Goal: Task Accomplishment & Management: Manage account settings

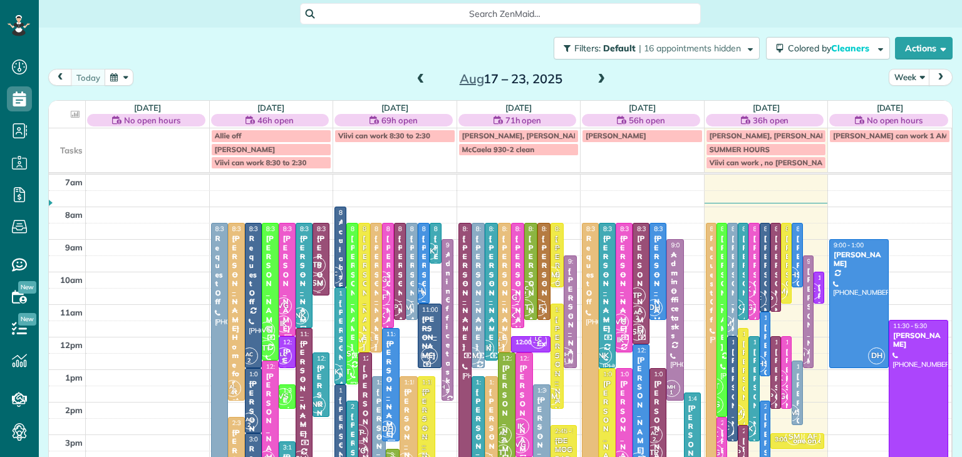
scroll to position [6, 6]
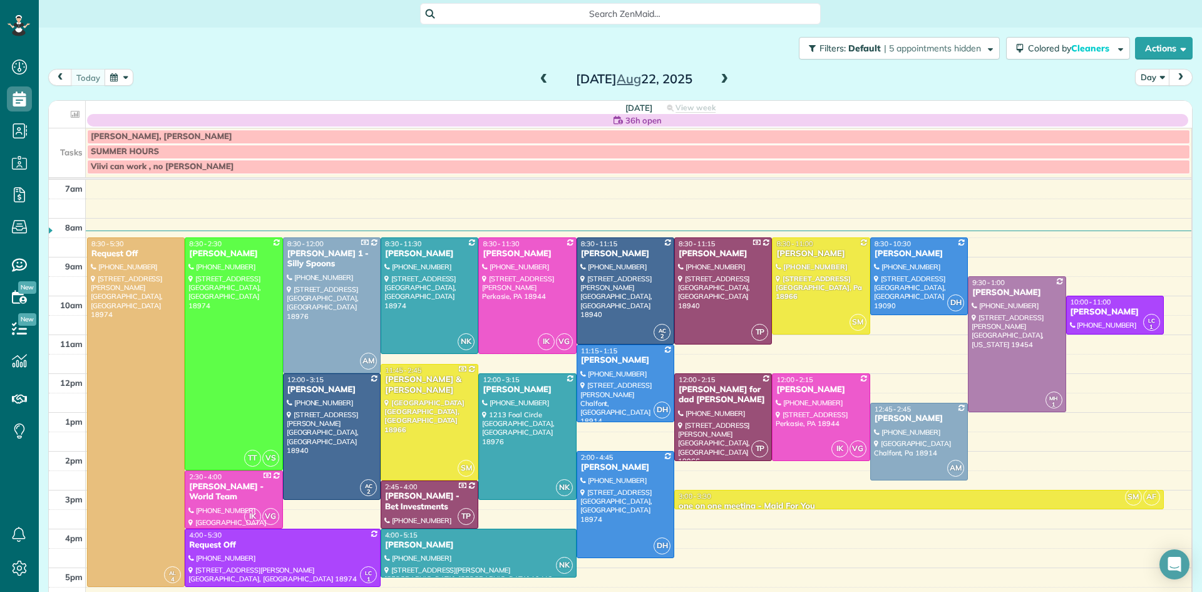
scroll to position [6, 6]
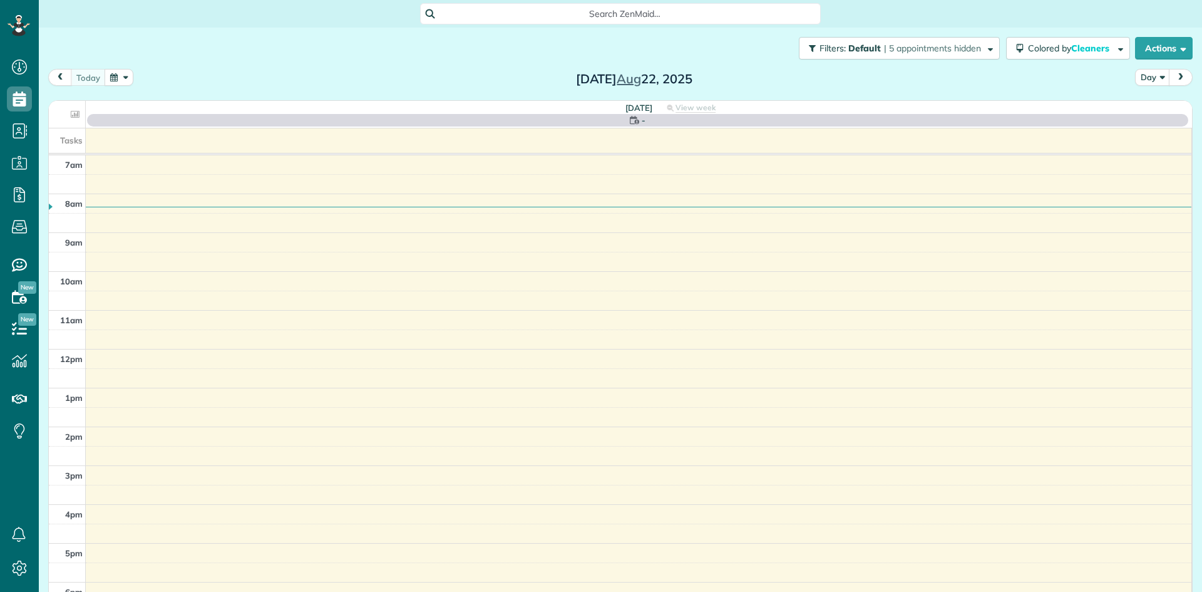
scroll to position [6, 6]
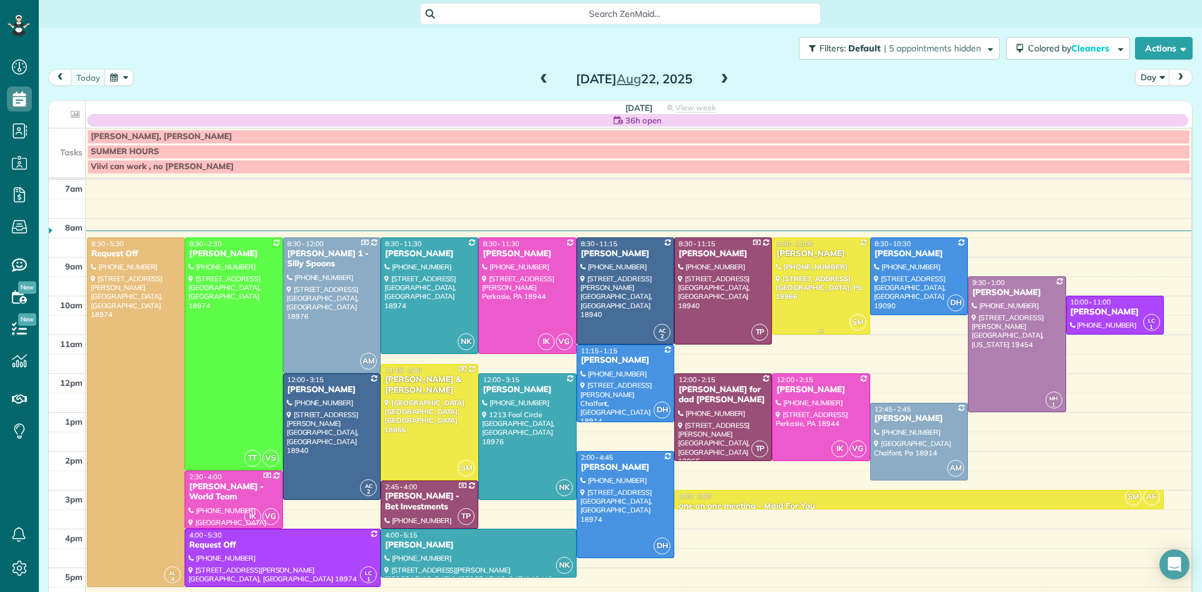
click at [813, 295] on div at bounding box center [821, 286] width 96 height 96
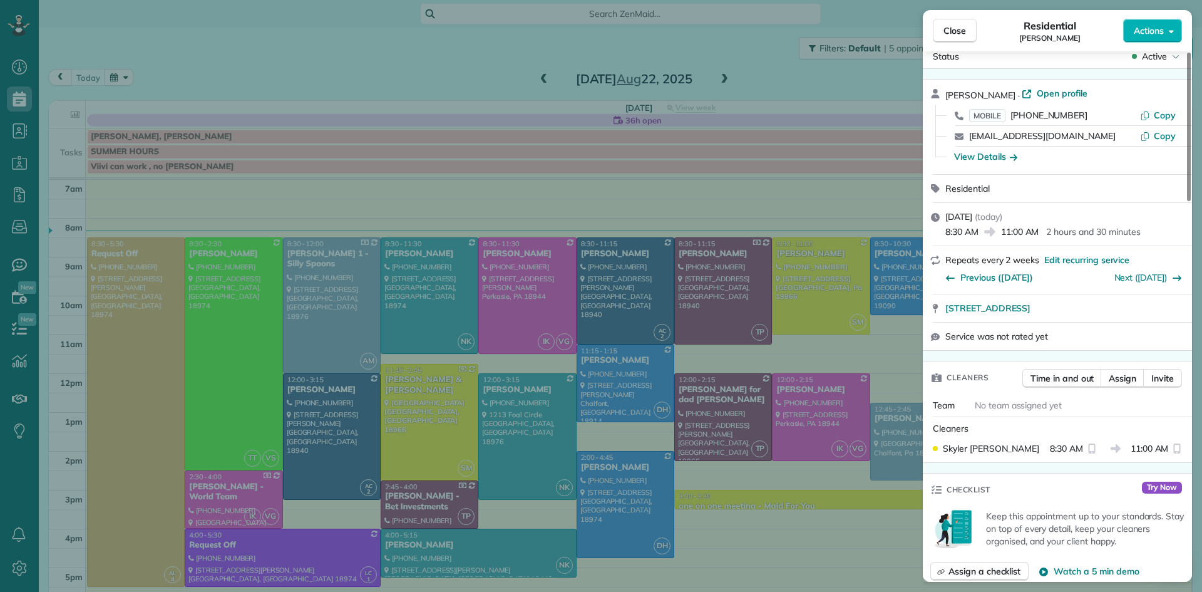
scroll to position [38, 0]
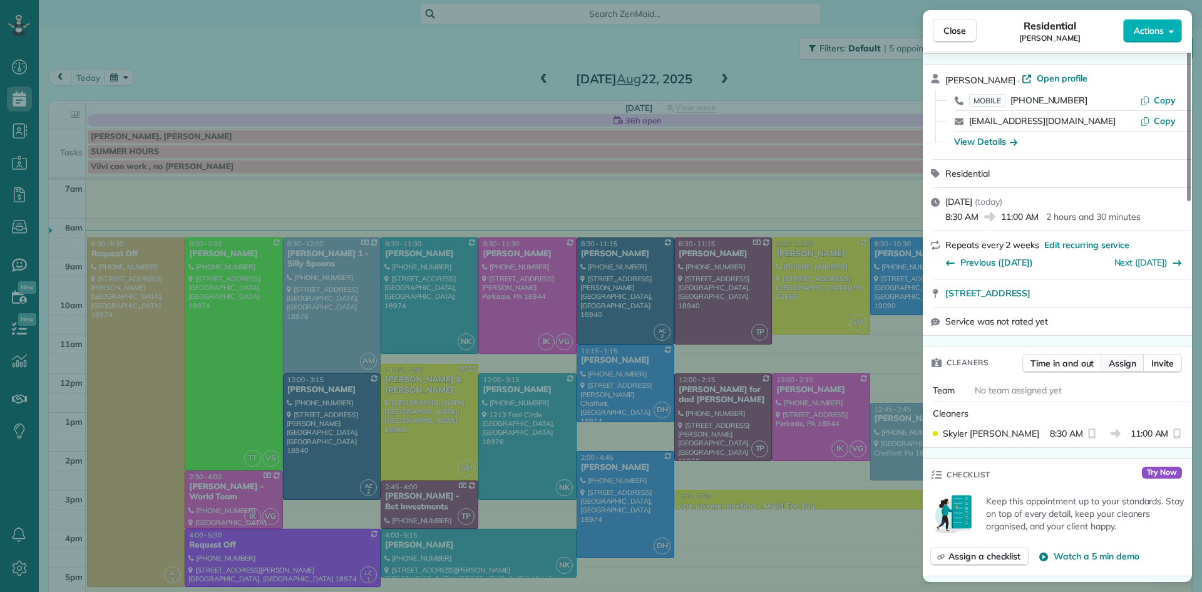
click at [1125, 368] on span "Assign" at bounding box center [1123, 363] width 28 height 13
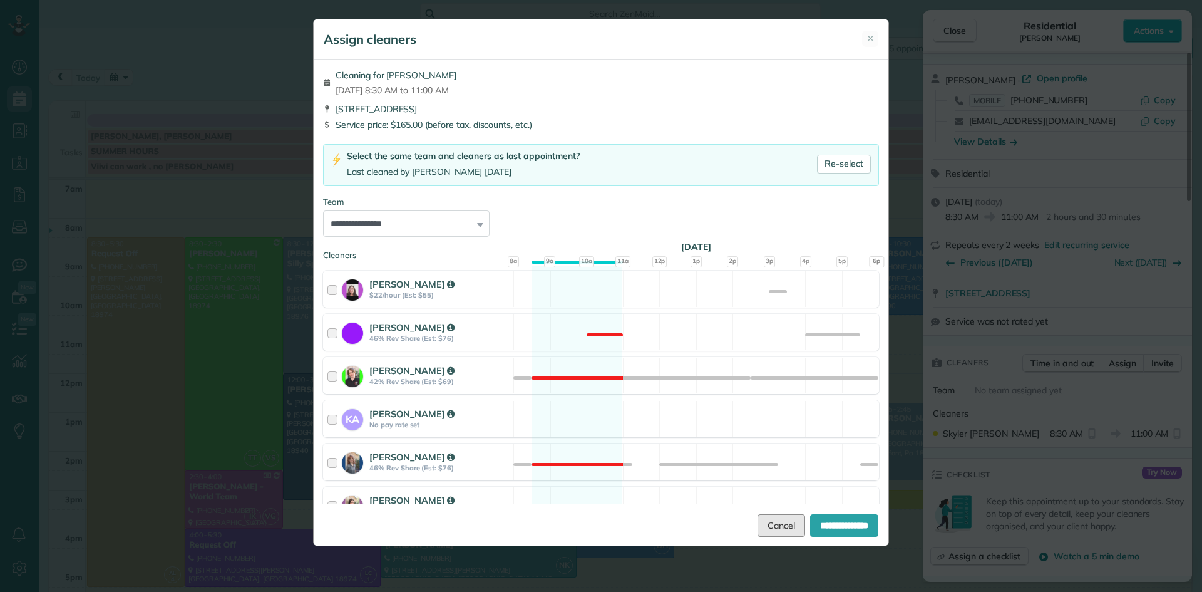
click at [776, 517] on link "Cancel" at bounding box center [782, 525] width 48 height 23
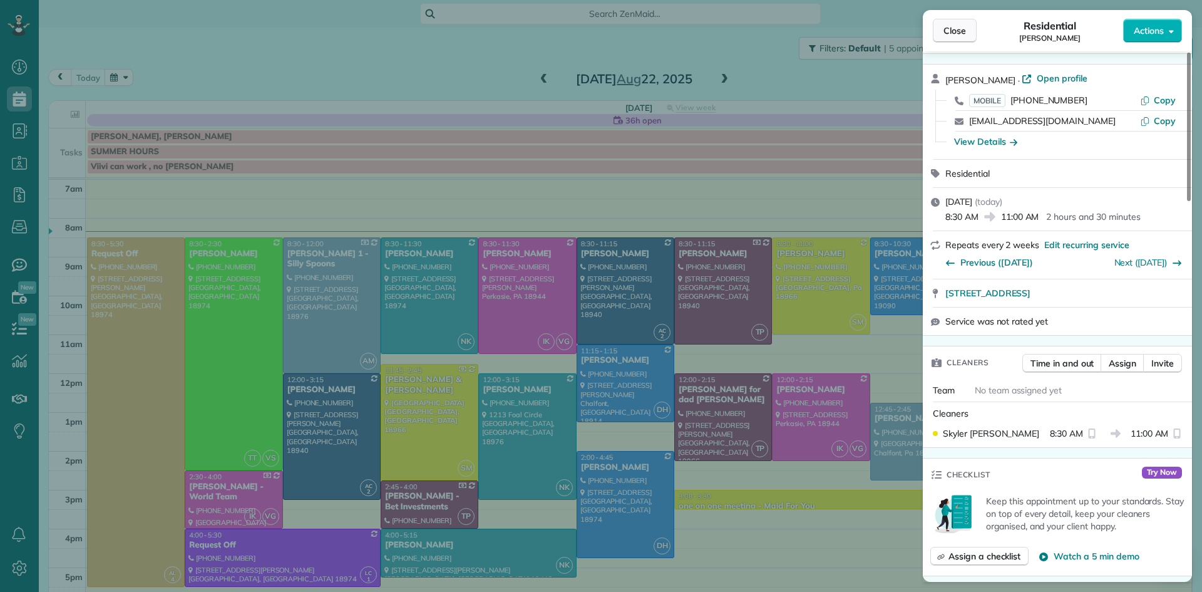
click at [959, 34] on span "Close" at bounding box center [955, 30] width 23 height 13
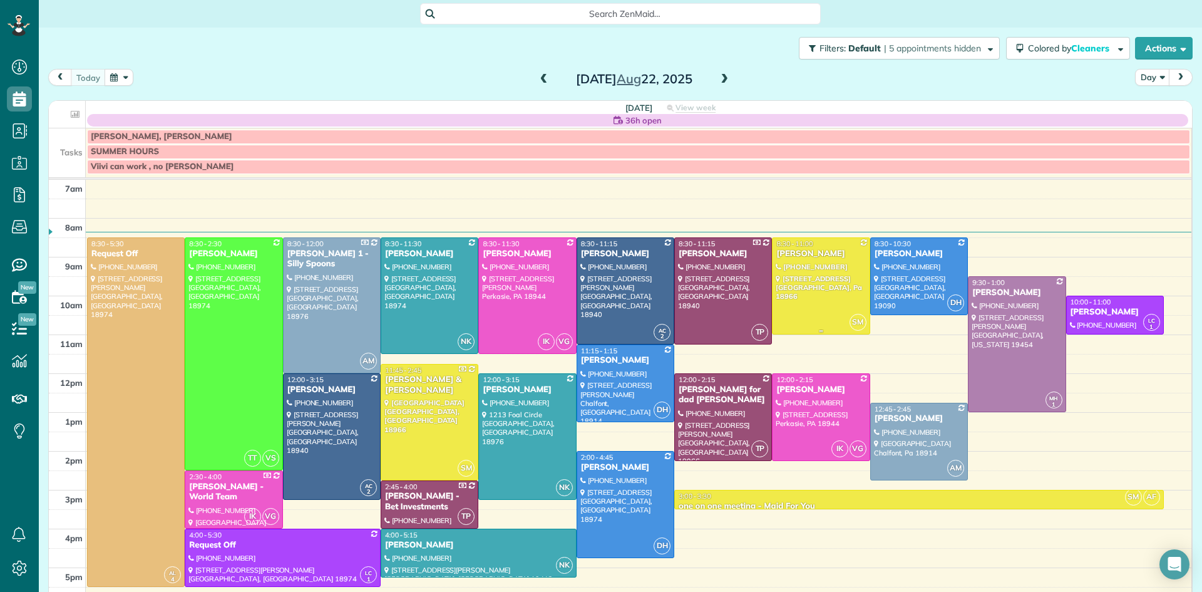
click at [821, 287] on div at bounding box center [821, 286] width 96 height 96
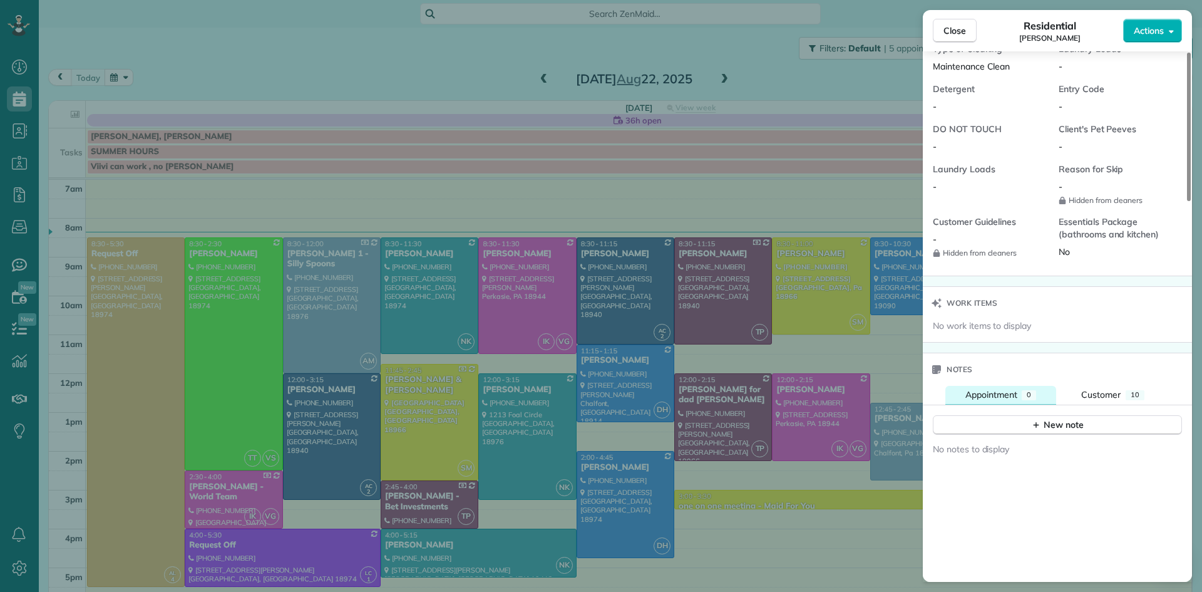
scroll to position [1046, 0]
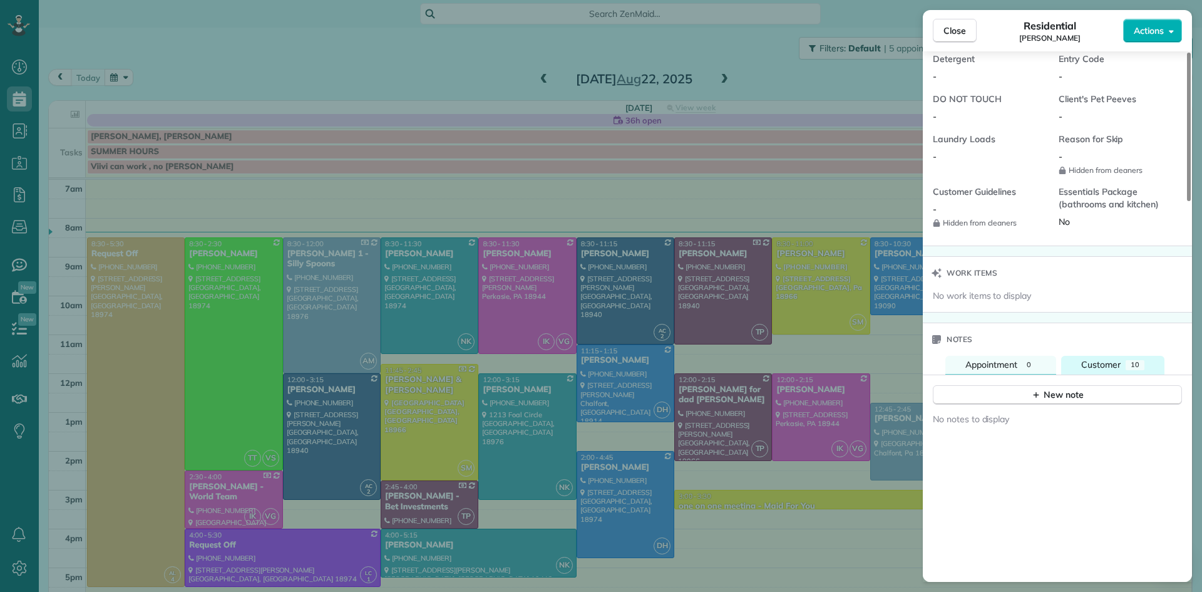
click at [1099, 370] on span "Customer" at bounding box center [1100, 364] width 39 height 11
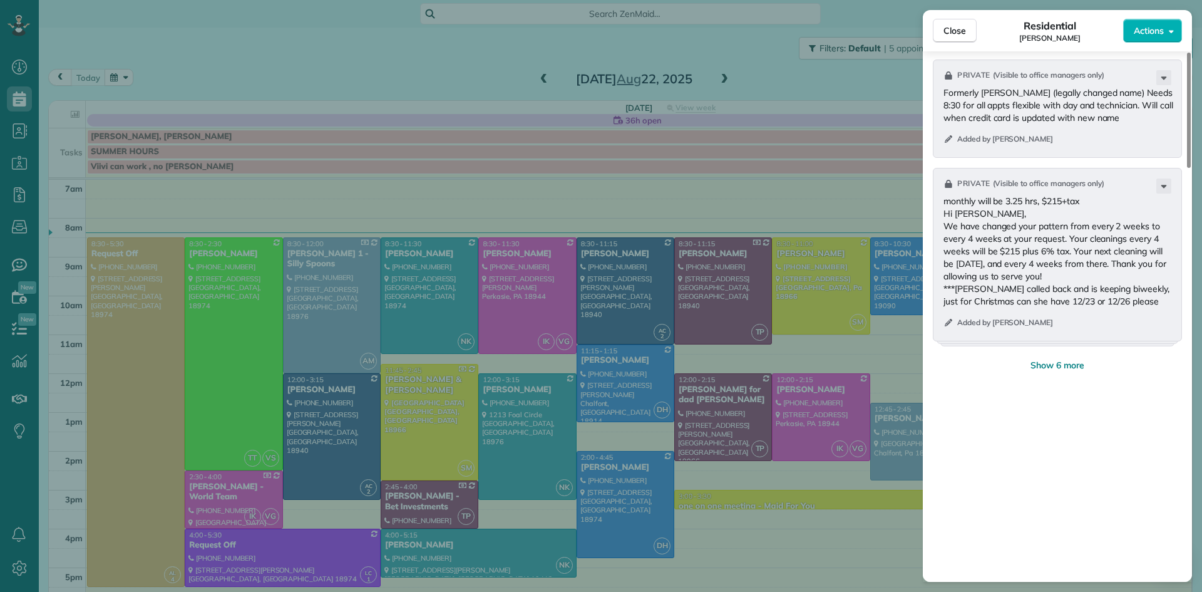
scroll to position [1652, 0]
click at [1074, 371] on span "Show 6 more" at bounding box center [1058, 364] width 54 height 13
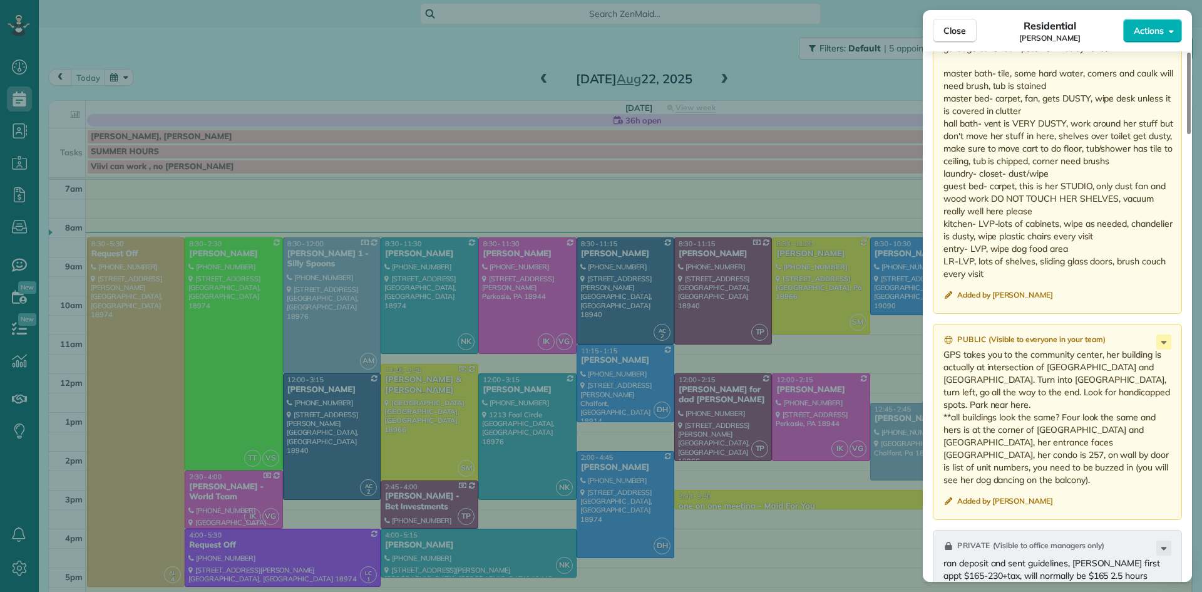
scroll to position [2479, 0]
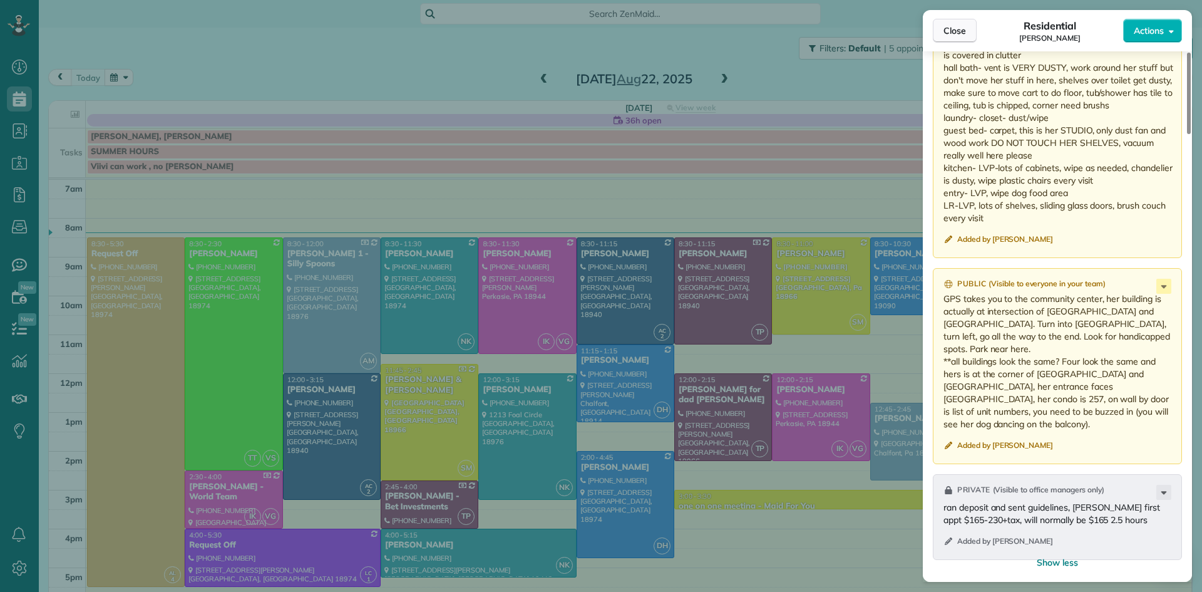
click at [952, 29] on span "Close" at bounding box center [955, 30] width 23 height 13
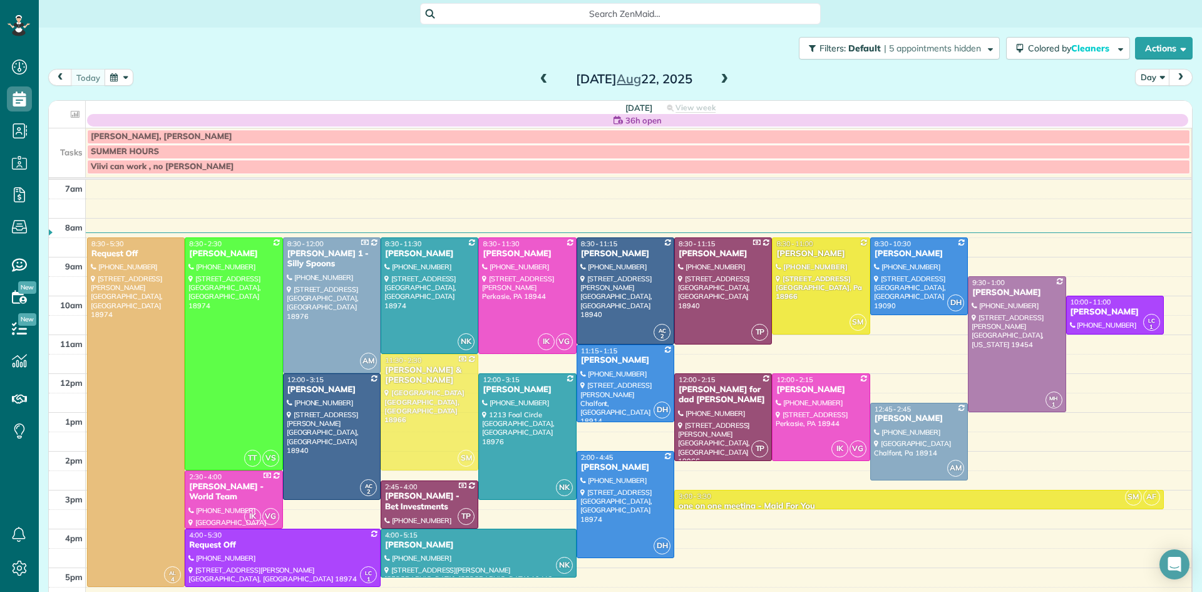
drag, startPoint x: 428, startPoint y: 415, endPoint x: 428, endPoint y: 406, distance: 8.8
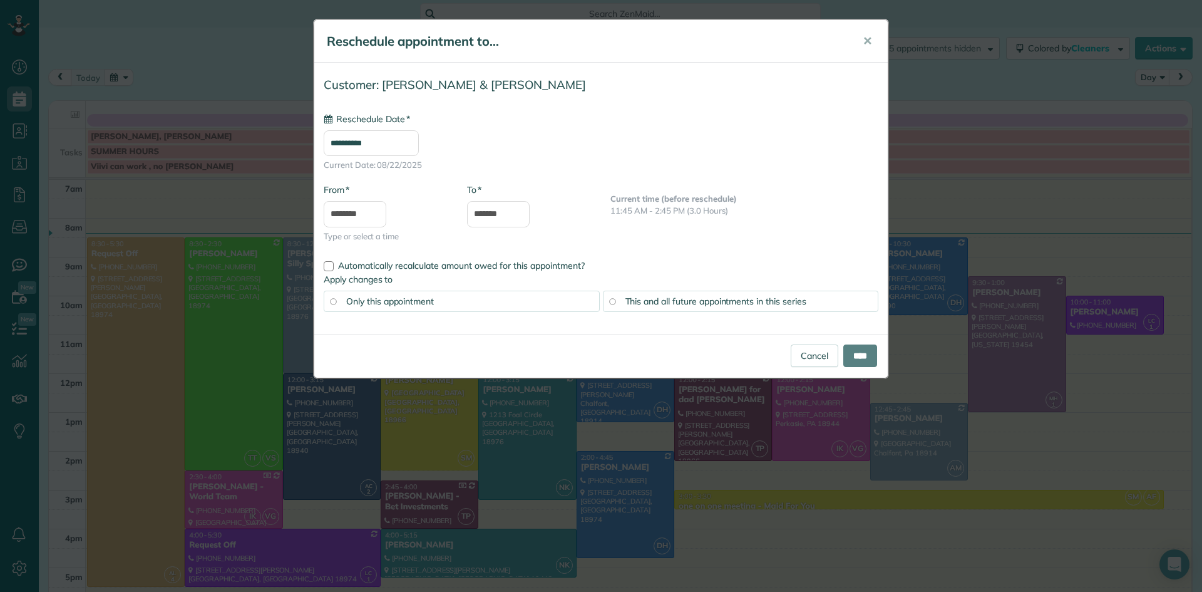
type input "**********"
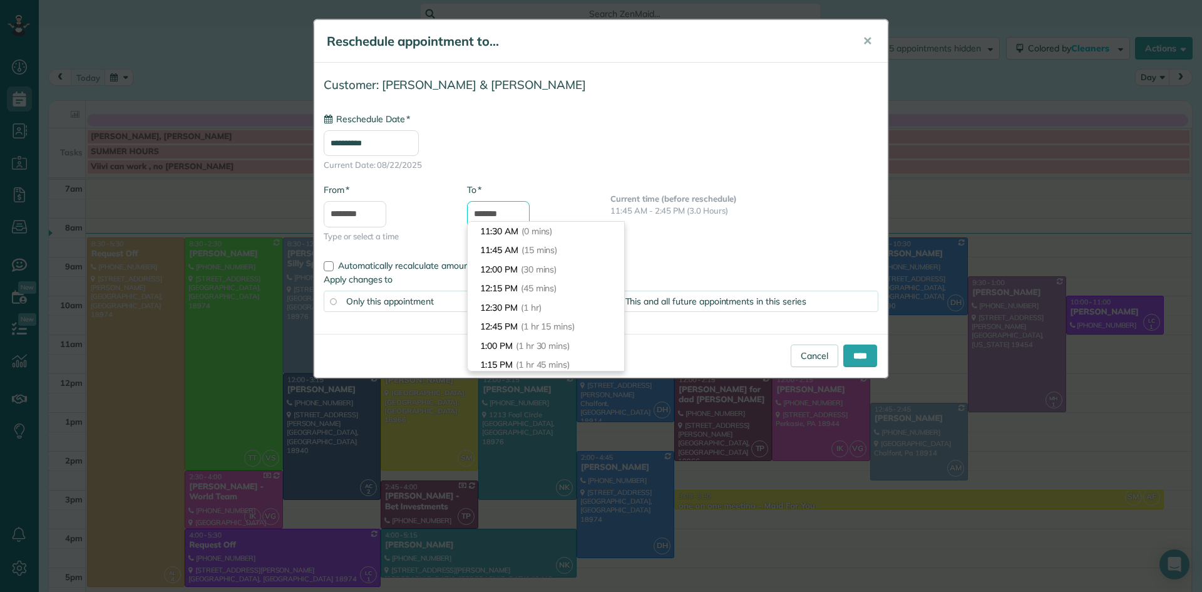
click at [516, 216] on input "*******" at bounding box center [498, 214] width 63 height 26
type input "*******"
click at [508, 264] on li "2:45 PM (3 hrs 15 mins)" at bounding box center [546, 269] width 157 height 19
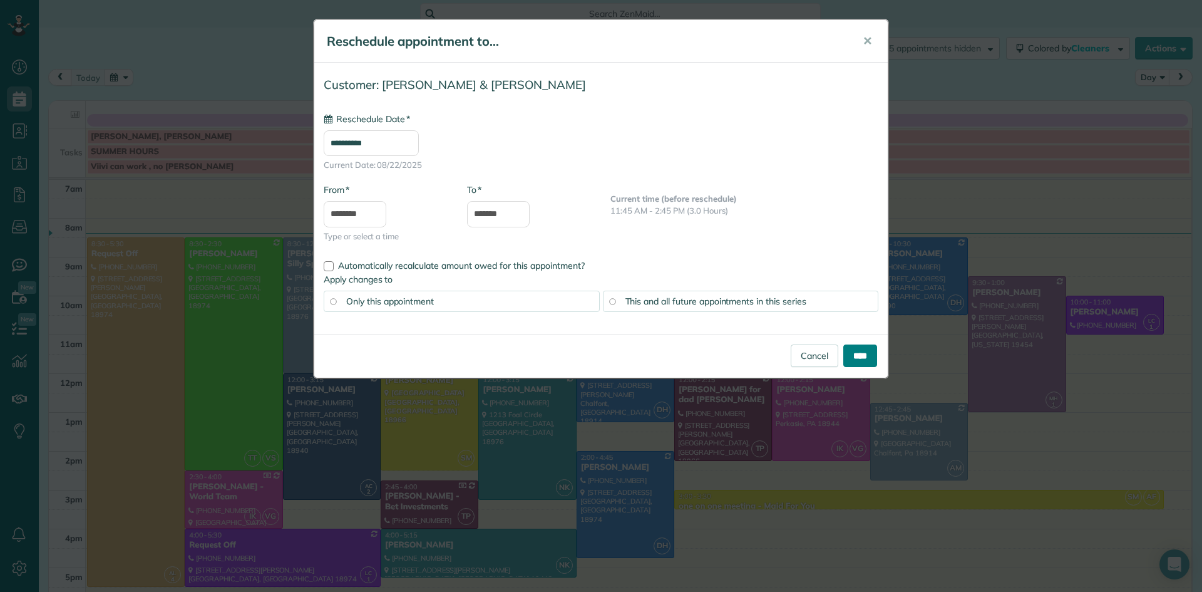
click at [860, 354] on input "****" at bounding box center [860, 355] width 34 height 23
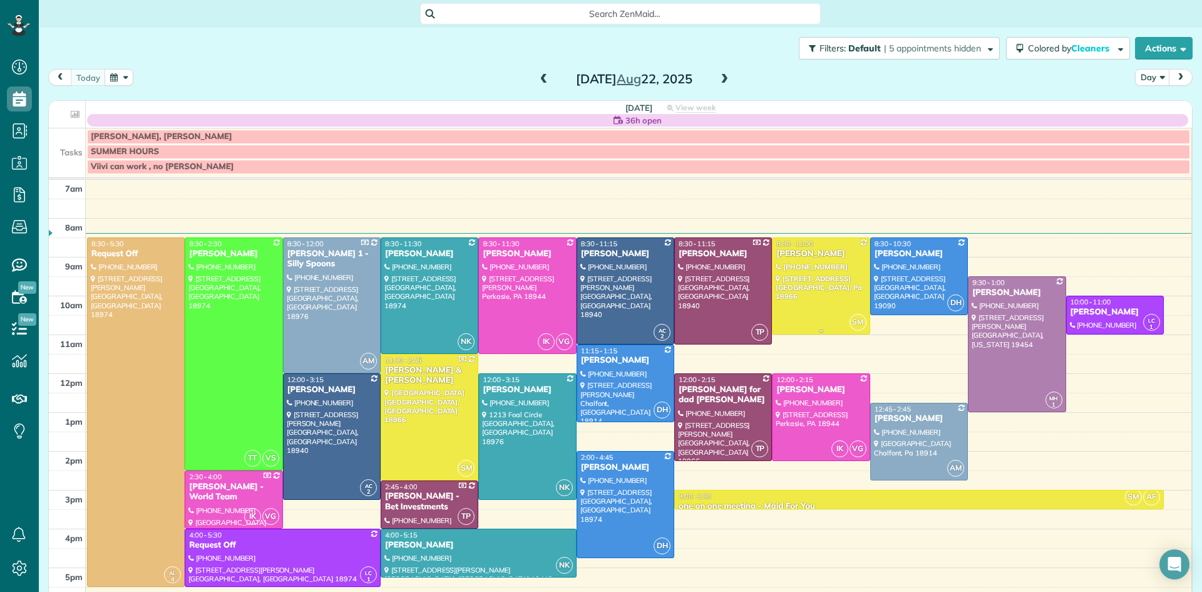
click at [853, 286] on div at bounding box center [821, 286] width 96 height 96
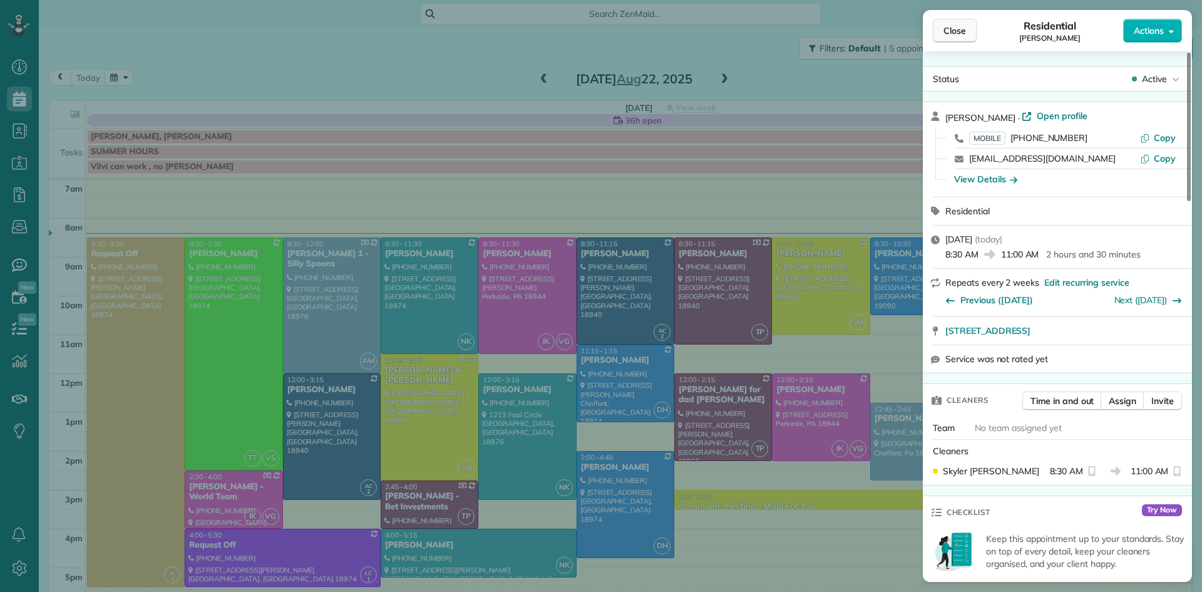
click at [952, 29] on span "Close" at bounding box center [955, 30] width 23 height 13
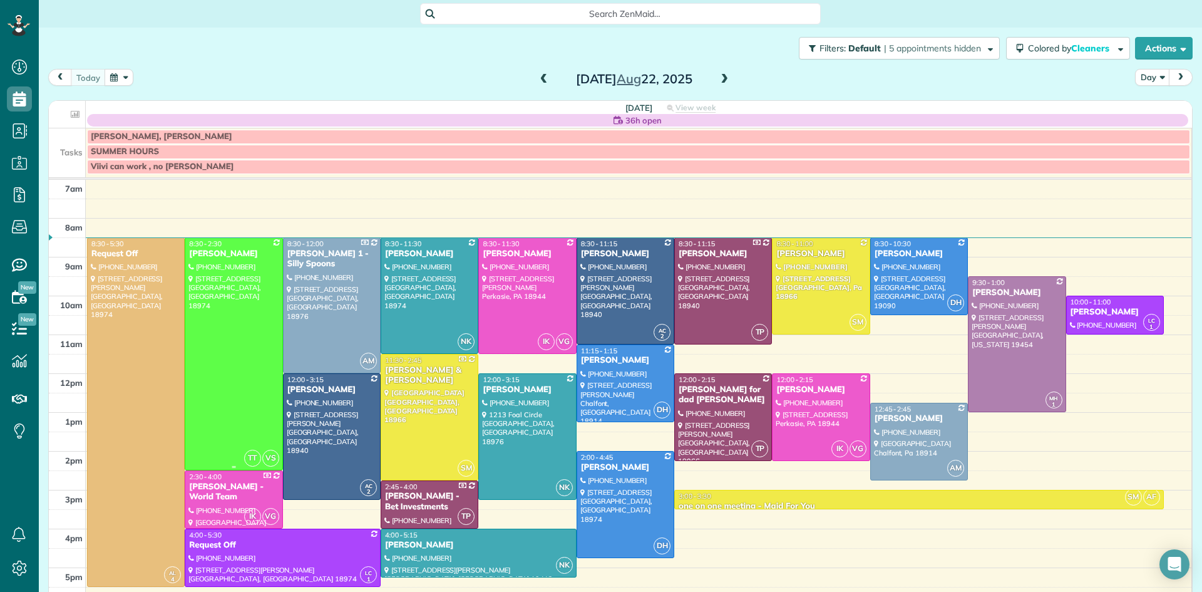
click at [242, 400] on div at bounding box center [233, 354] width 96 height 232
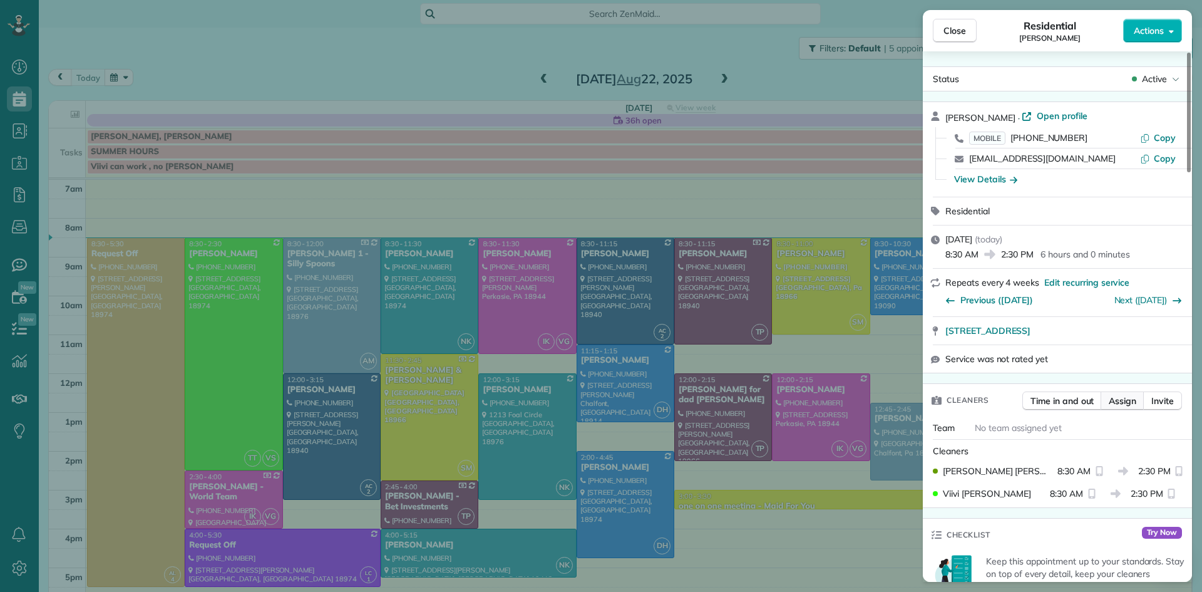
click at [1122, 405] on span "Assign" at bounding box center [1123, 401] width 28 height 13
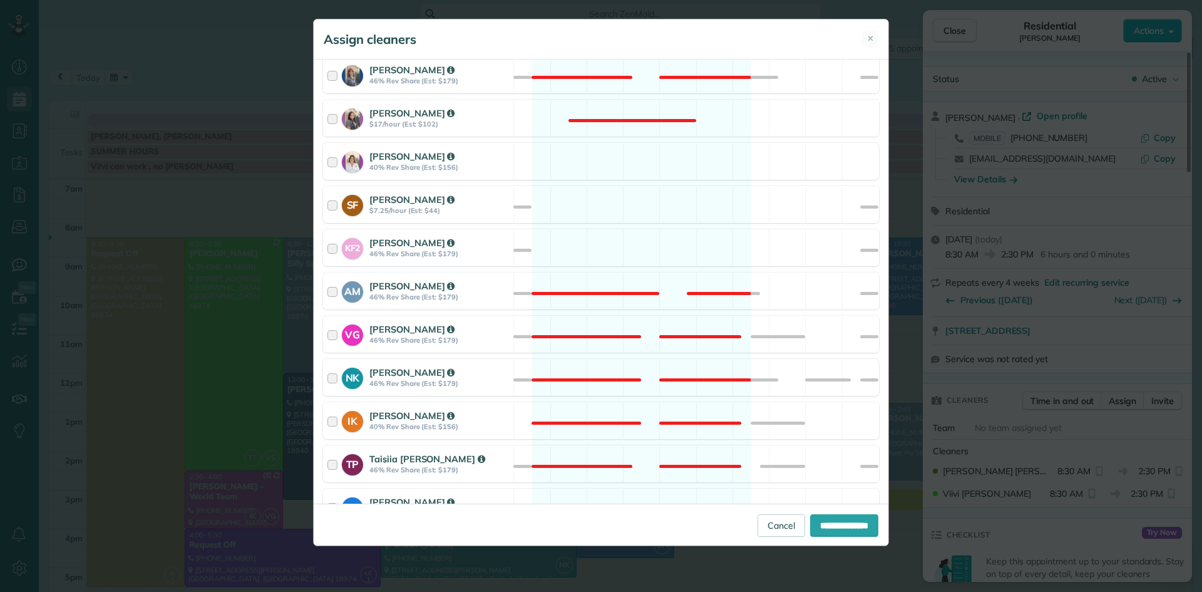
scroll to position [532, 0]
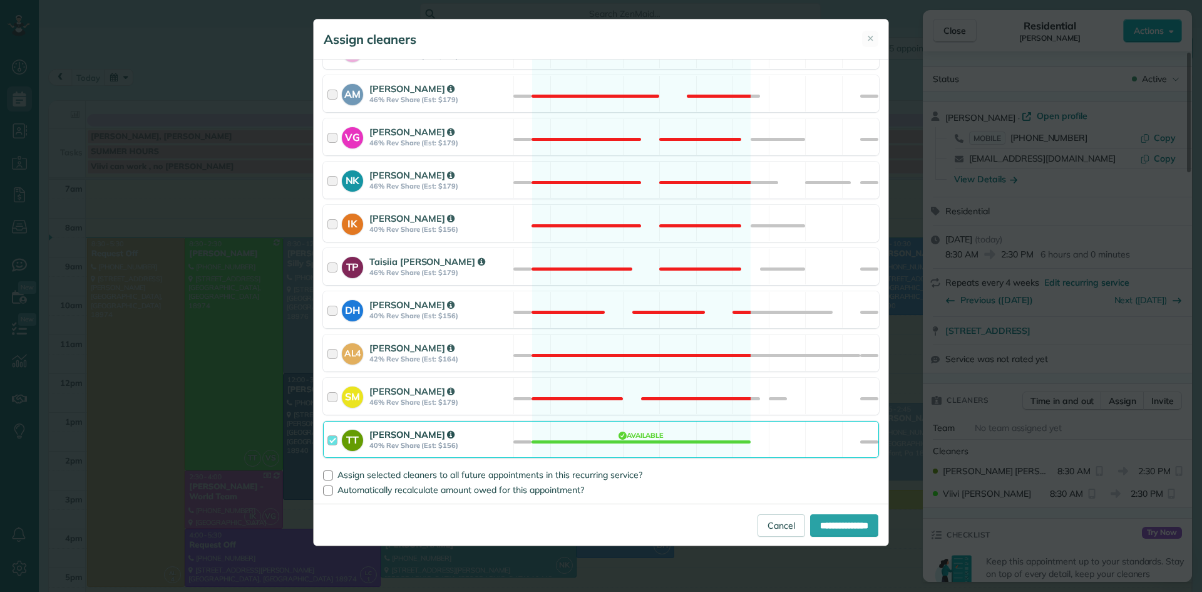
click at [373, 436] on strong "Tracy Thiebeau" at bounding box center [411, 434] width 85 height 12
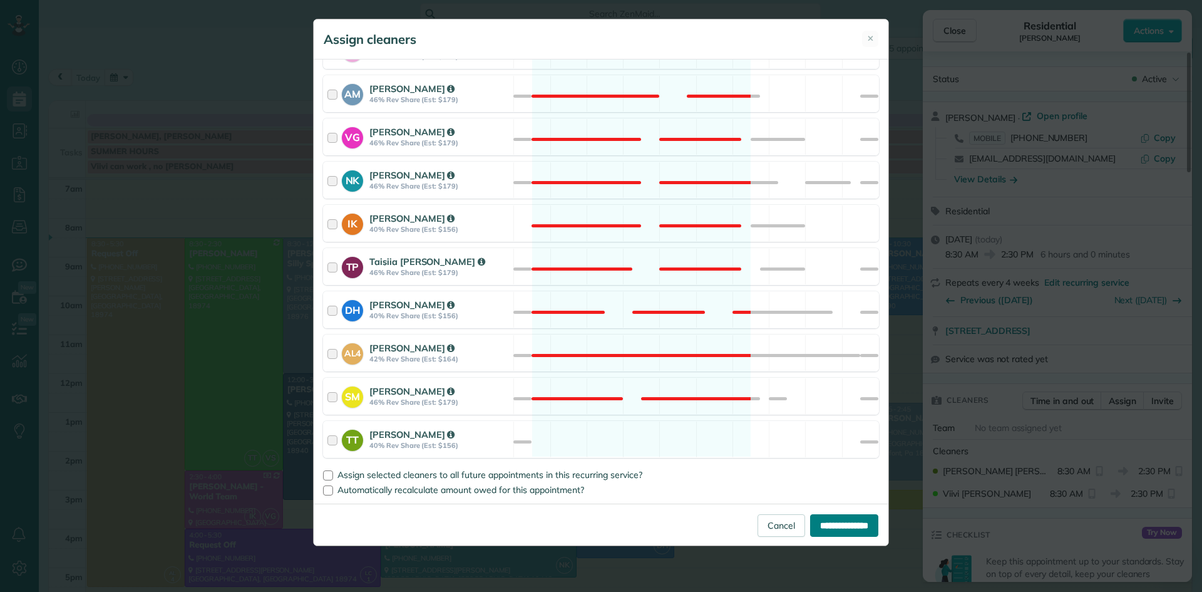
click at [819, 534] on input "**********" at bounding box center [844, 525] width 68 height 23
type input "**********"
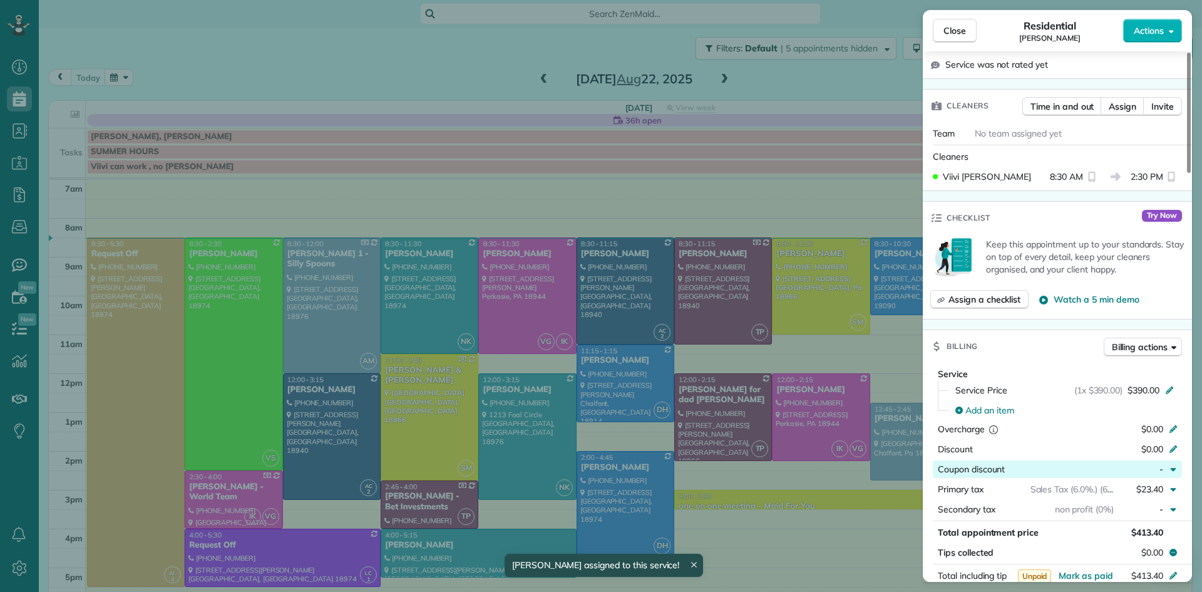
scroll to position [398, 0]
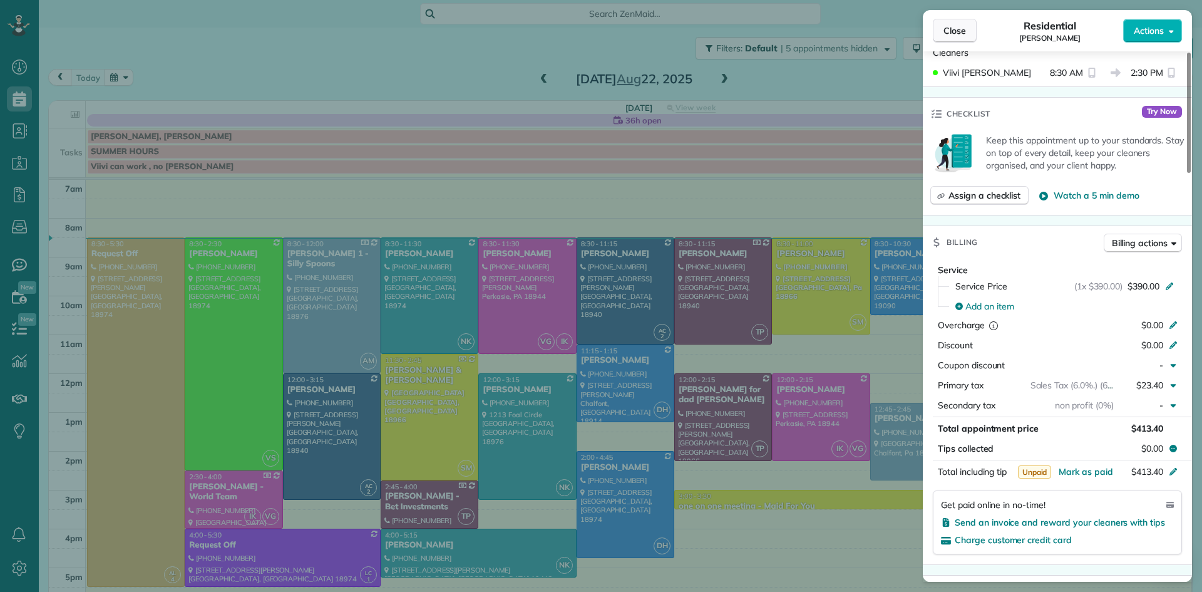
click at [957, 29] on span "Close" at bounding box center [955, 30] width 23 height 13
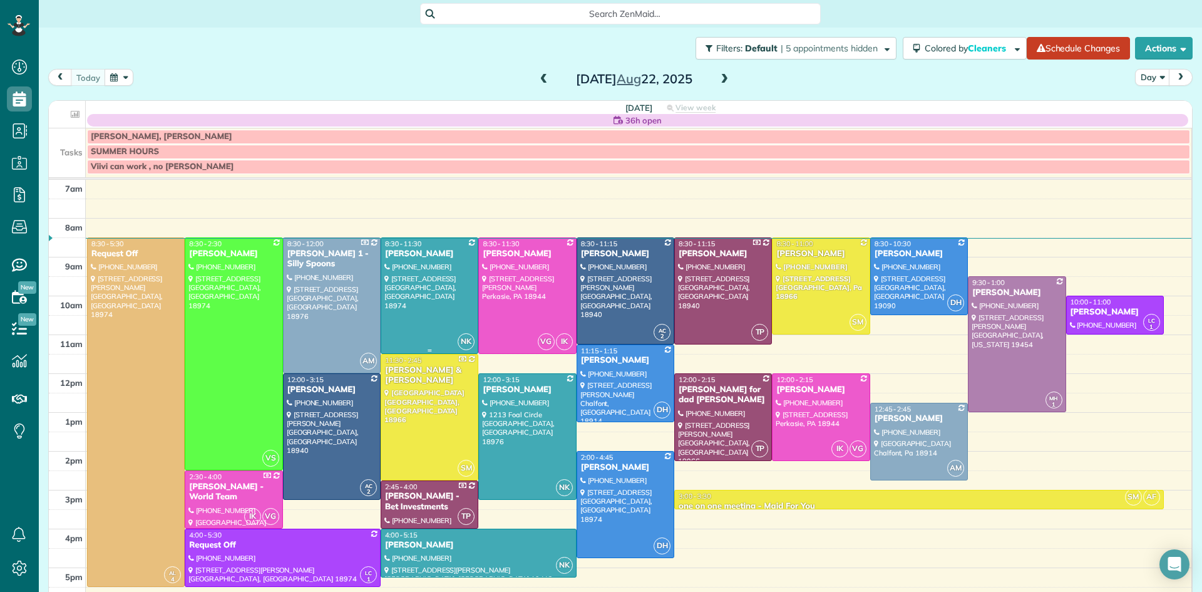
click at [406, 302] on div at bounding box center [429, 295] width 96 height 115
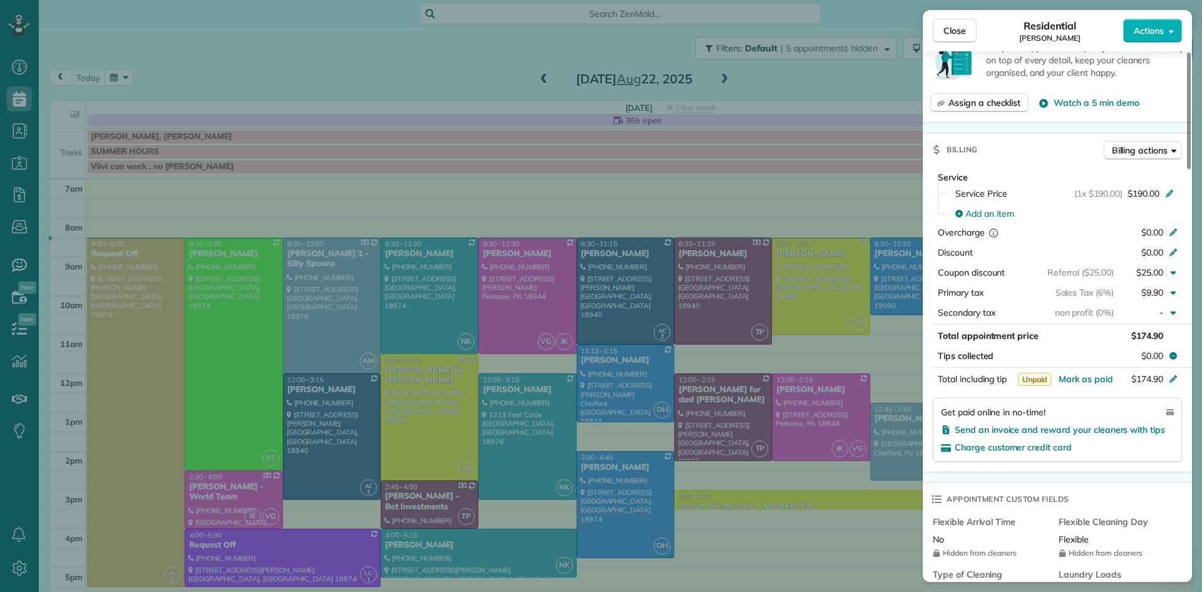
scroll to position [450, 0]
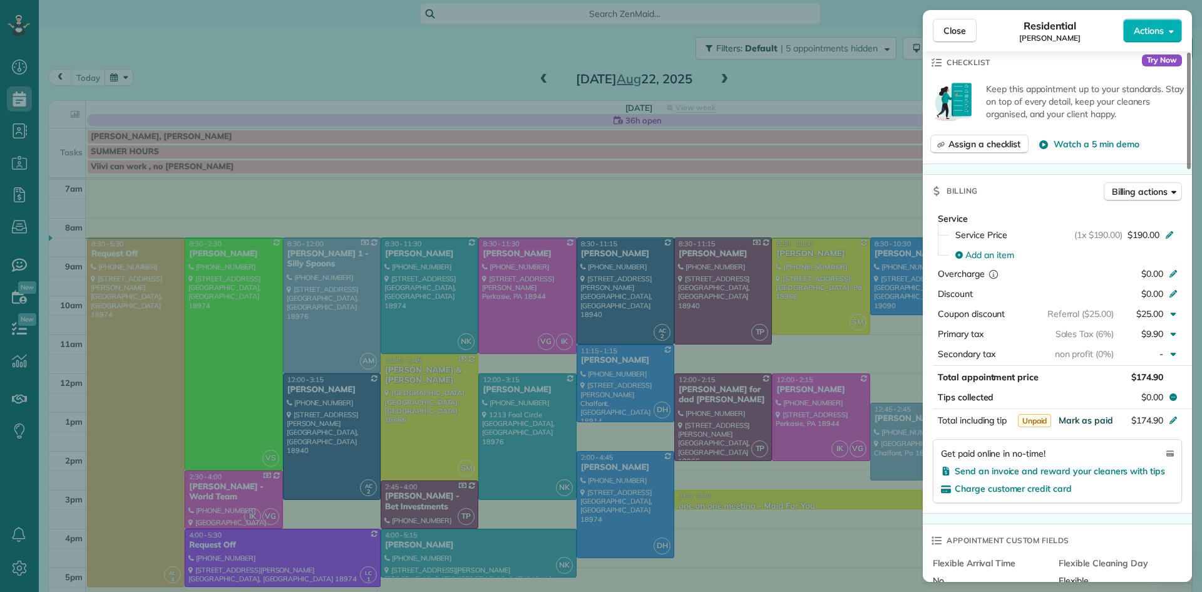
click at [1098, 426] on span "Mark as paid" at bounding box center [1086, 420] width 54 height 11
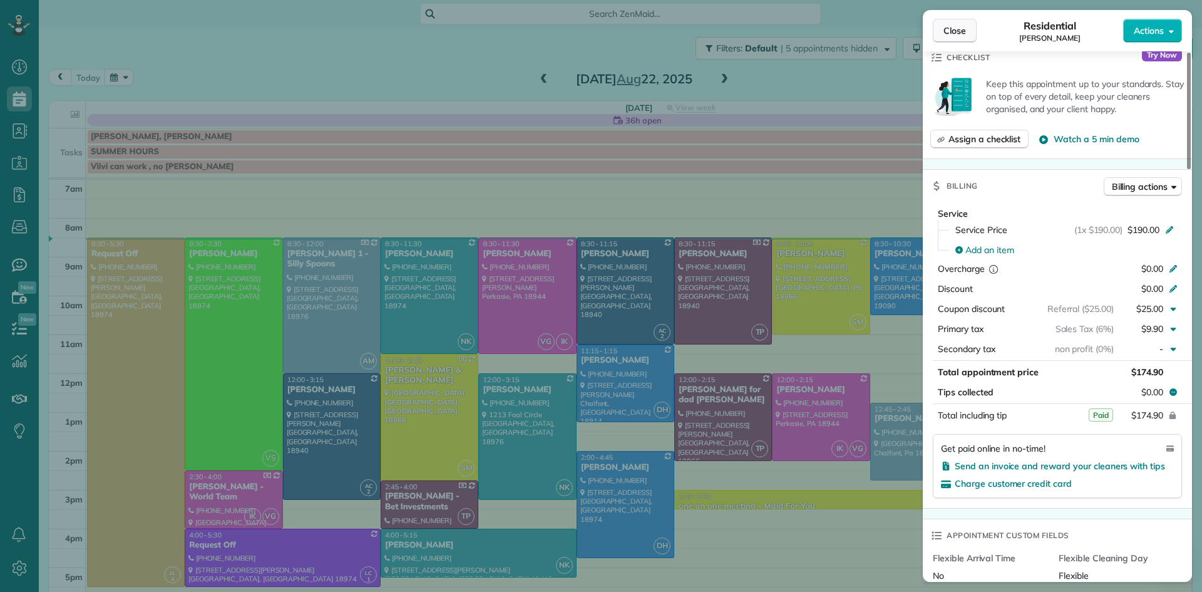
click at [950, 24] on span "Close" at bounding box center [955, 30] width 23 height 13
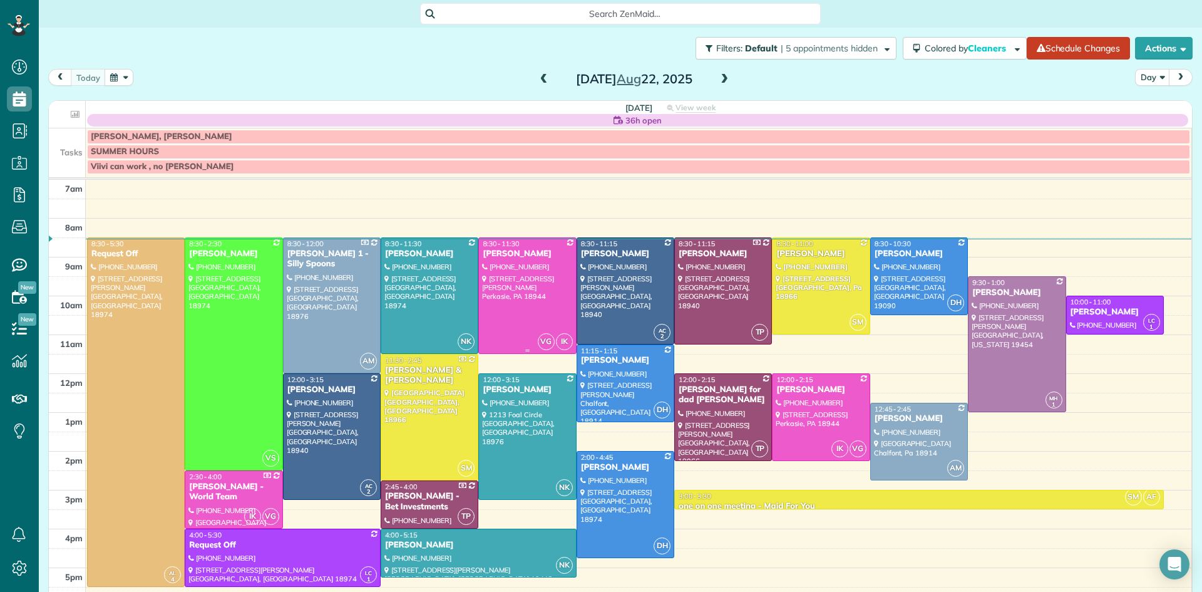
click at [540, 299] on div at bounding box center [527, 295] width 96 height 115
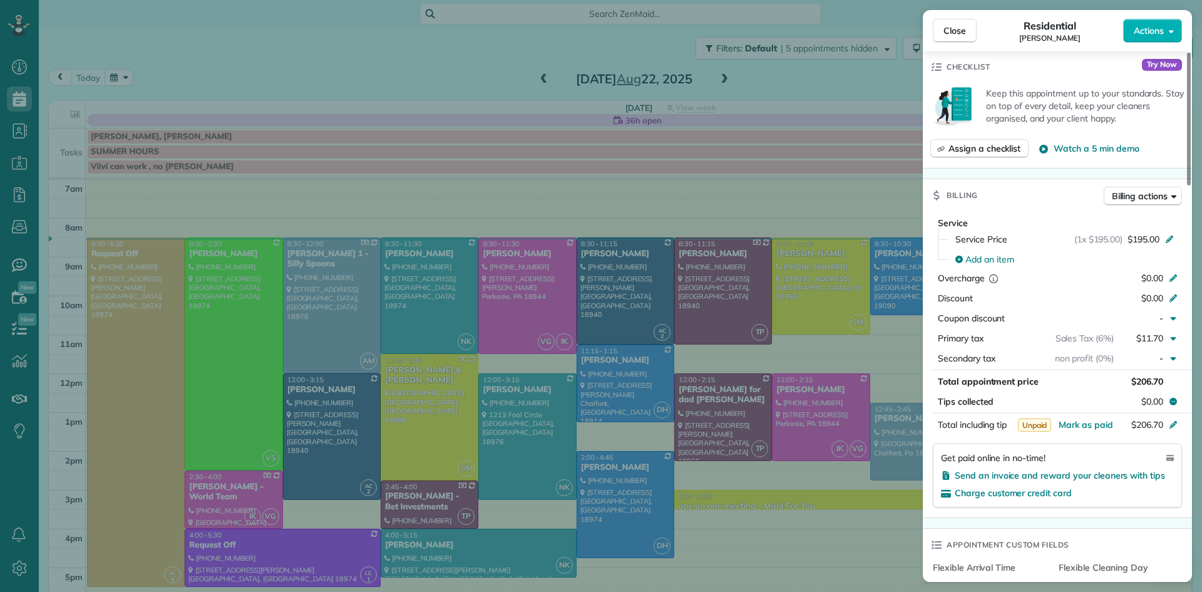
scroll to position [518, 0]
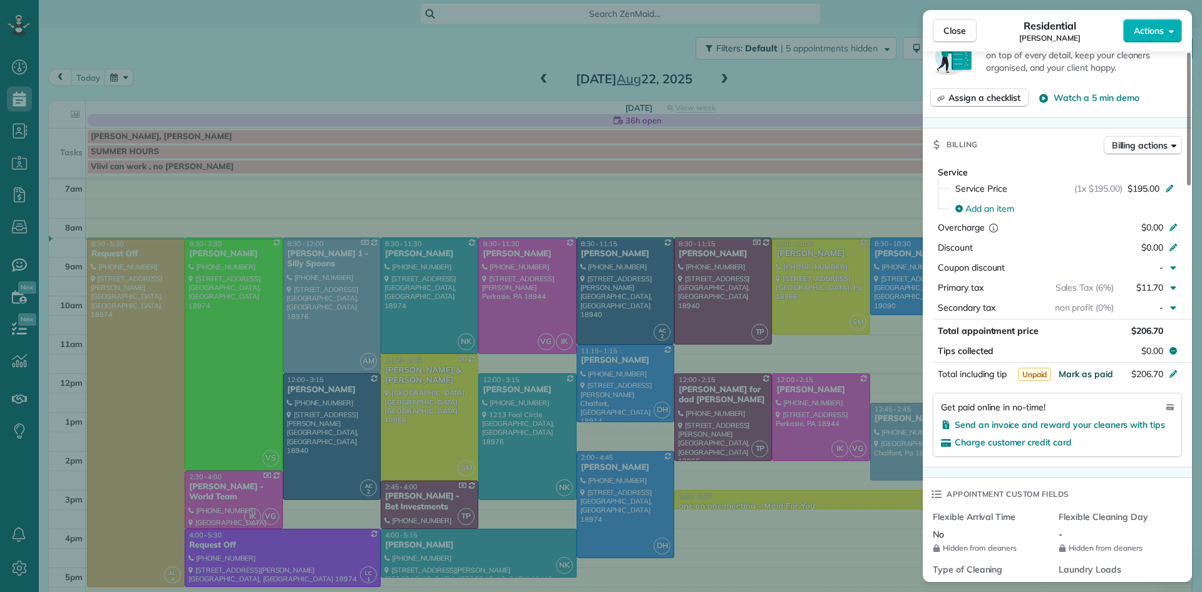
click at [1078, 379] on span "Mark as paid" at bounding box center [1086, 373] width 54 height 11
click at [953, 26] on span "Close" at bounding box center [955, 30] width 23 height 13
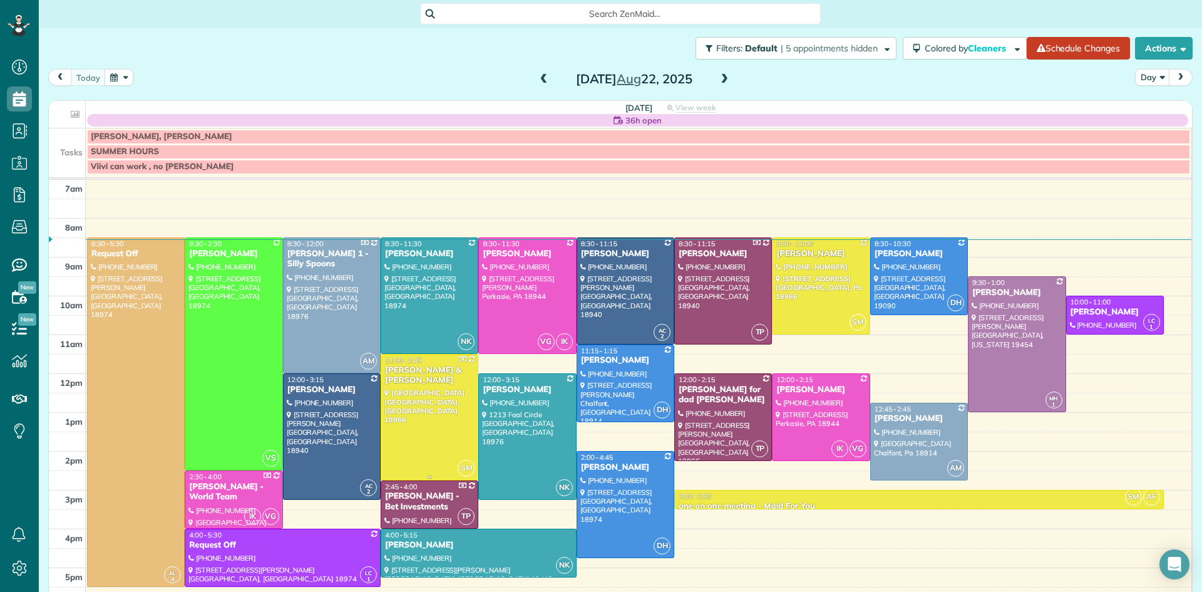
click at [416, 408] on div at bounding box center [429, 416] width 96 height 125
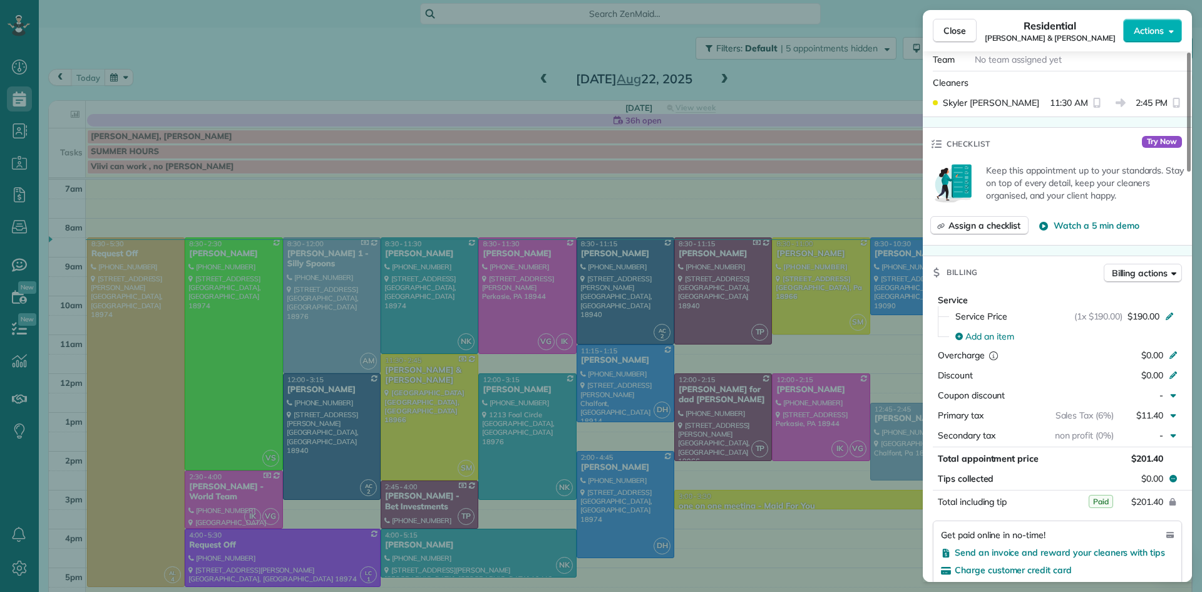
scroll to position [510, 0]
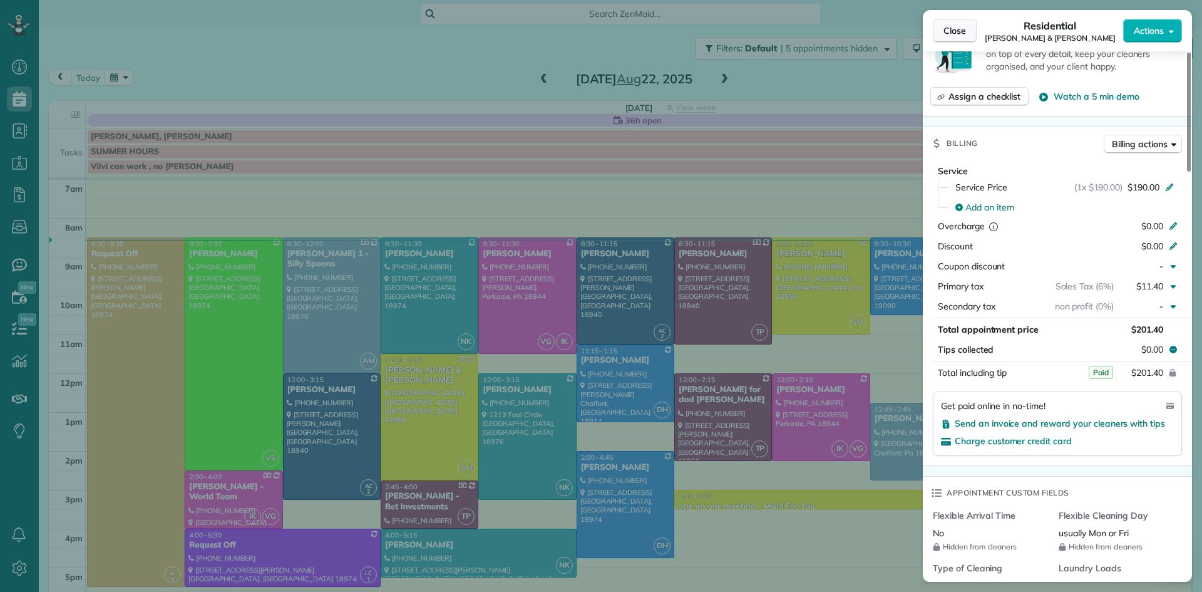
click at [955, 26] on span "Close" at bounding box center [955, 30] width 23 height 13
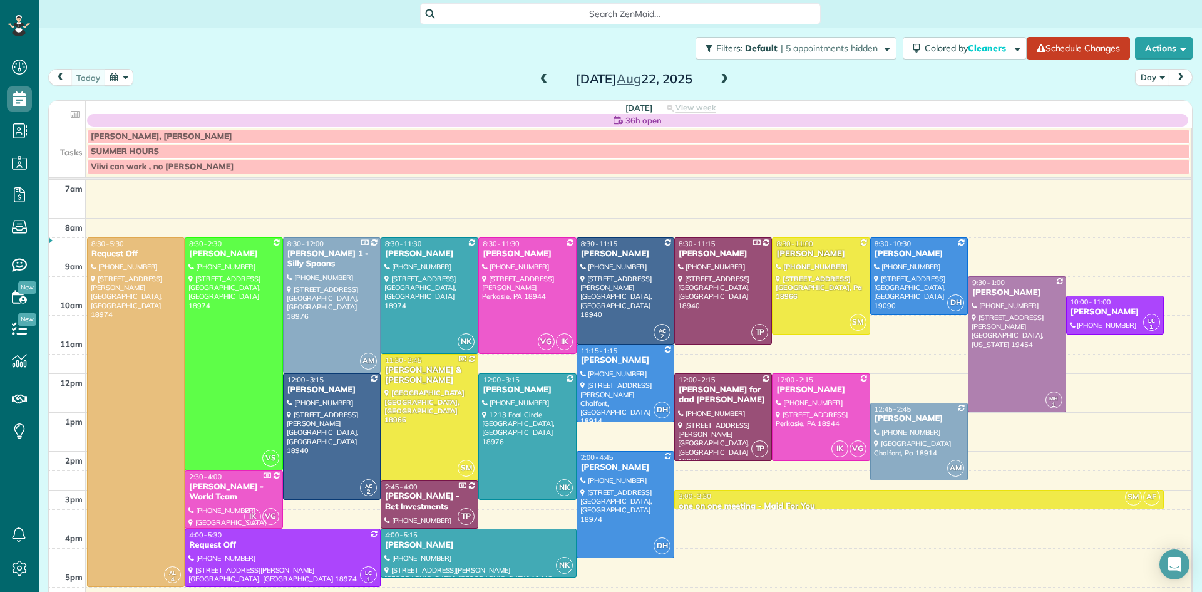
click at [116, 76] on button "button" at bounding box center [119, 77] width 29 height 17
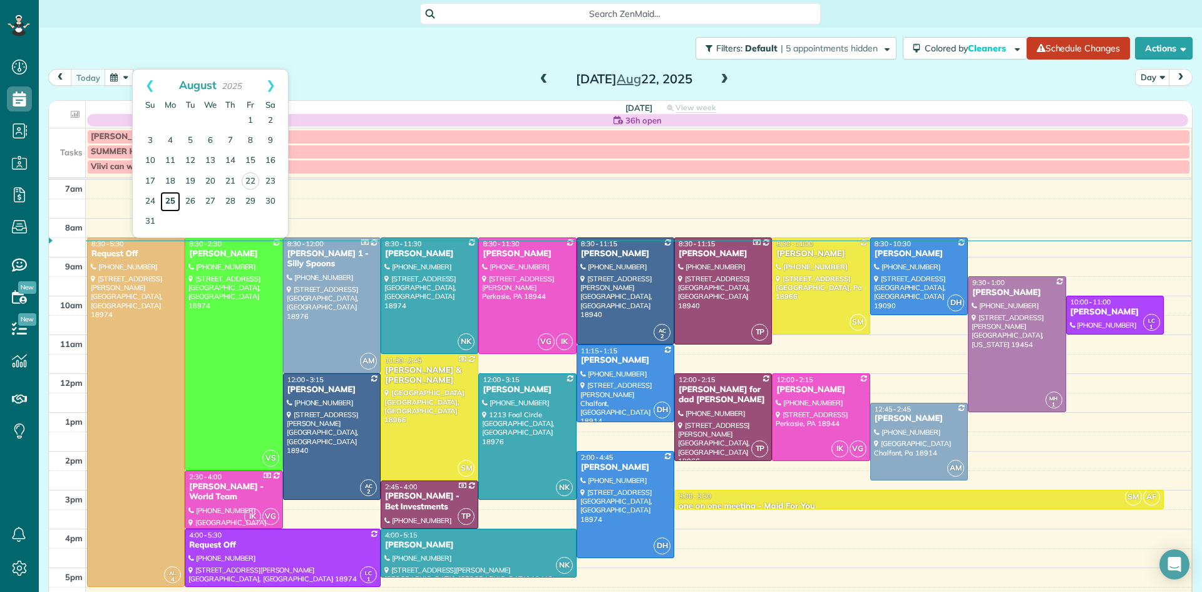
click at [170, 195] on link "25" at bounding box center [170, 202] width 20 height 20
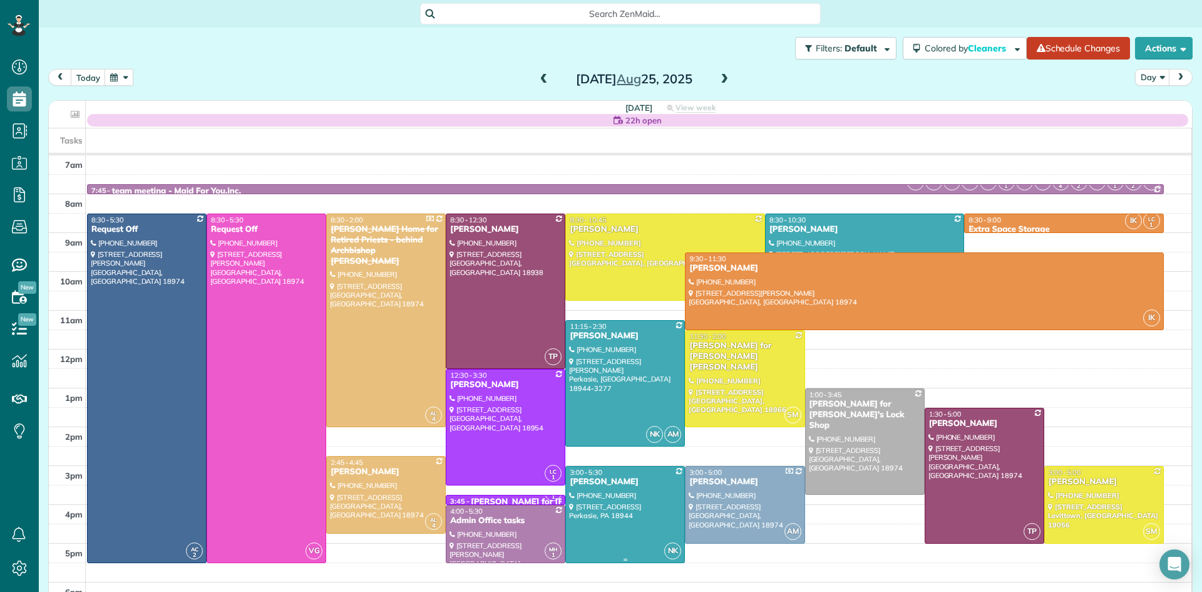
click at [612, 513] on div at bounding box center [625, 515] width 118 height 96
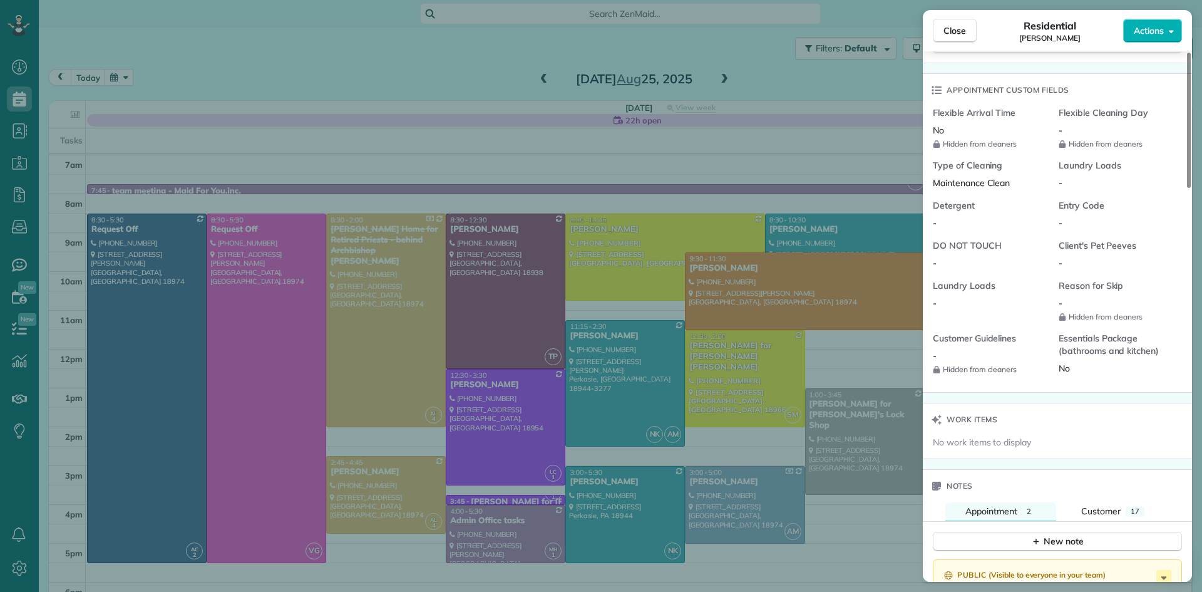
scroll to position [1312, 0]
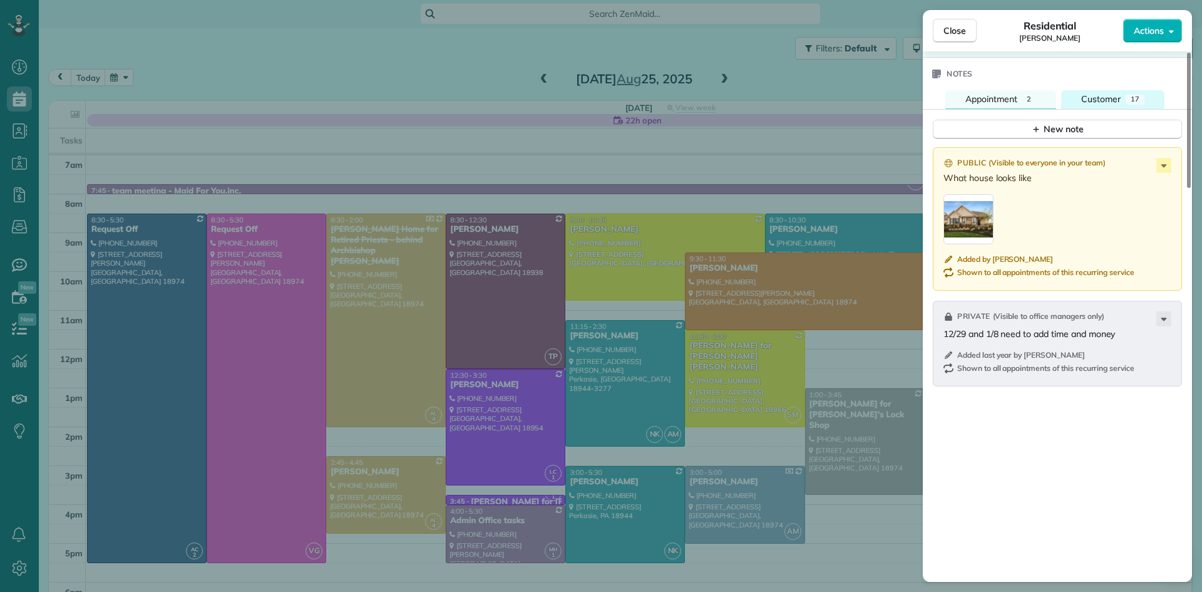
click at [1122, 108] on button "Customer 17" at bounding box center [1112, 99] width 103 height 18
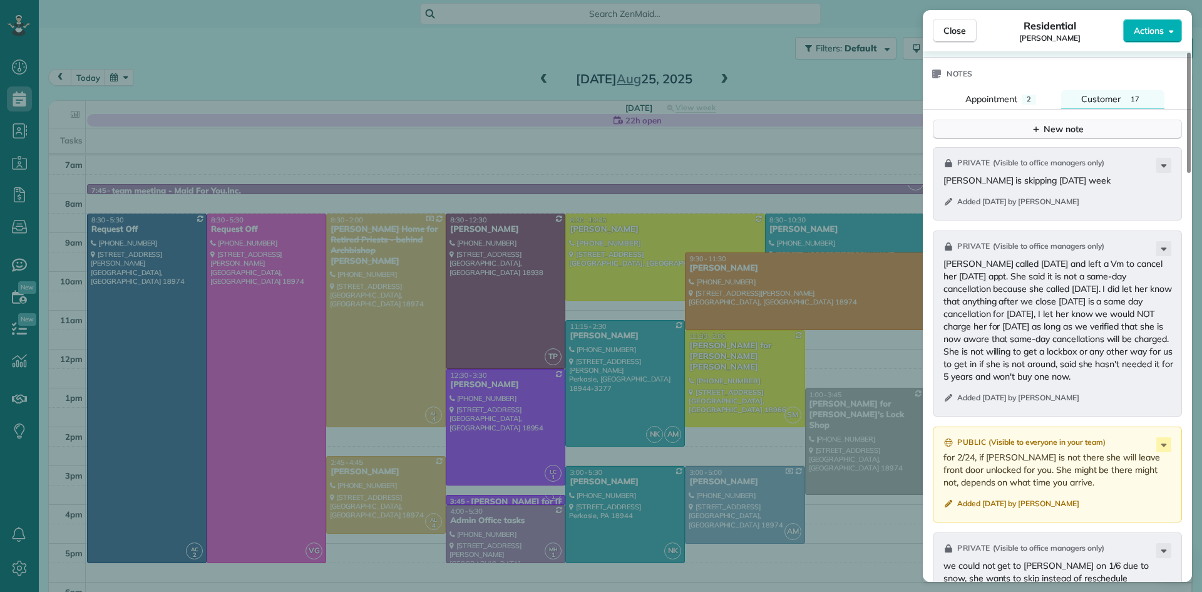
click at [1098, 139] on button "New note" at bounding box center [1057, 129] width 249 height 19
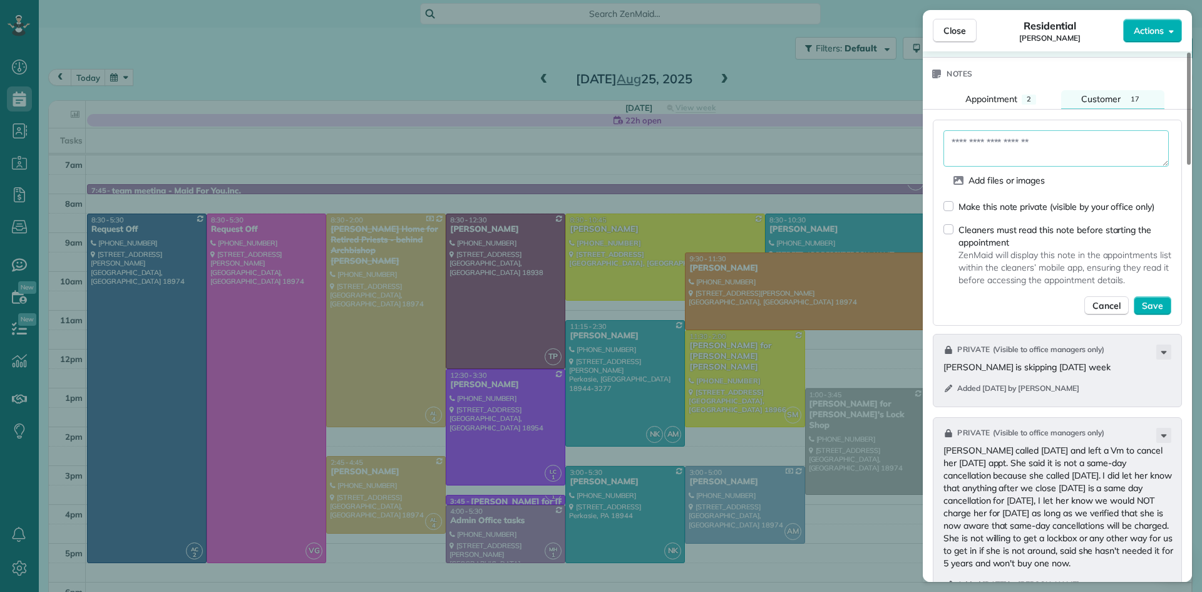
click at [1050, 158] on textarea at bounding box center [1056, 148] width 225 height 36
click at [1028, 160] on textarea "**********" at bounding box center [1056, 148] width 225 height 36
click at [999, 167] on textarea "**********" at bounding box center [1056, 148] width 225 height 36
click at [1100, 167] on textarea "**********" at bounding box center [1056, 148] width 225 height 36
type textarea "**********"
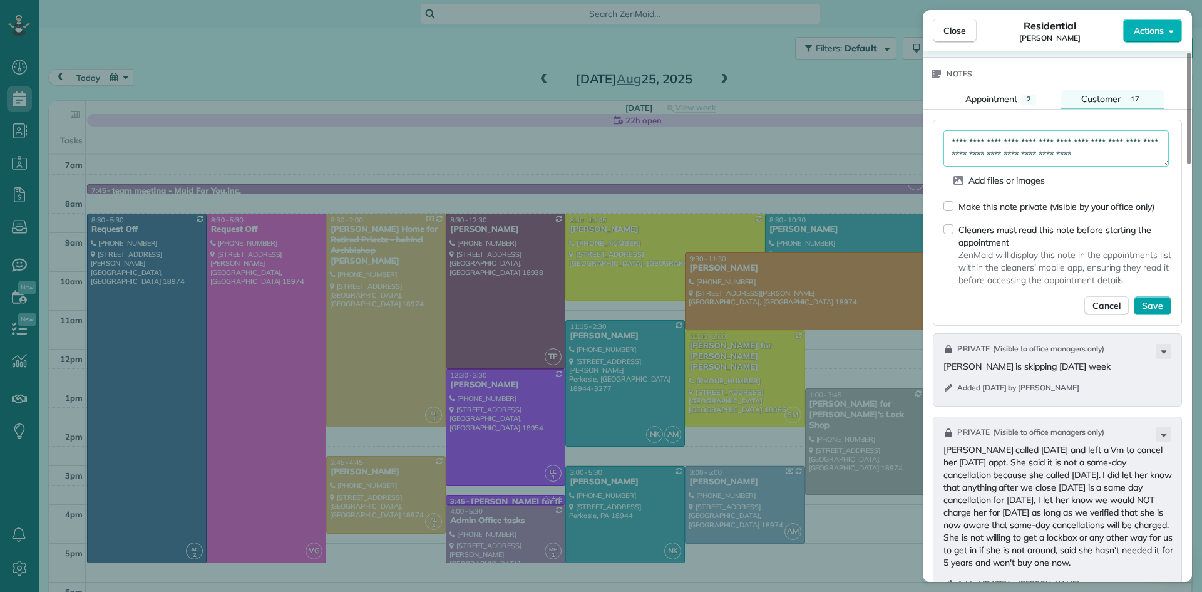
click at [1155, 312] on span "Save" at bounding box center [1152, 305] width 21 height 13
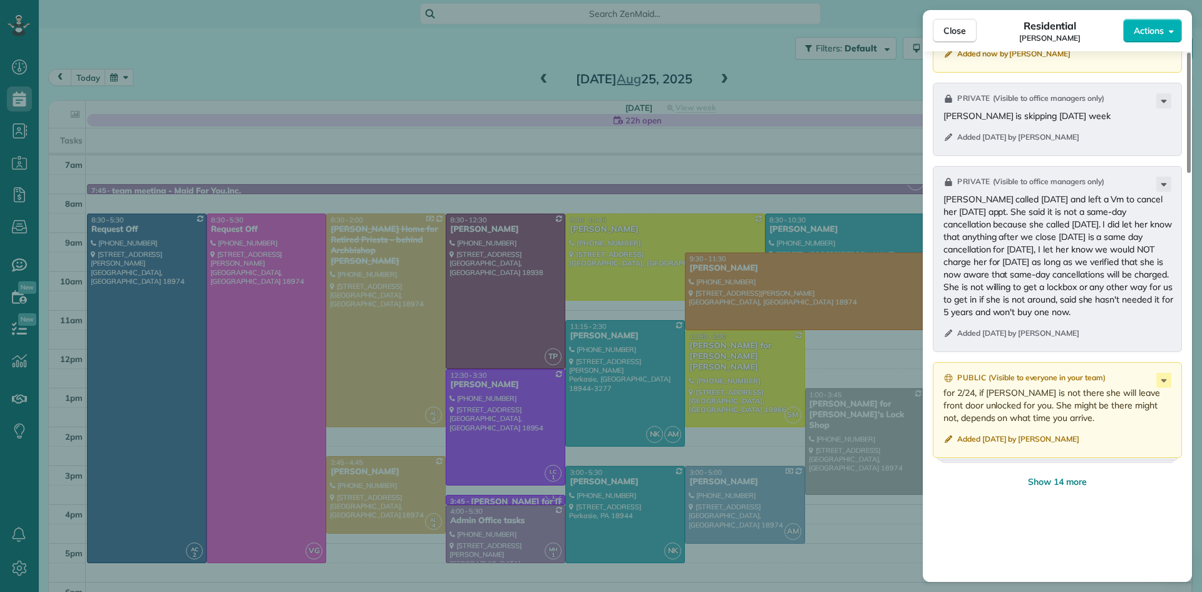
scroll to position [1480, 0]
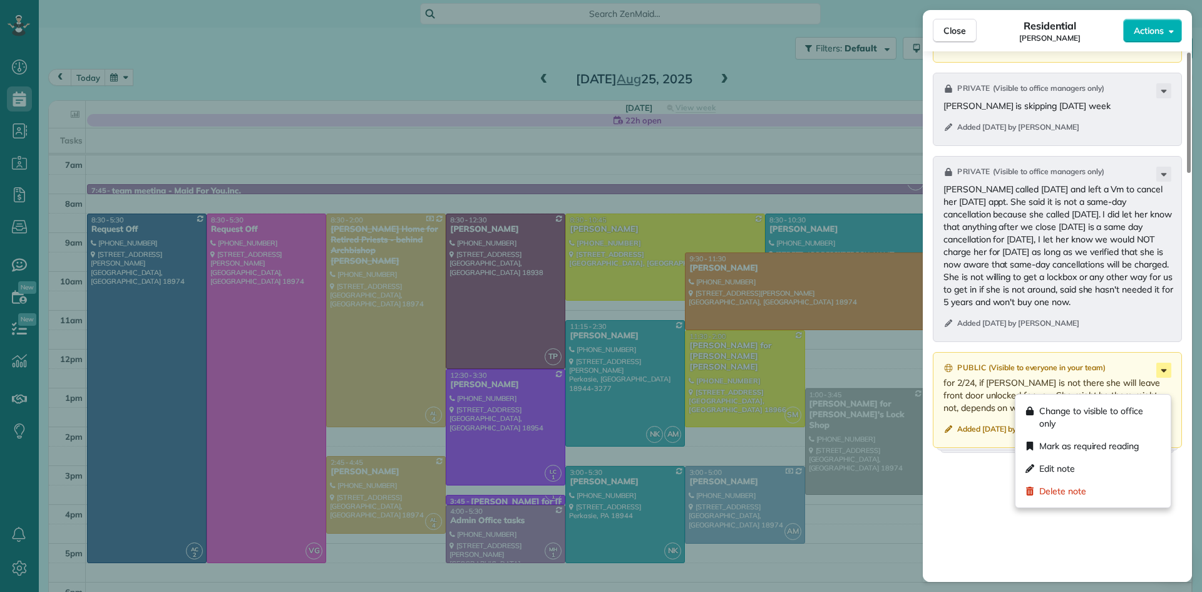
click at [1167, 378] on icon at bounding box center [1164, 370] width 15 height 15
click at [1147, 405] on span "Change to visible to office only" at bounding box center [1099, 417] width 121 height 25
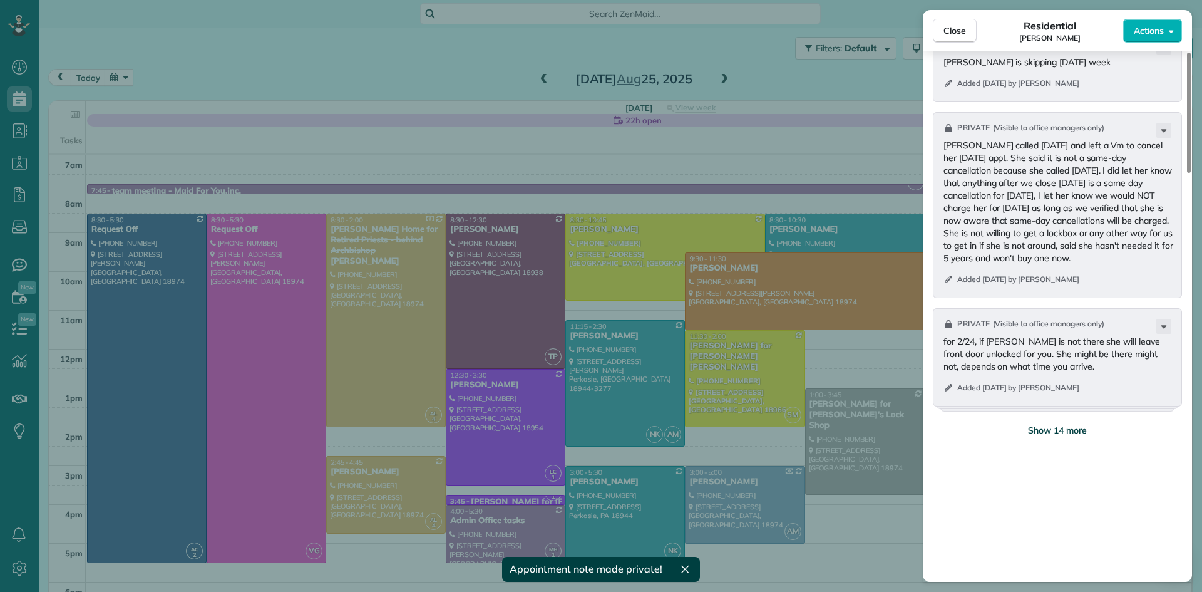
scroll to position [1530, 0]
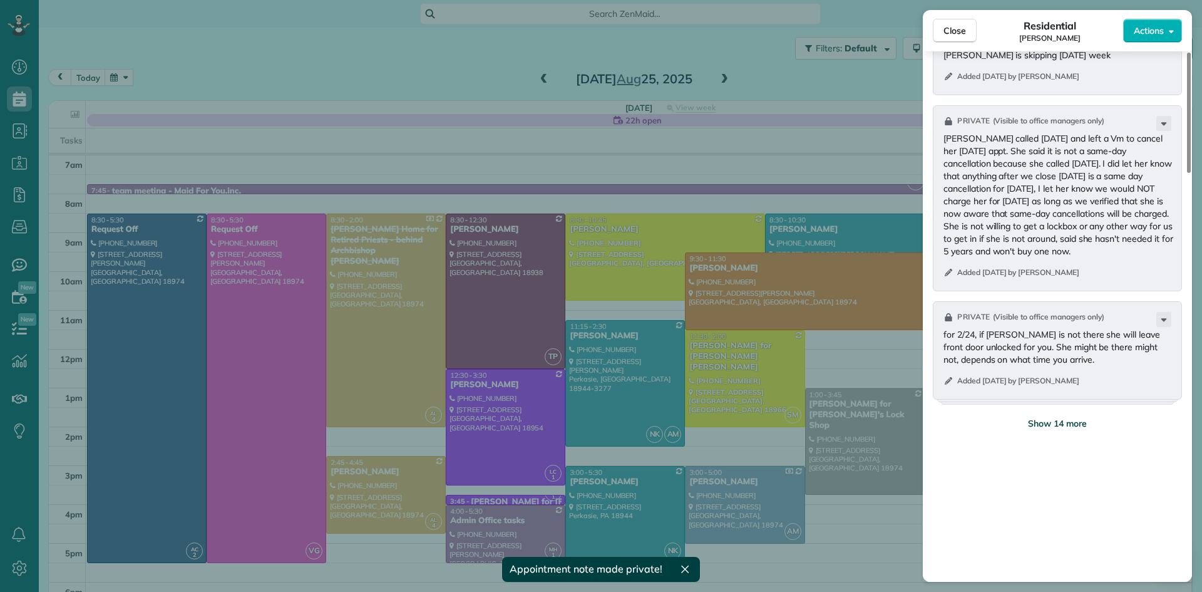
click at [1078, 430] on span "Show 14 more" at bounding box center [1057, 423] width 59 height 13
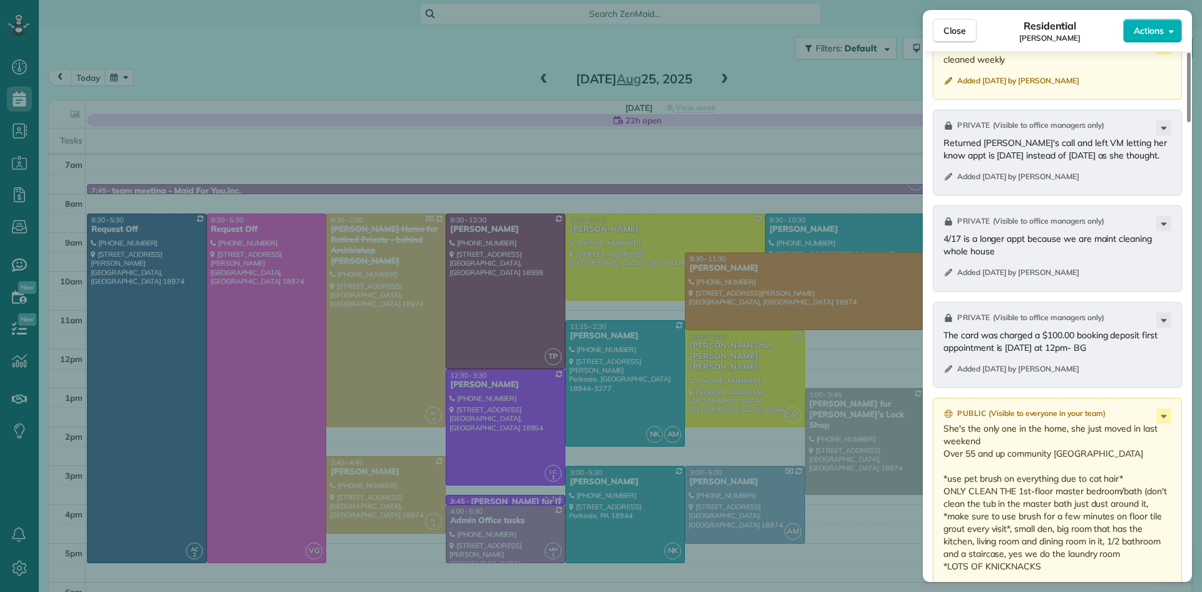
scroll to position [2857, 0]
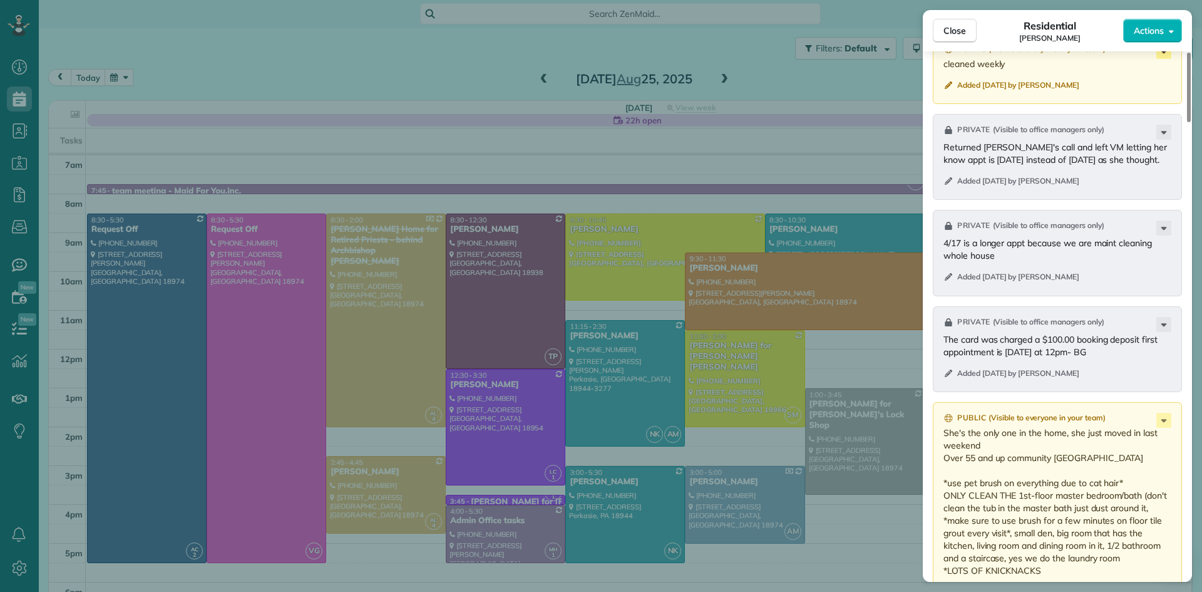
click at [1165, 59] on icon at bounding box center [1164, 51] width 15 height 15
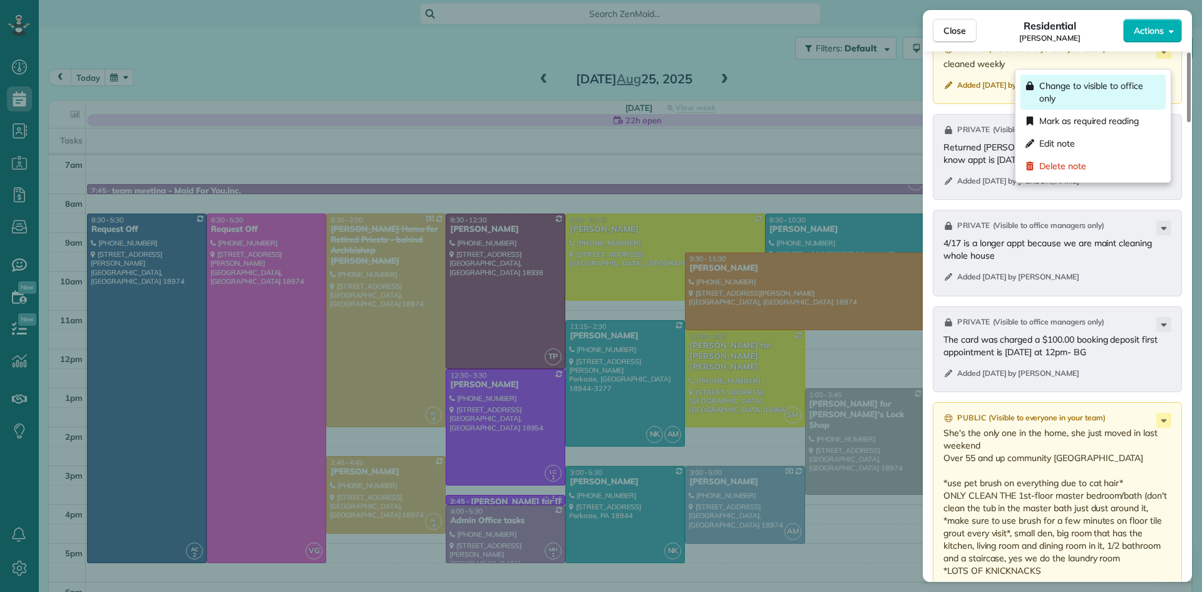
click at [1134, 89] on span "Change to visible to office only" at bounding box center [1099, 92] width 121 height 25
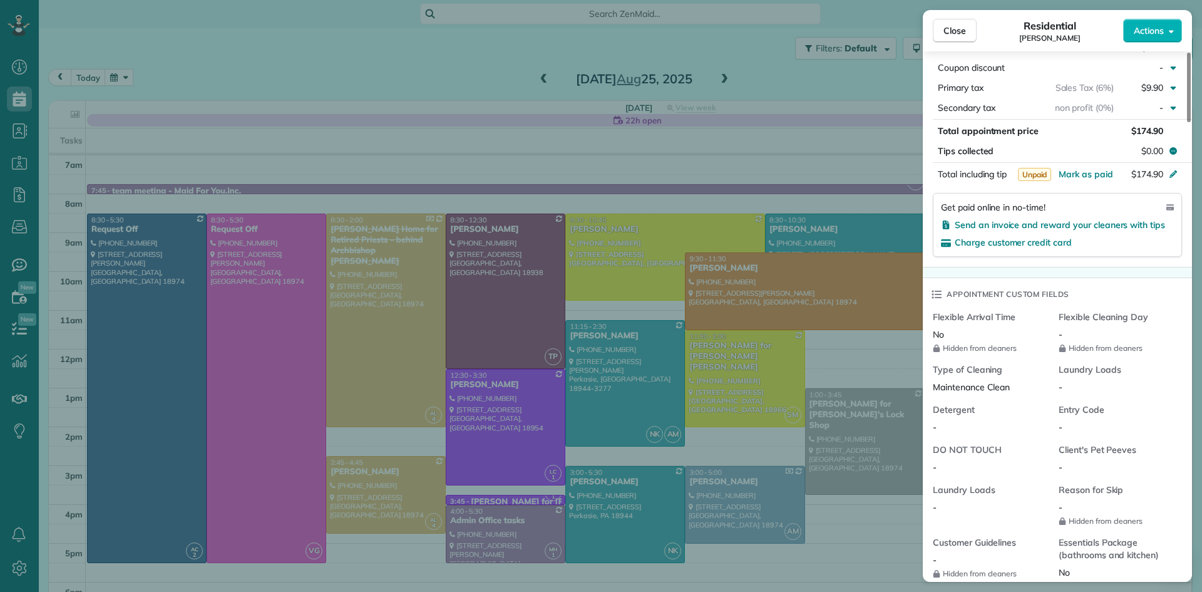
scroll to position [0, 0]
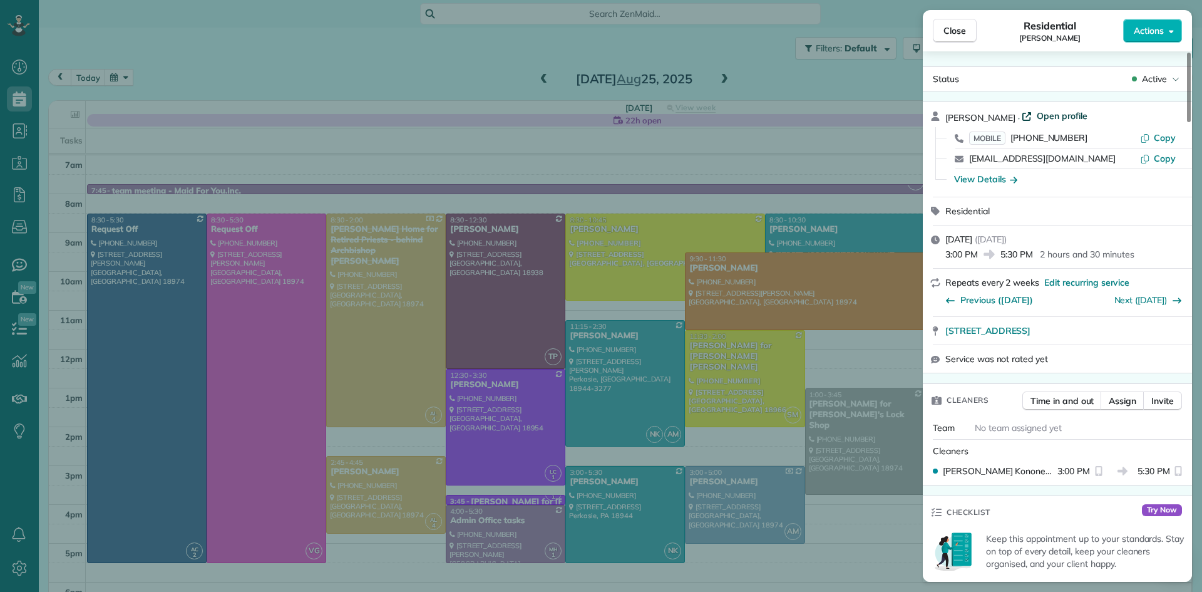
click at [1045, 118] on span "Open profile" at bounding box center [1062, 116] width 51 height 13
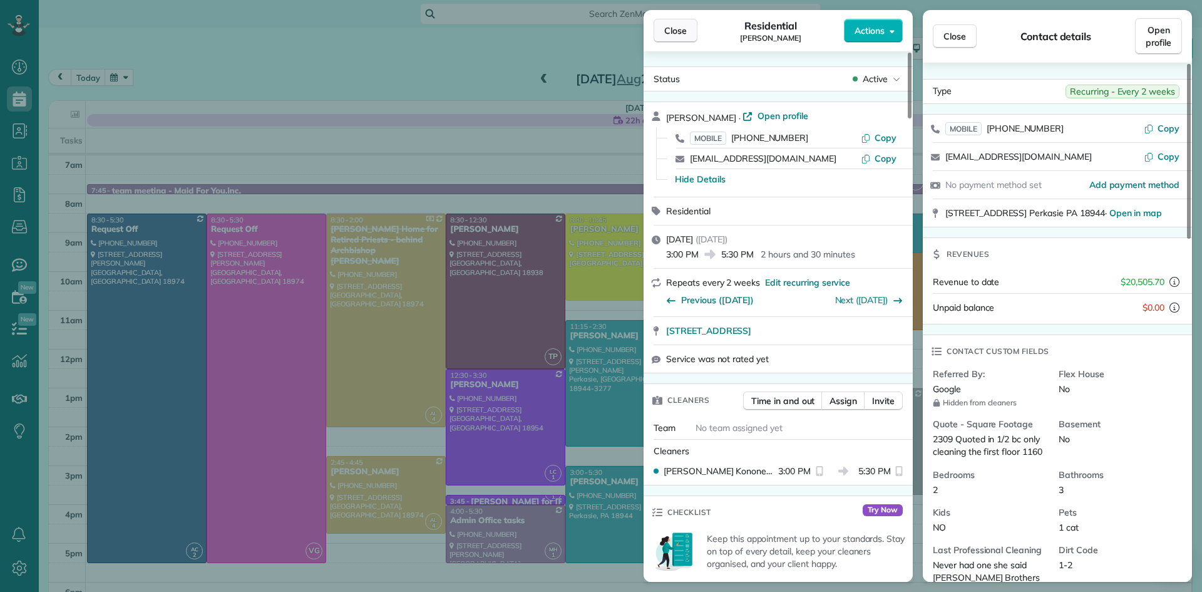
click at [668, 31] on span "Close" at bounding box center [675, 30] width 23 height 13
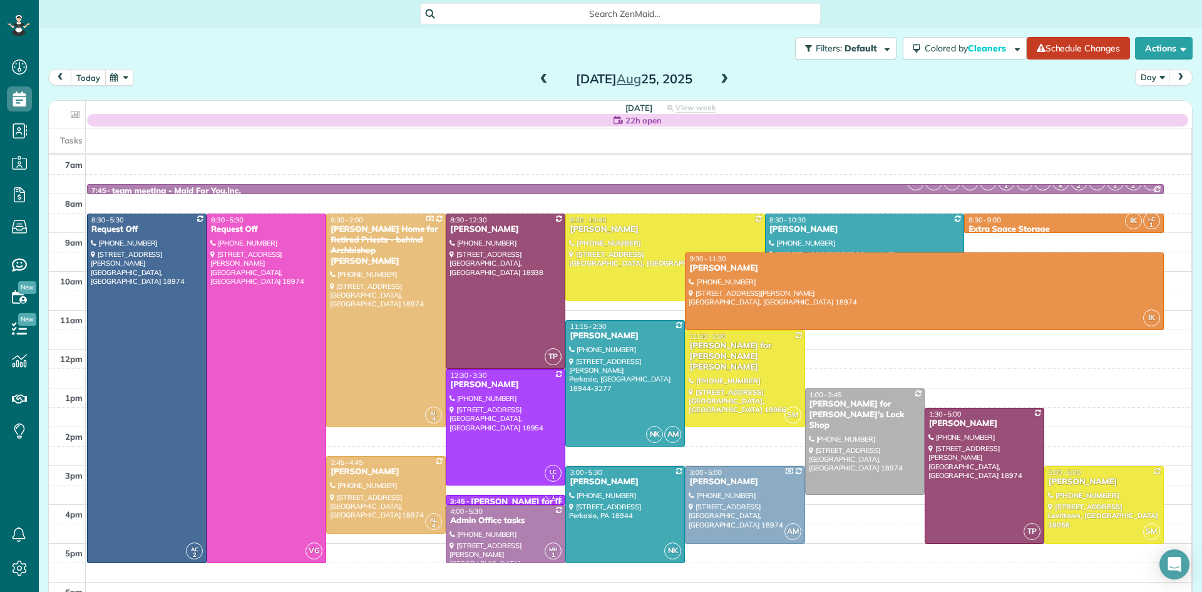
click at [84, 77] on button "today" at bounding box center [88, 77] width 35 height 17
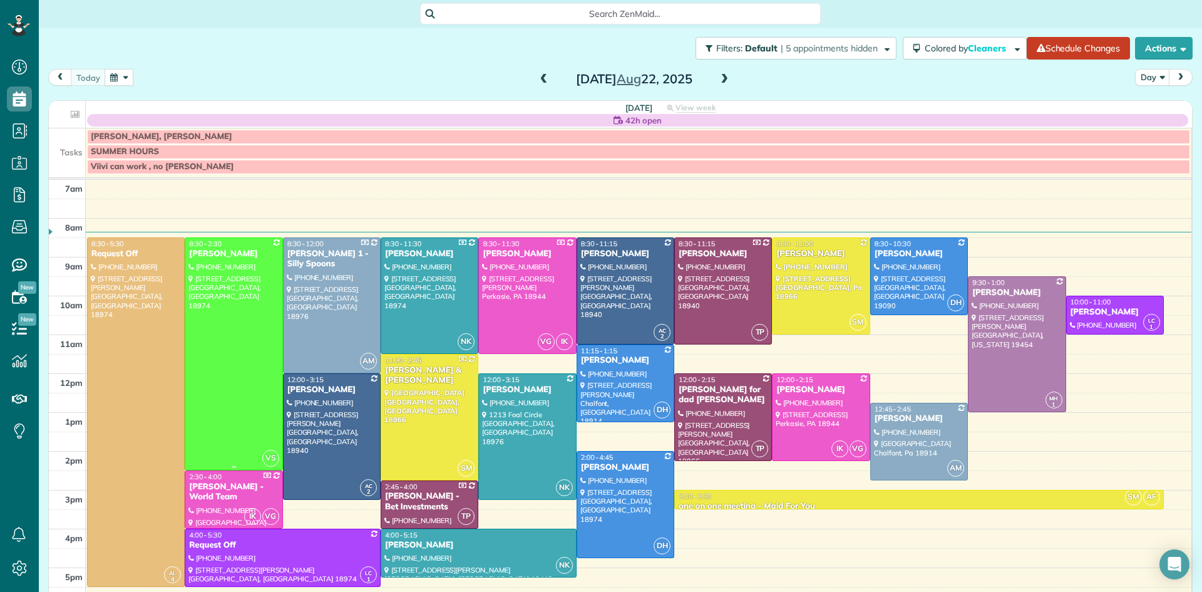
click at [237, 354] on div at bounding box center [233, 354] width 96 height 232
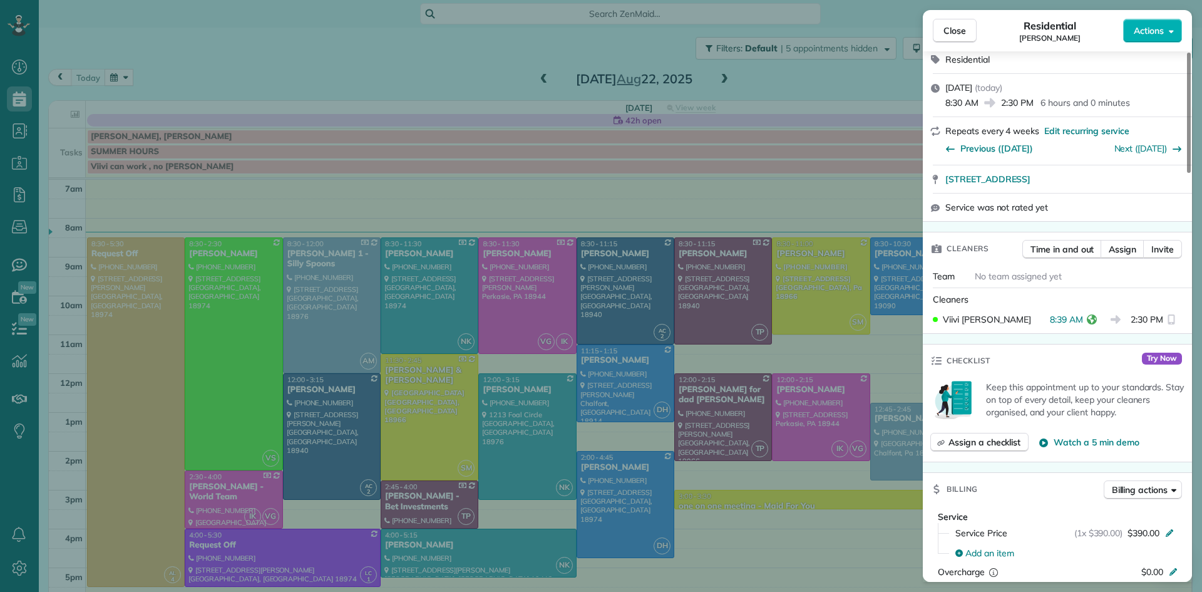
scroll to position [358, 0]
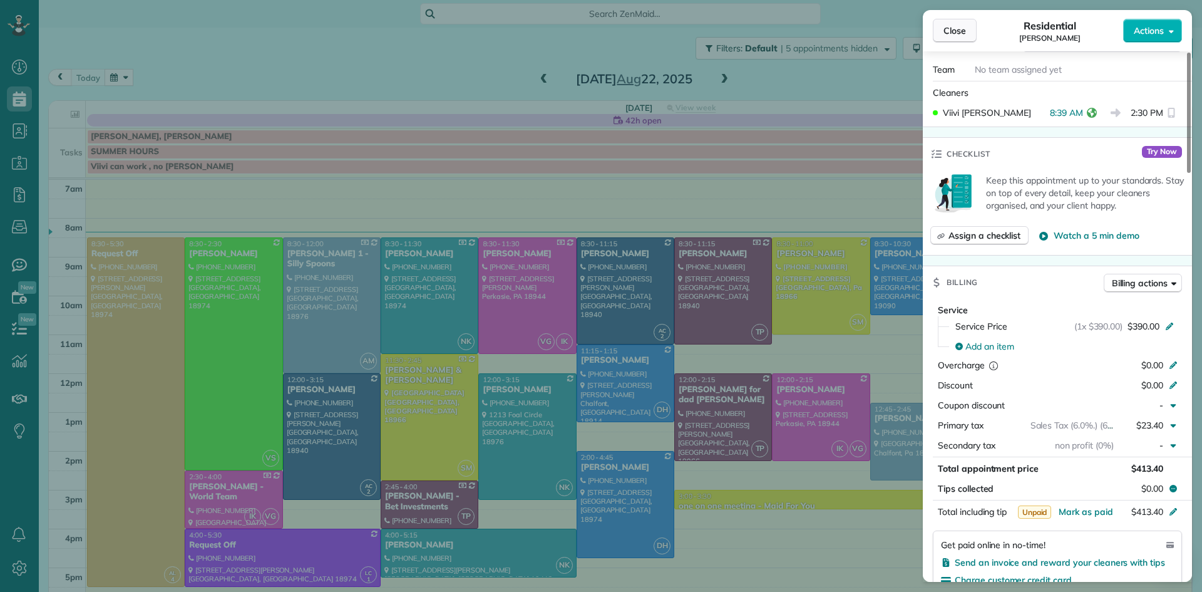
click at [952, 33] on span "Close" at bounding box center [955, 30] width 23 height 13
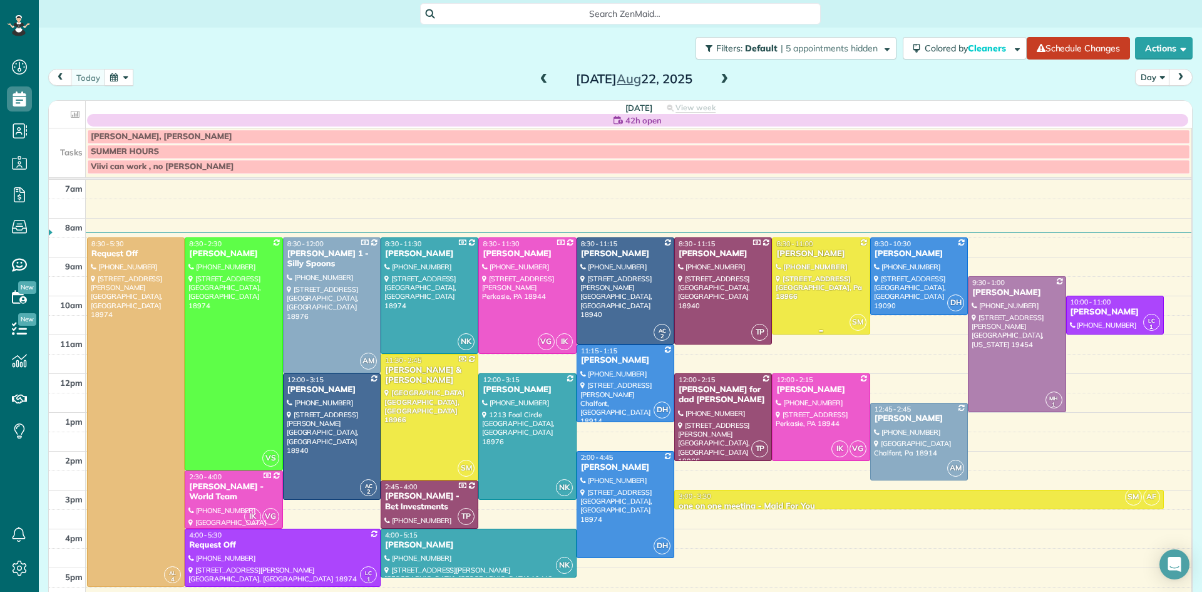
click at [826, 293] on div at bounding box center [821, 286] width 96 height 96
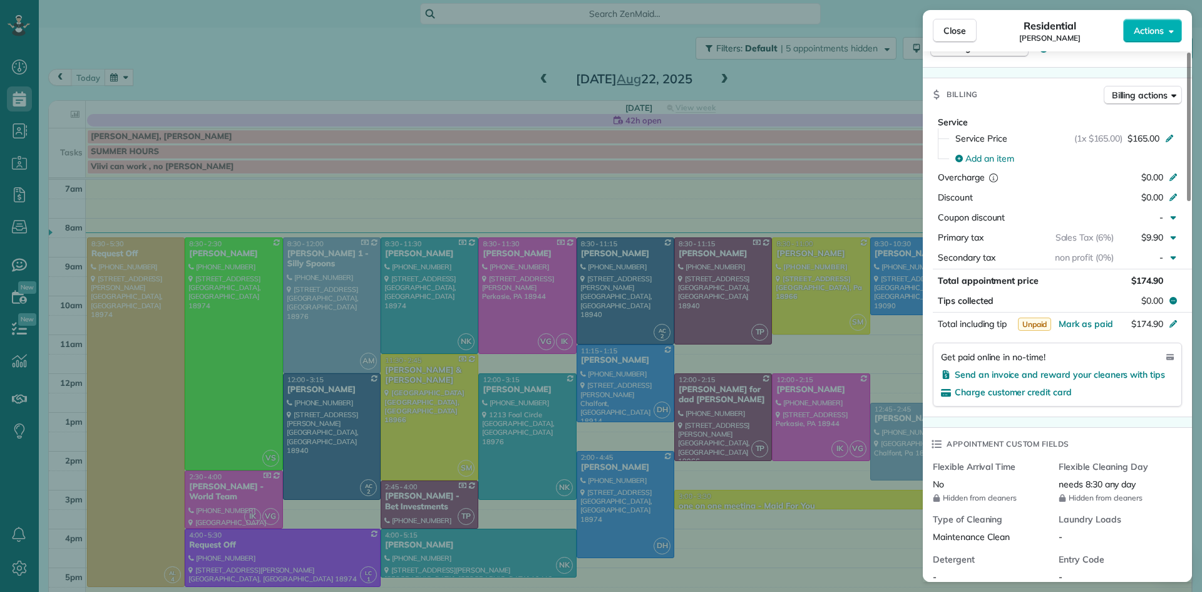
scroll to position [549, 0]
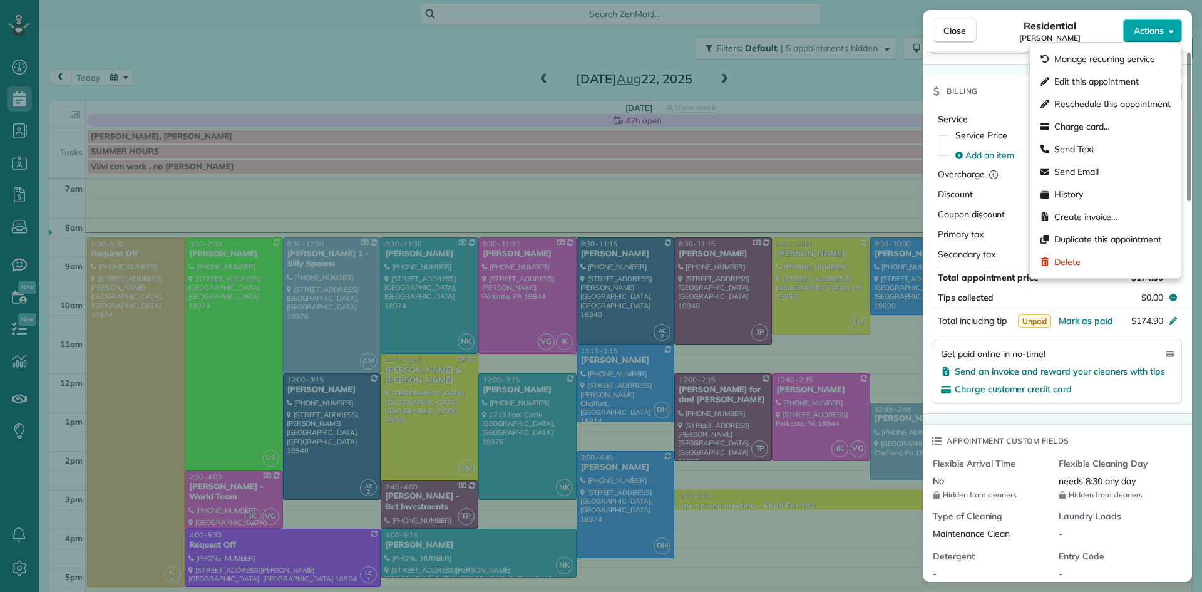
click at [1146, 29] on span "Actions" at bounding box center [1149, 30] width 30 height 13
click at [1091, 128] on span "Charge card…" at bounding box center [1083, 126] width 56 height 13
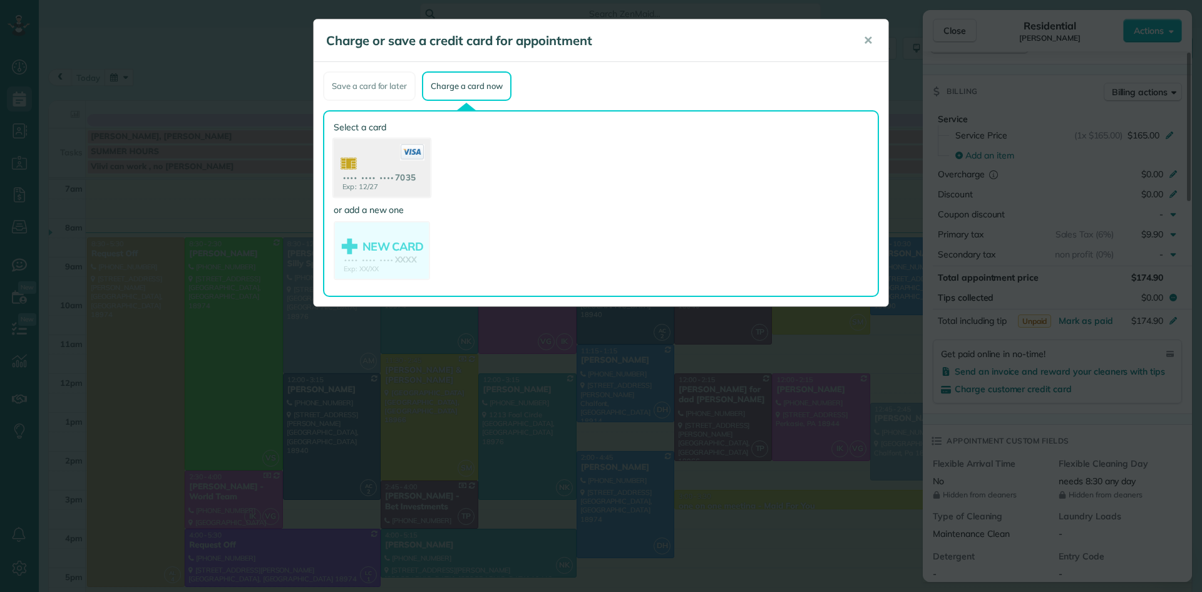
click at [378, 155] on use at bounding box center [382, 169] width 96 height 61
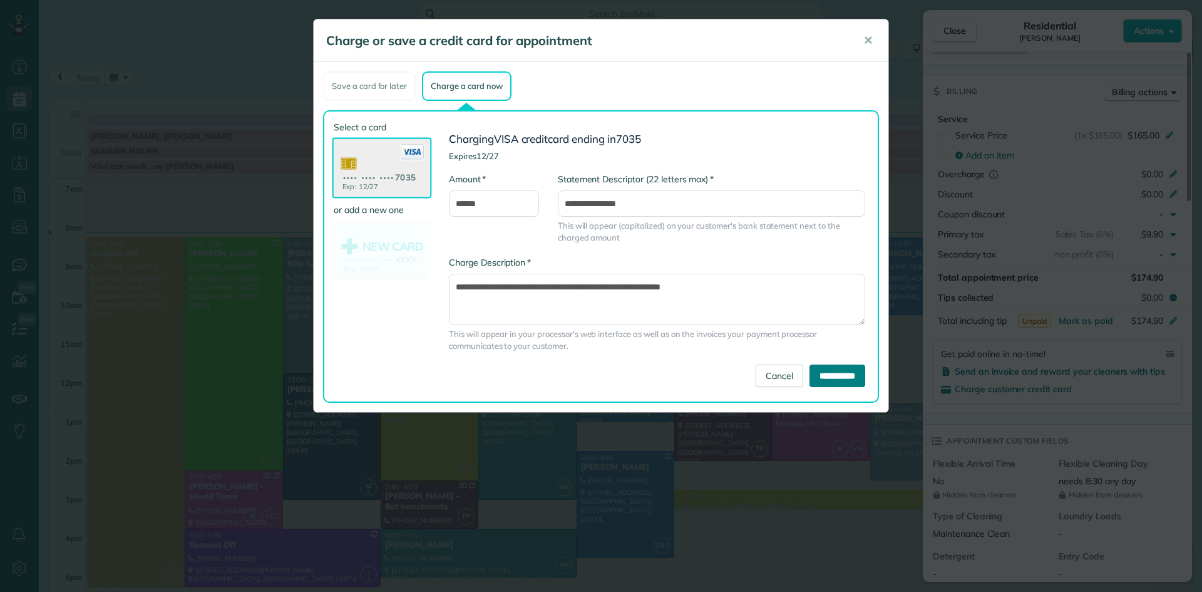
click at [852, 373] on input "**********" at bounding box center [838, 375] width 56 height 23
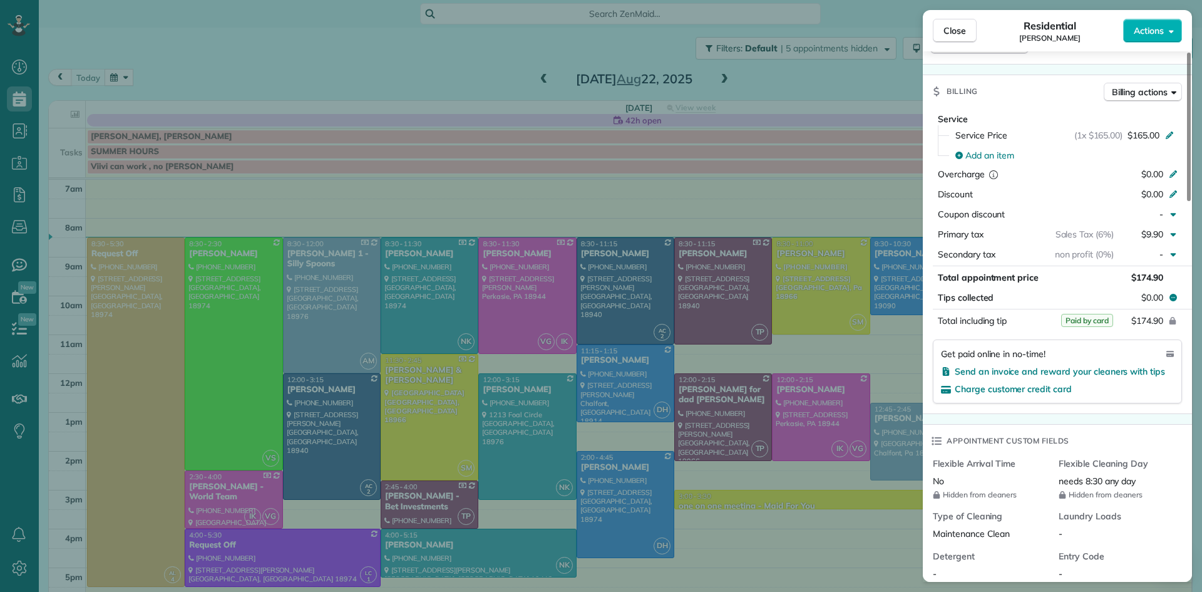
scroll to position [0, 0]
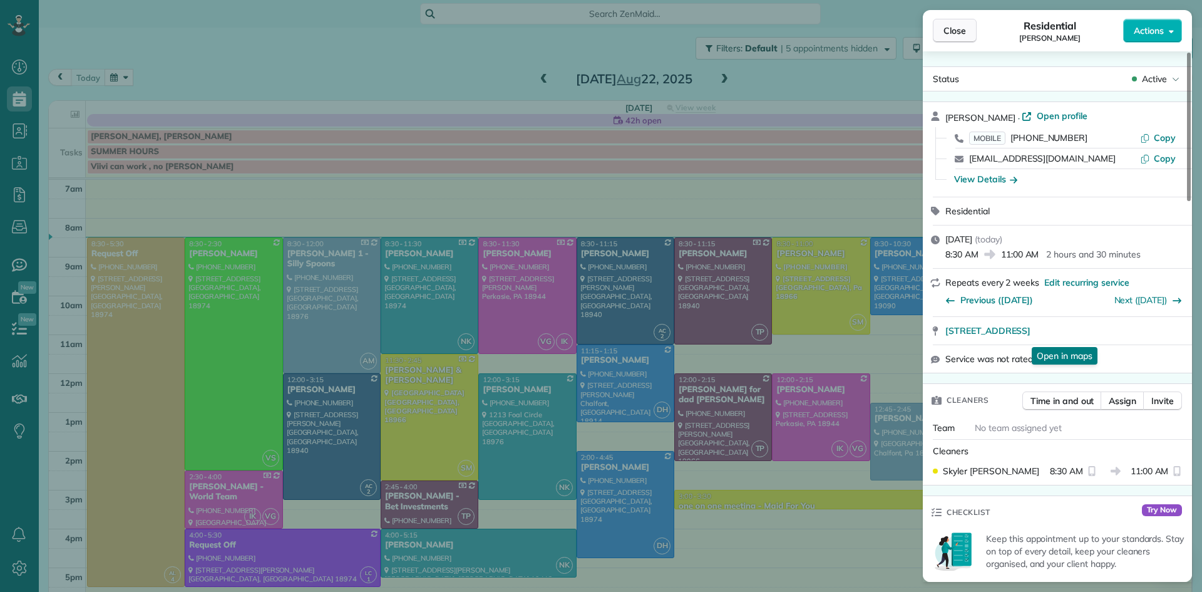
click at [964, 31] on span "Close" at bounding box center [955, 30] width 23 height 13
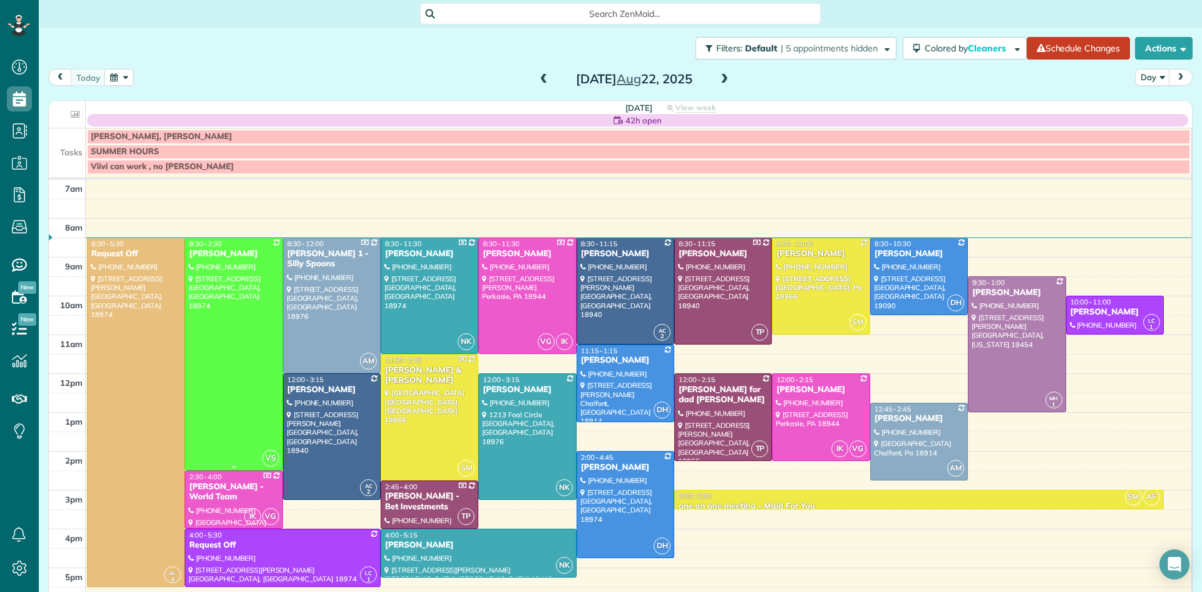
click at [234, 321] on div at bounding box center [233, 354] width 96 height 232
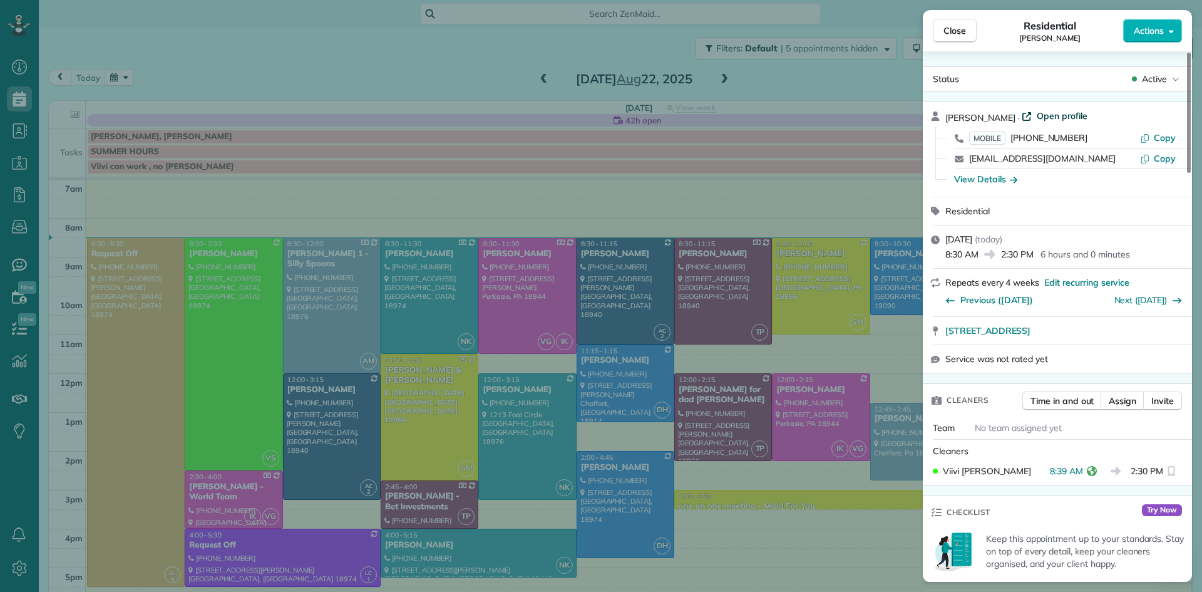
click at [1058, 113] on span "Open profile" at bounding box center [1062, 116] width 51 height 13
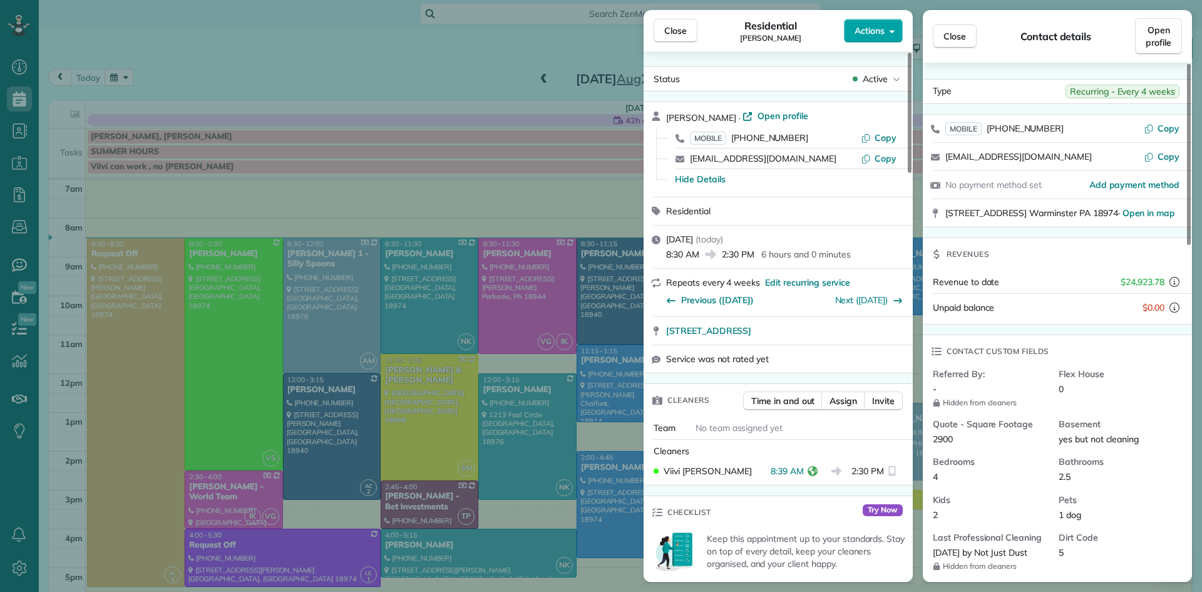
click at [869, 33] on span "Actions" at bounding box center [870, 30] width 30 height 13
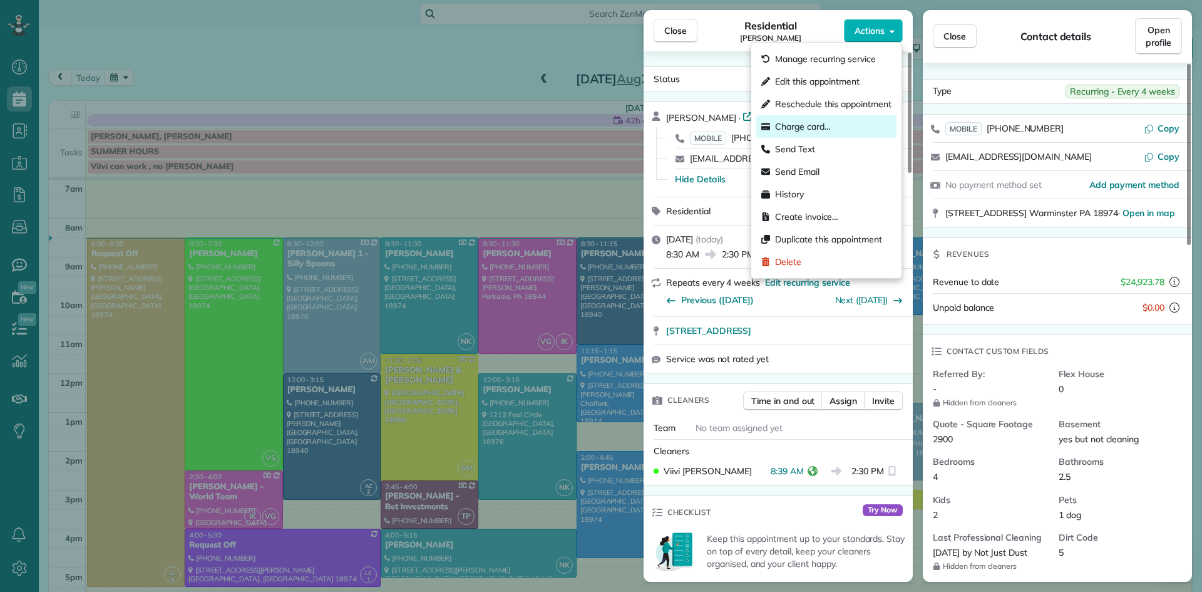
click at [808, 130] on span "Charge card…" at bounding box center [803, 126] width 56 height 13
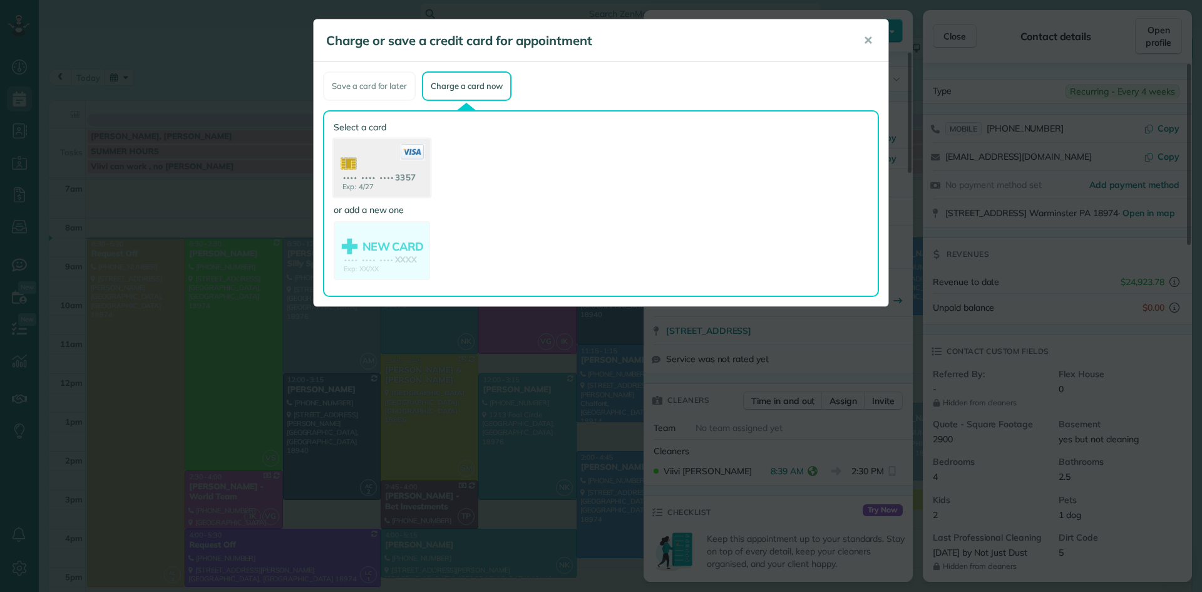
click at [391, 170] on use at bounding box center [382, 169] width 96 height 61
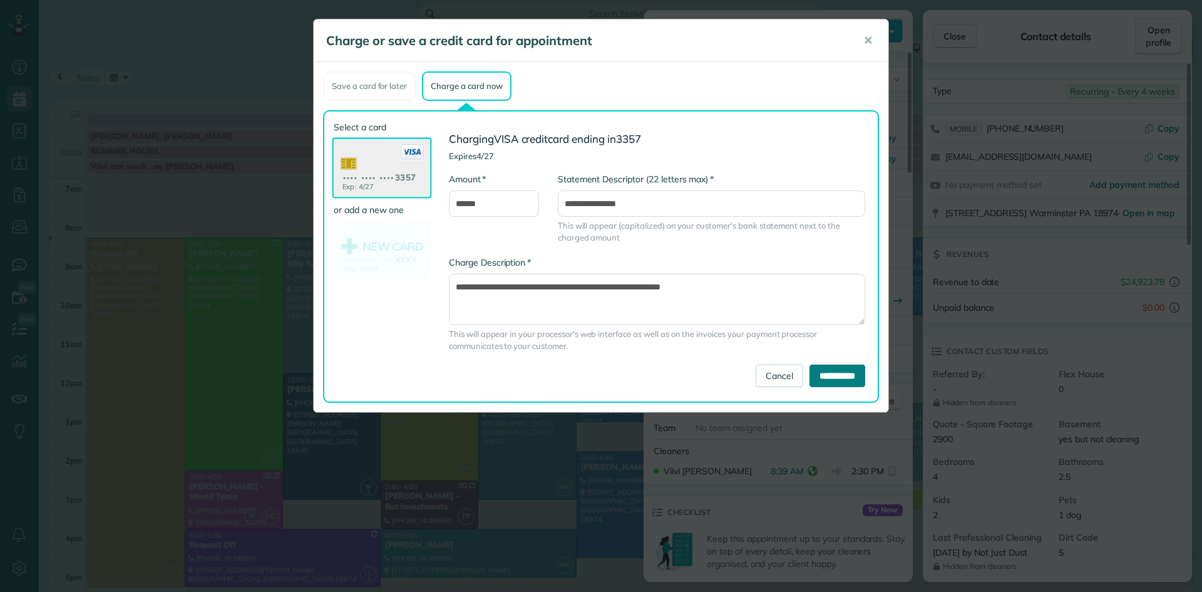
click at [830, 378] on input "**********" at bounding box center [838, 375] width 56 height 23
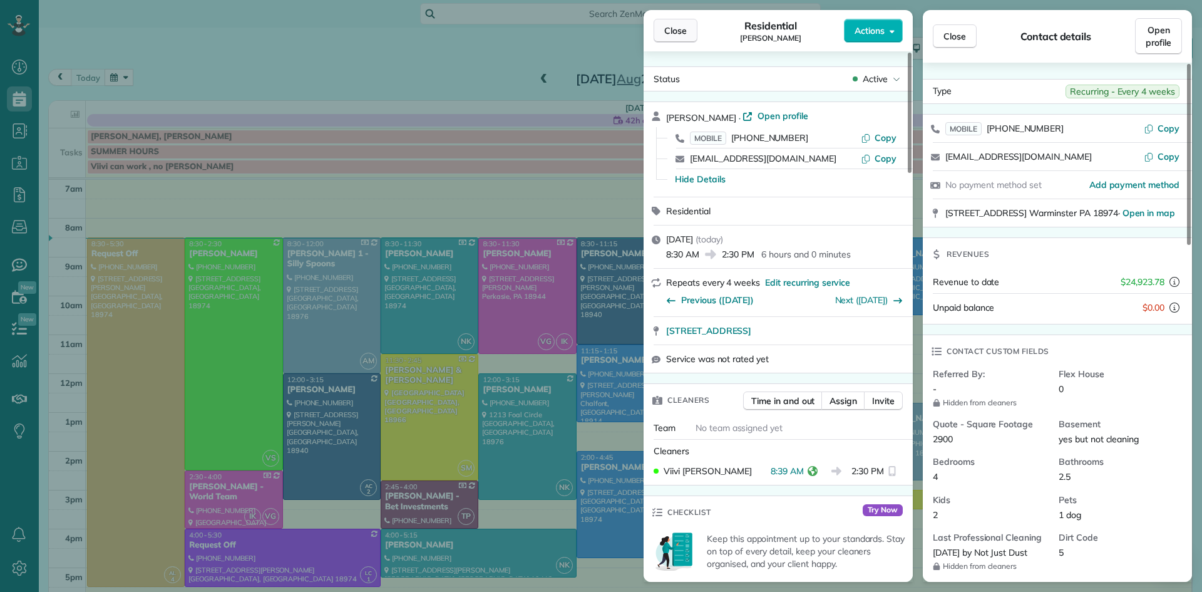
click at [670, 31] on span "Close" at bounding box center [675, 30] width 23 height 13
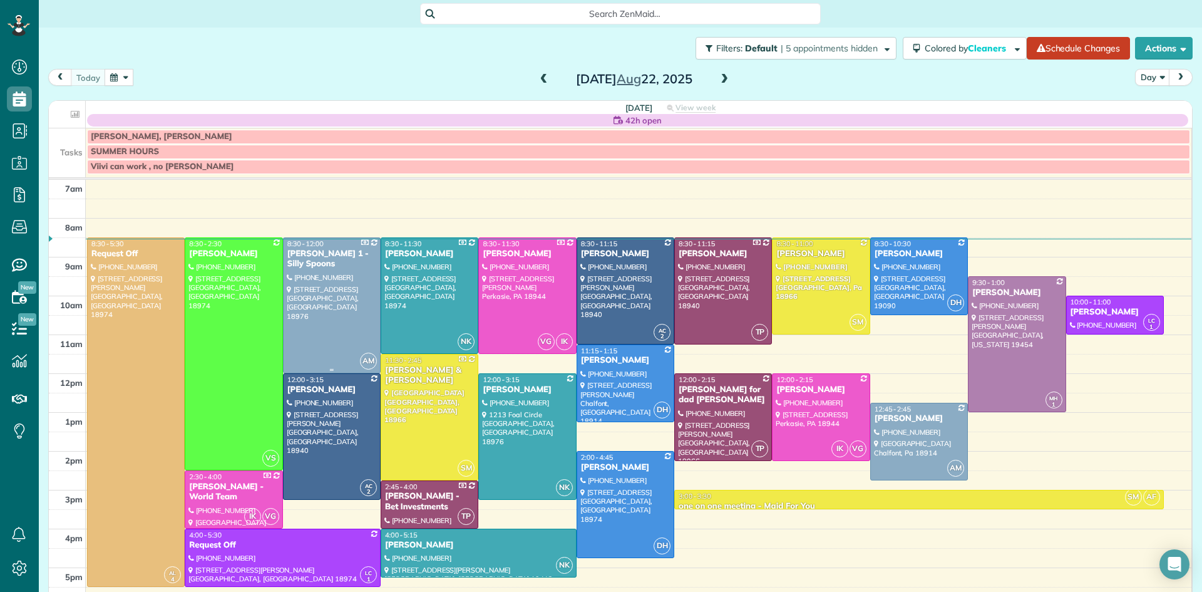
click at [307, 307] on div at bounding box center [332, 305] width 96 height 135
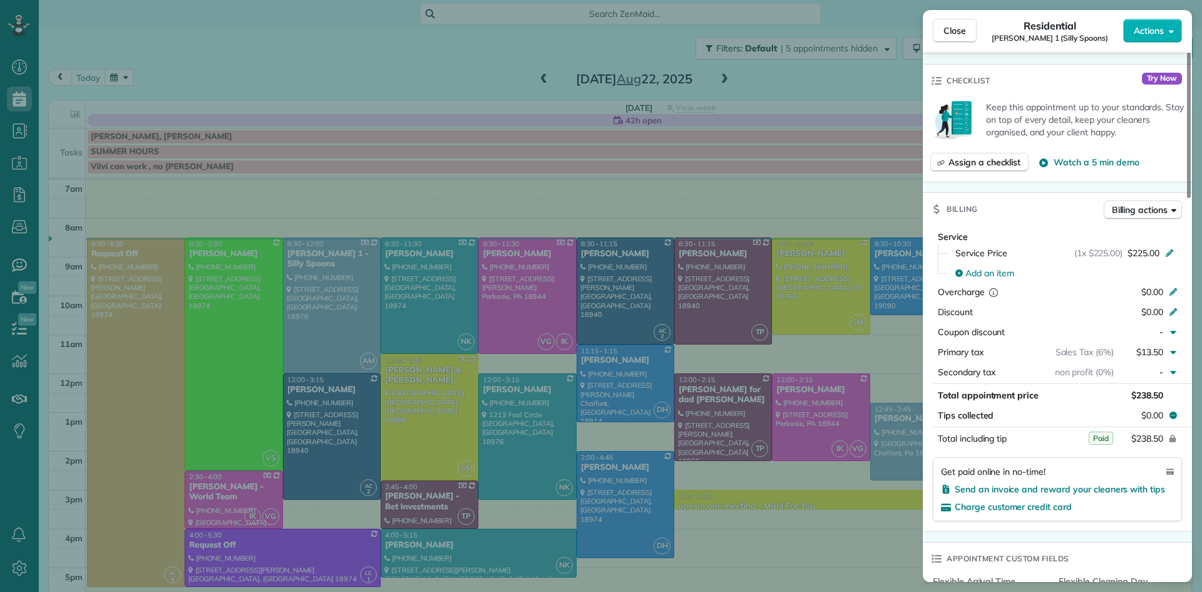
scroll to position [550, 0]
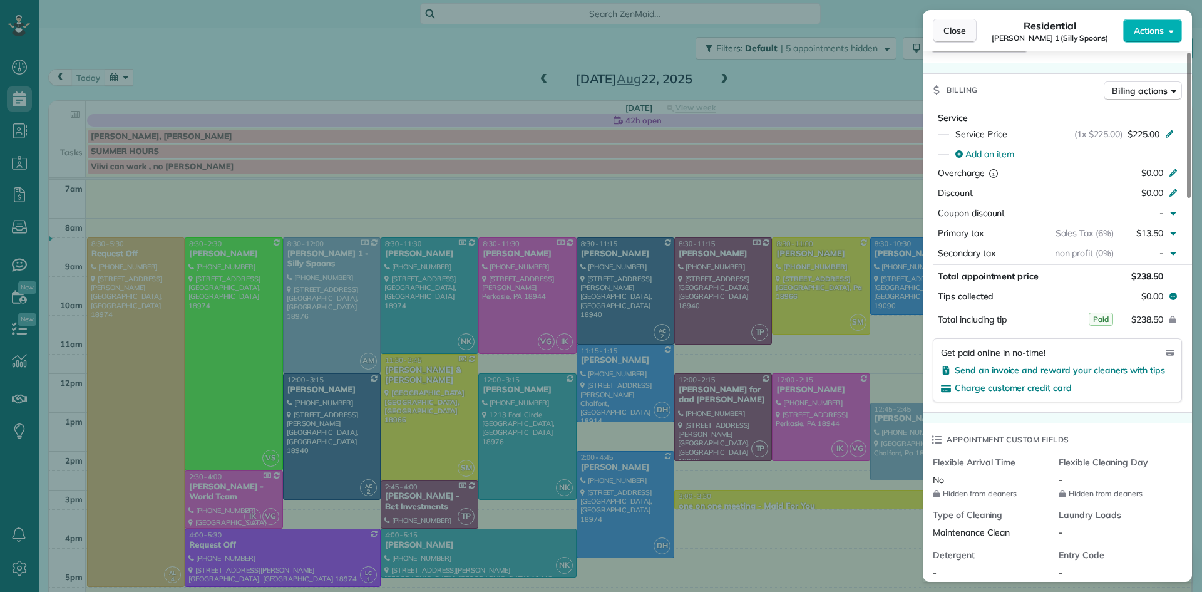
click at [949, 33] on span "Close" at bounding box center [955, 30] width 23 height 13
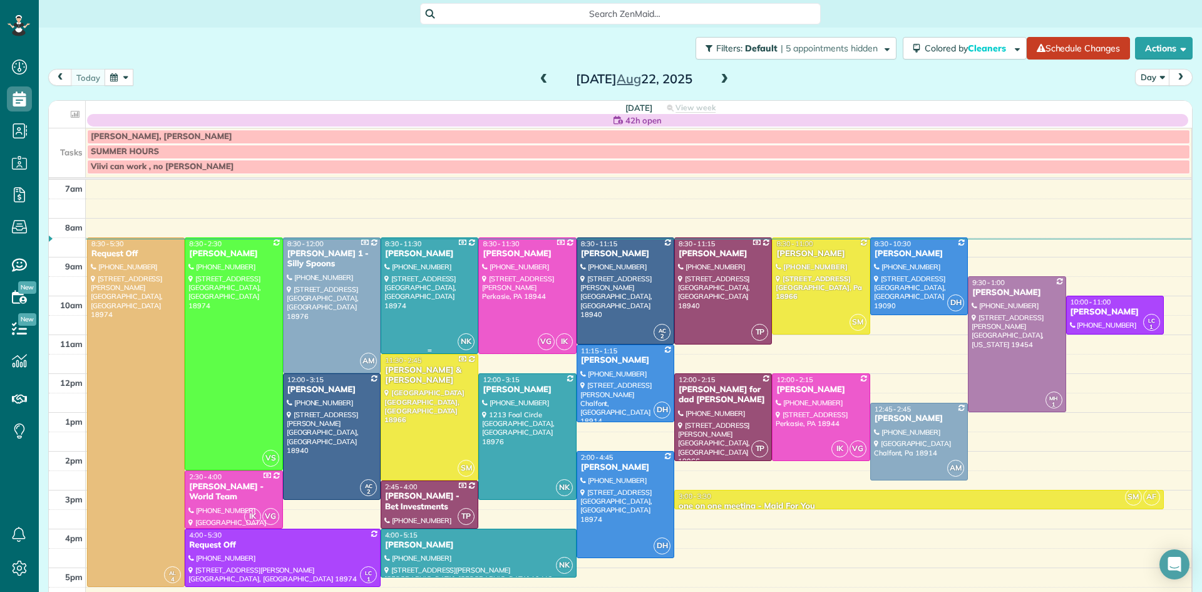
click at [457, 294] on div at bounding box center [429, 295] width 96 height 115
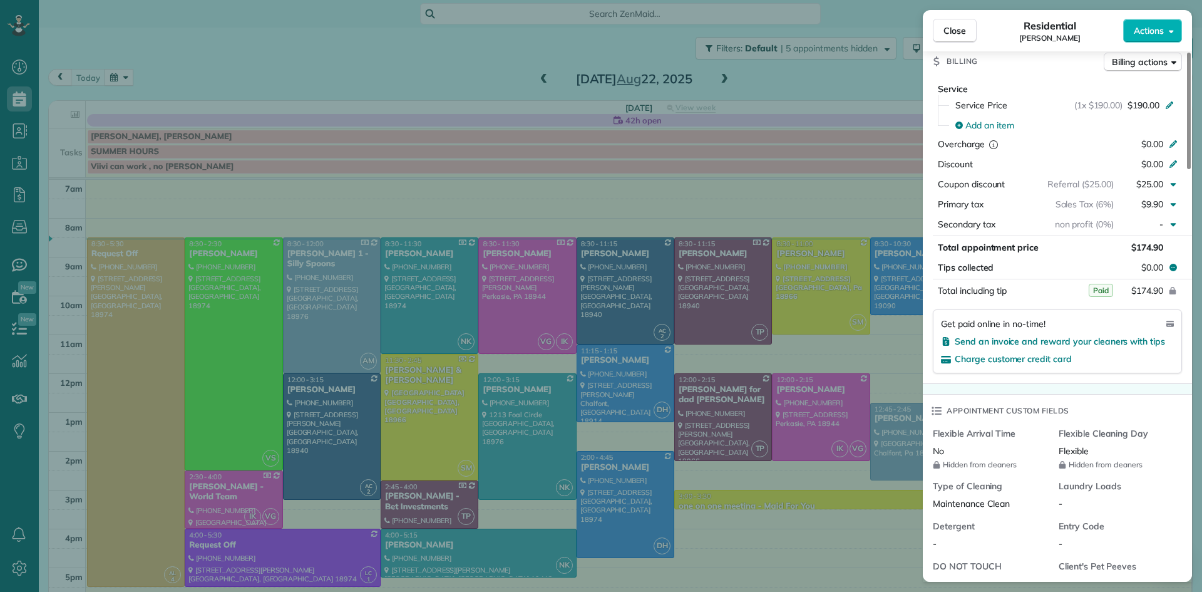
scroll to position [609, 0]
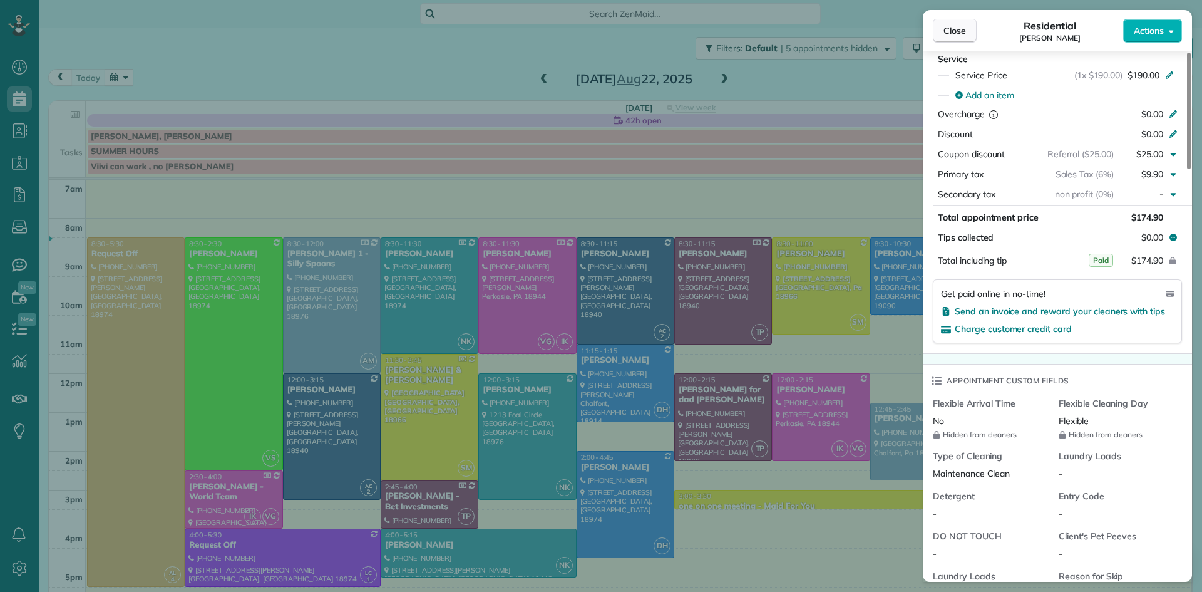
click at [962, 31] on span "Close" at bounding box center [955, 30] width 23 height 13
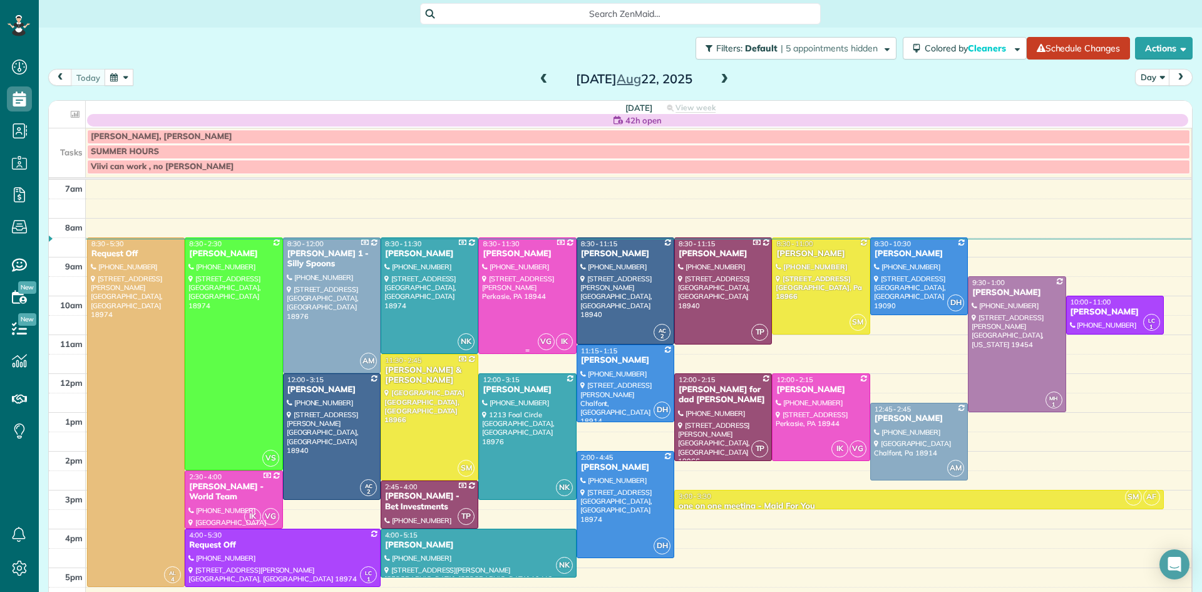
click at [525, 311] on div at bounding box center [527, 295] width 96 height 115
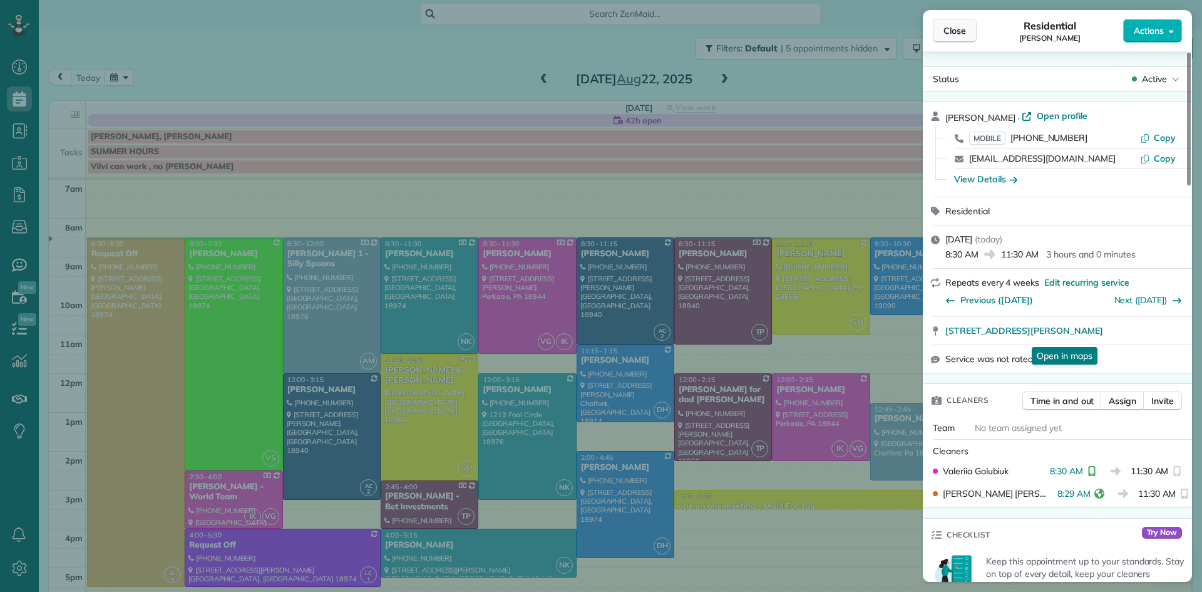
click at [945, 38] on button "Close" at bounding box center [955, 31] width 44 height 24
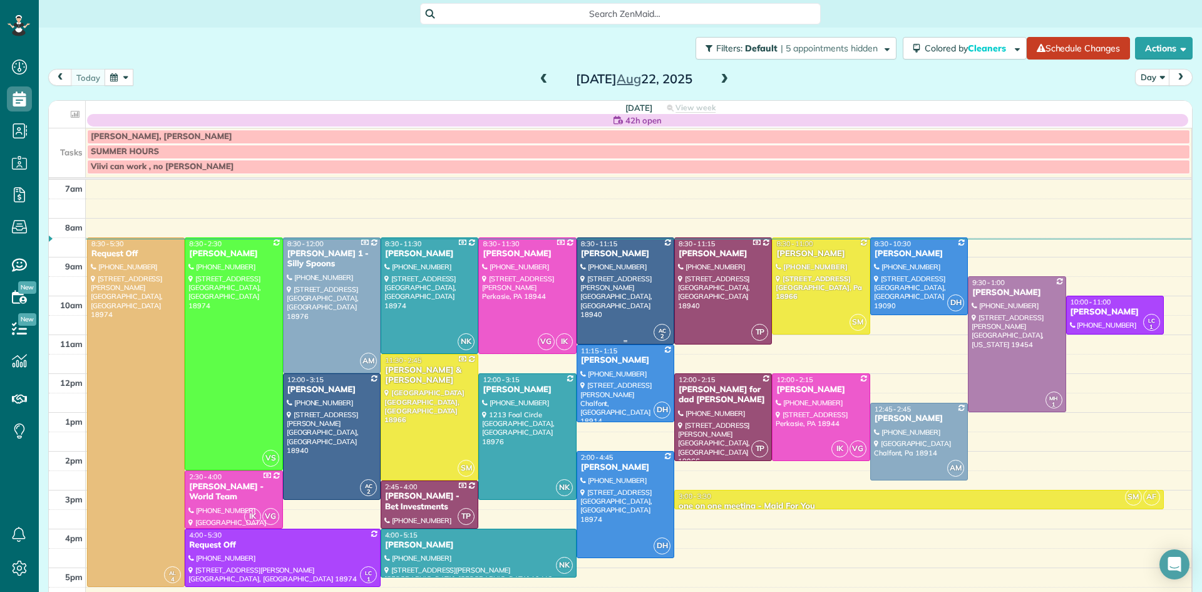
click at [637, 272] on div at bounding box center [625, 291] width 96 height 106
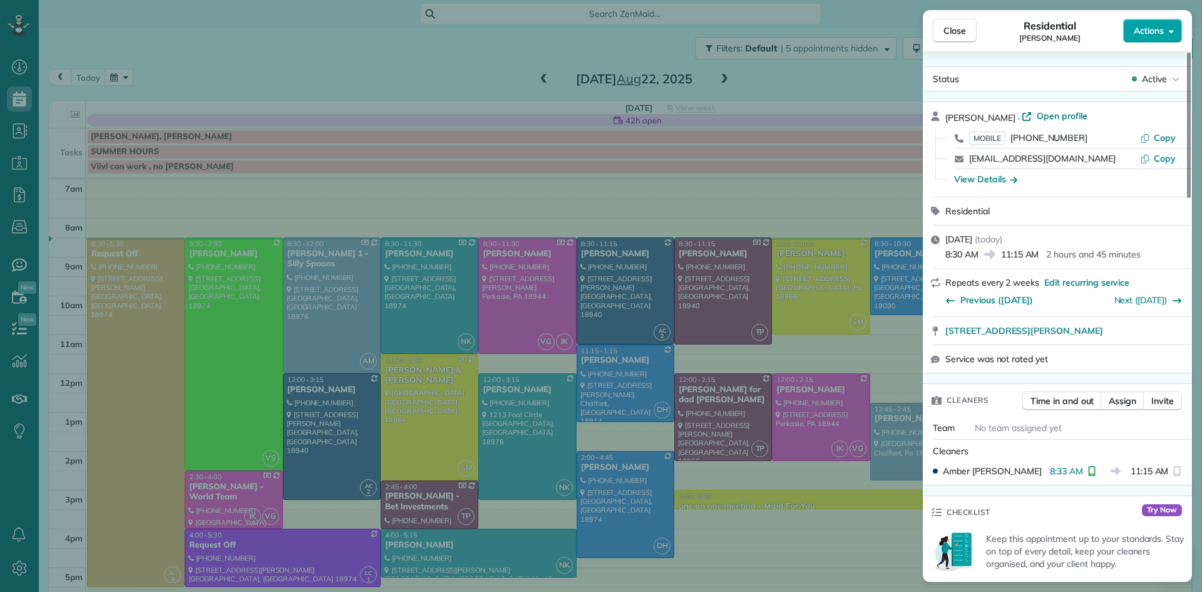
click at [1148, 36] on span "Actions" at bounding box center [1149, 30] width 30 height 13
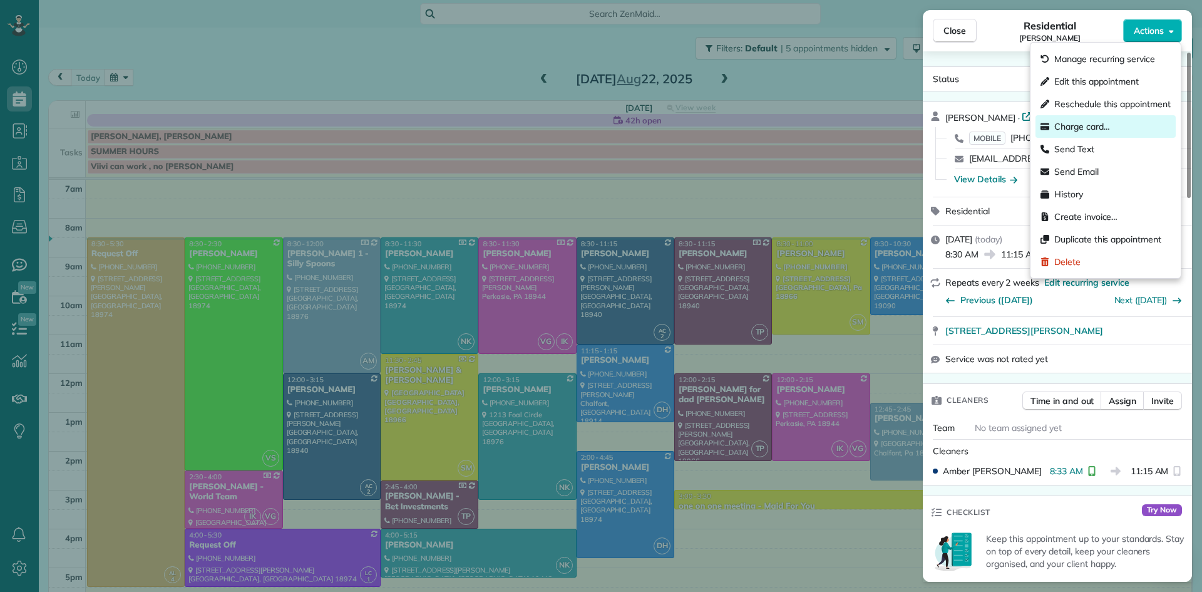
click at [1085, 126] on span "Charge card…" at bounding box center [1083, 126] width 56 height 13
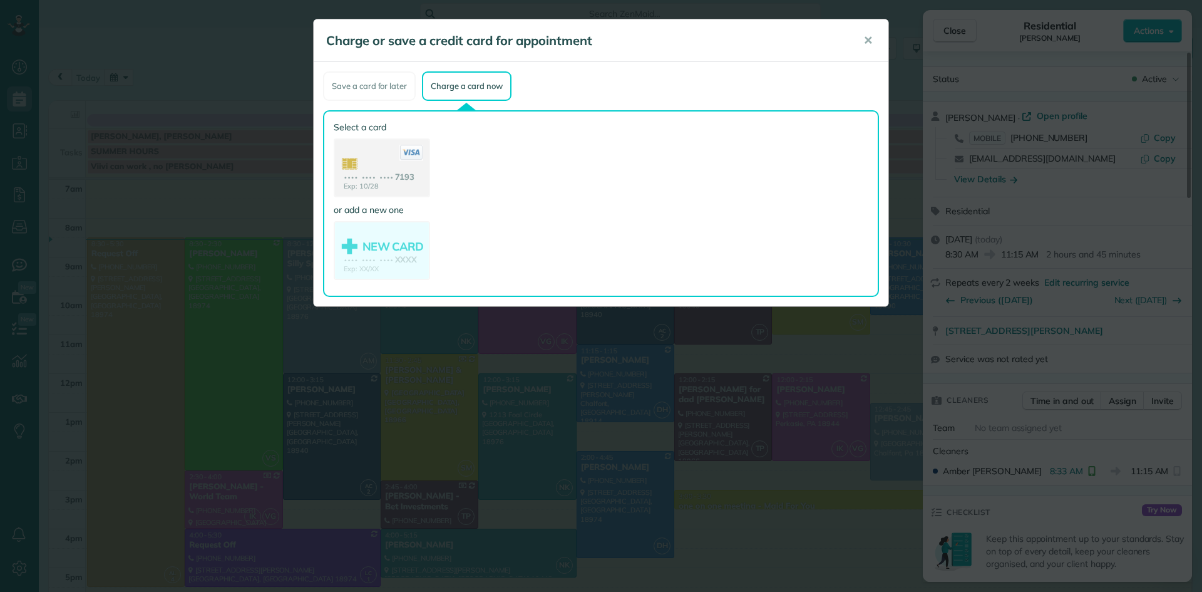
click at [374, 163] on use at bounding box center [382, 169] width 94 height 59
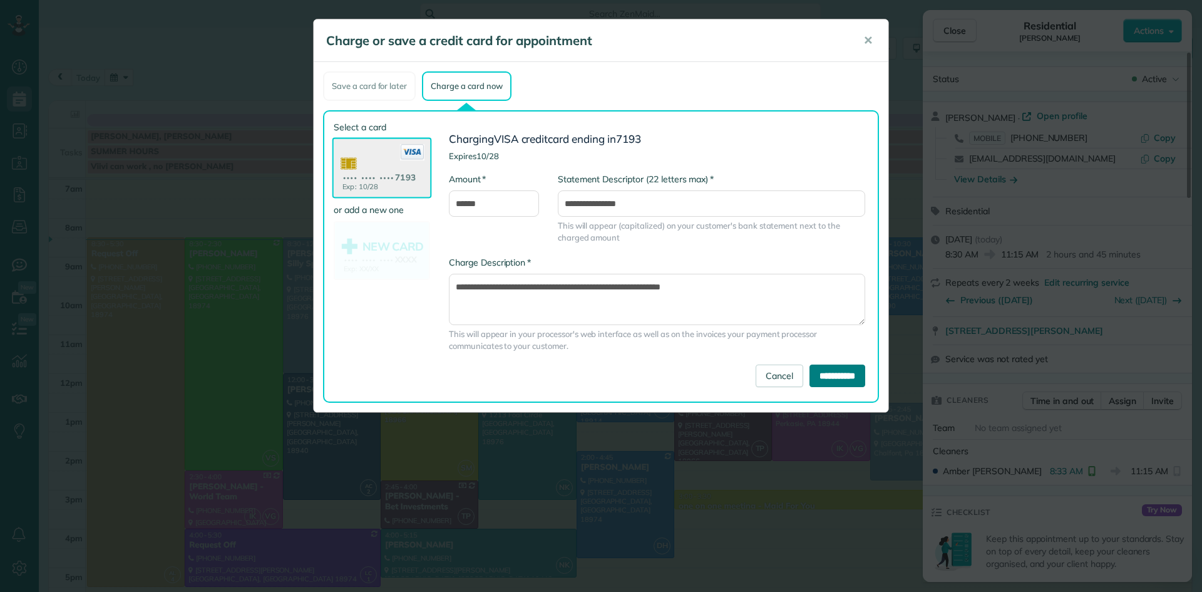
click at [828, 371] on input "**********" at bounding box center [838, 375] width 56 height 23
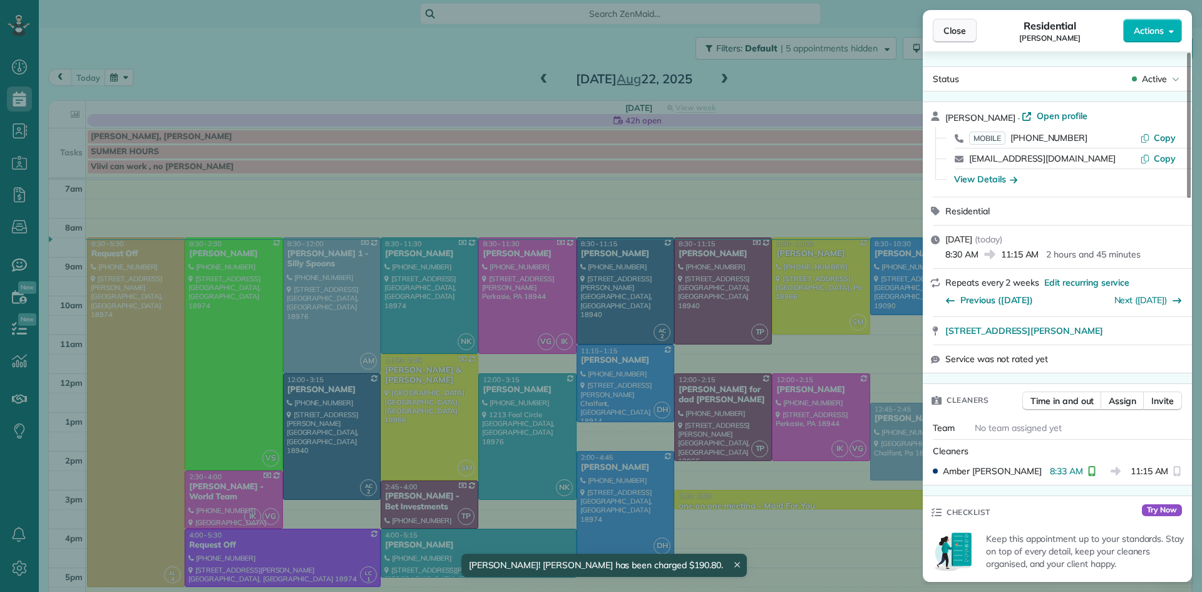
click at [947, 23] on button "Close" at bounding box center [955, 31] width 44 height 24
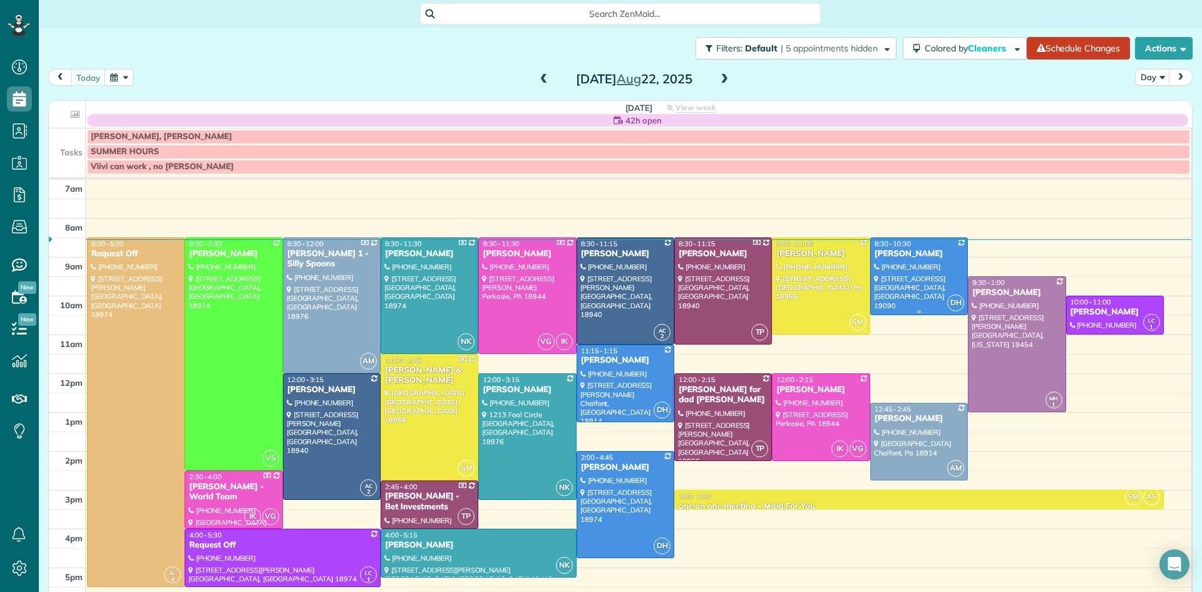
click at [927, 265] on div at bounding box center [919, 276] width 96 height 76
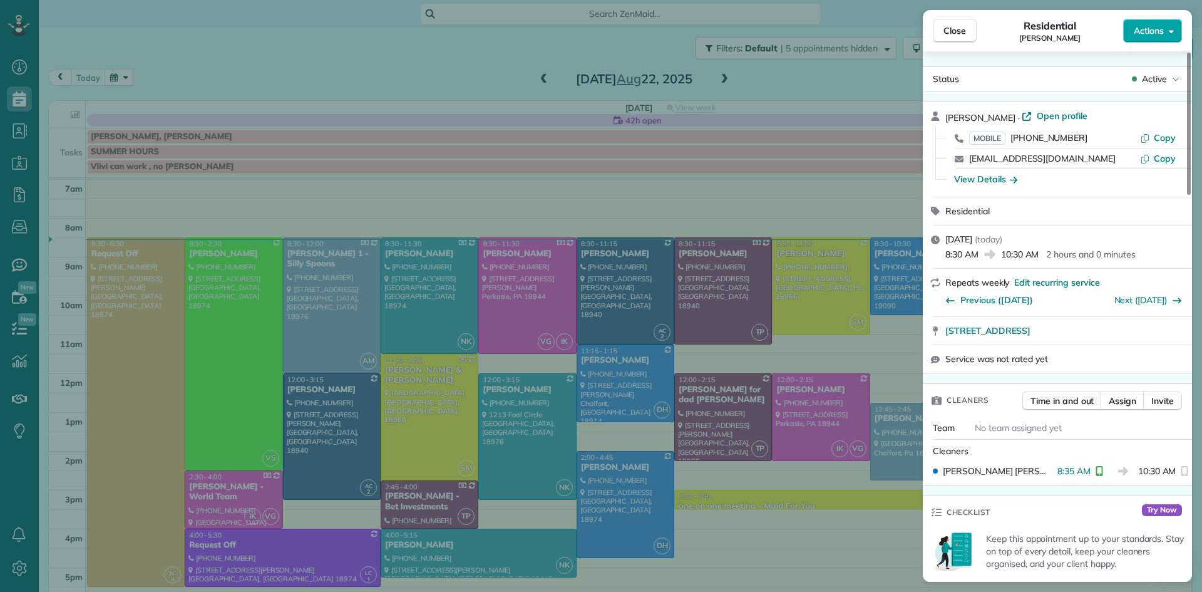
click at [1143, 31] on span "Actions" at bounding box center [1149, 30] width 30 height 13
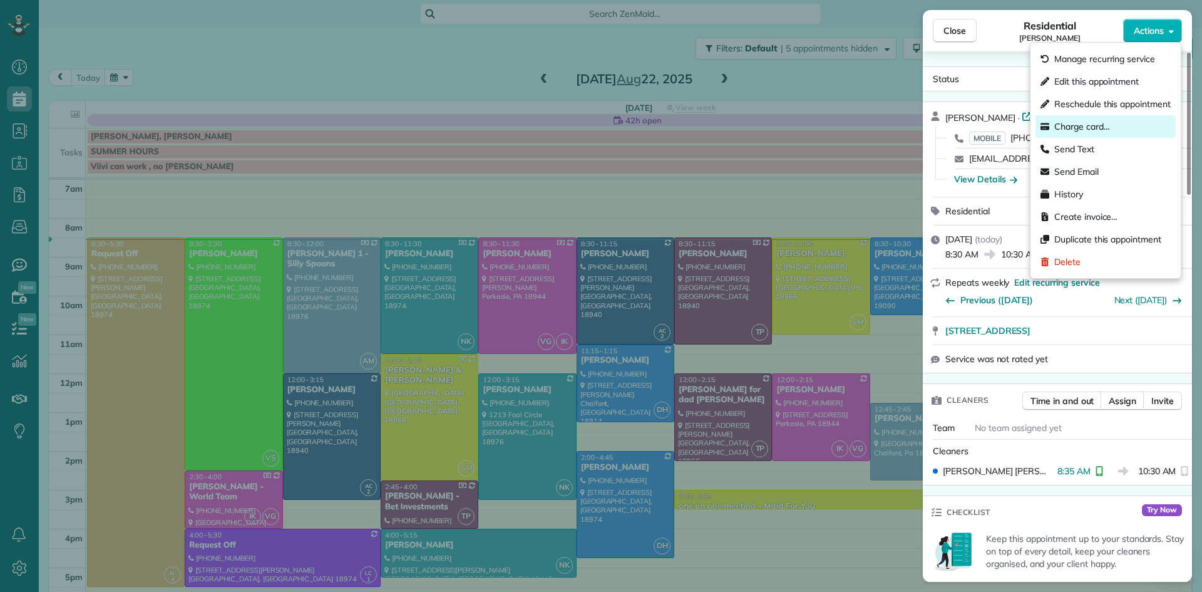
click at [1095, 121] on span "Charge card…" at bounding box center [1083, 126] width 56 height 13
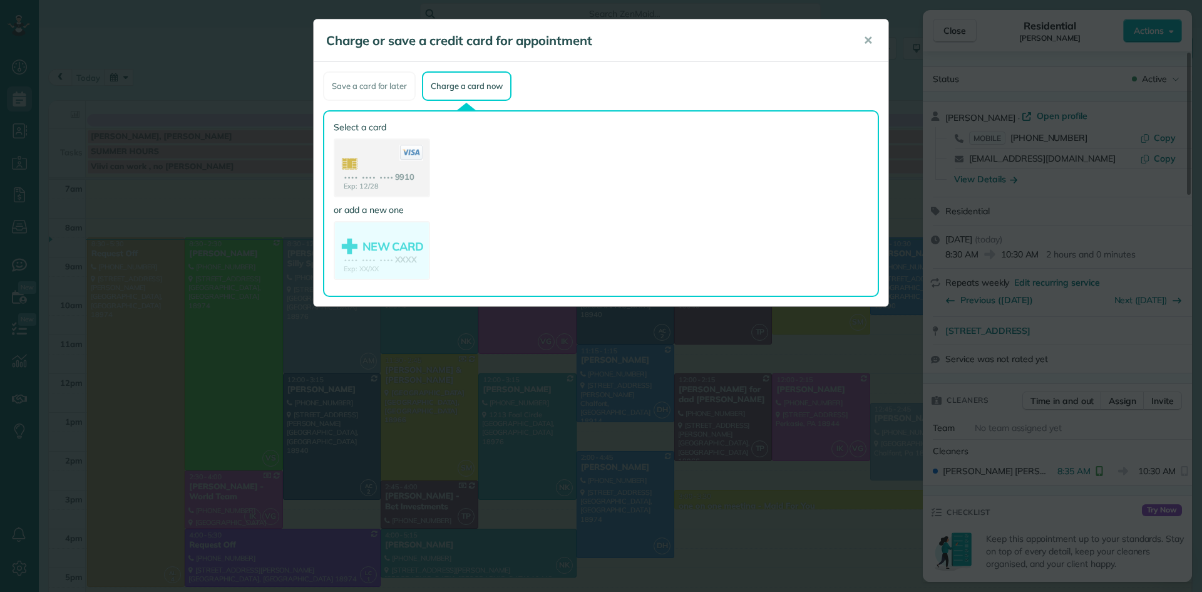
click at [376, 173] on use at bounding box center [382, 169] width 94 height 59
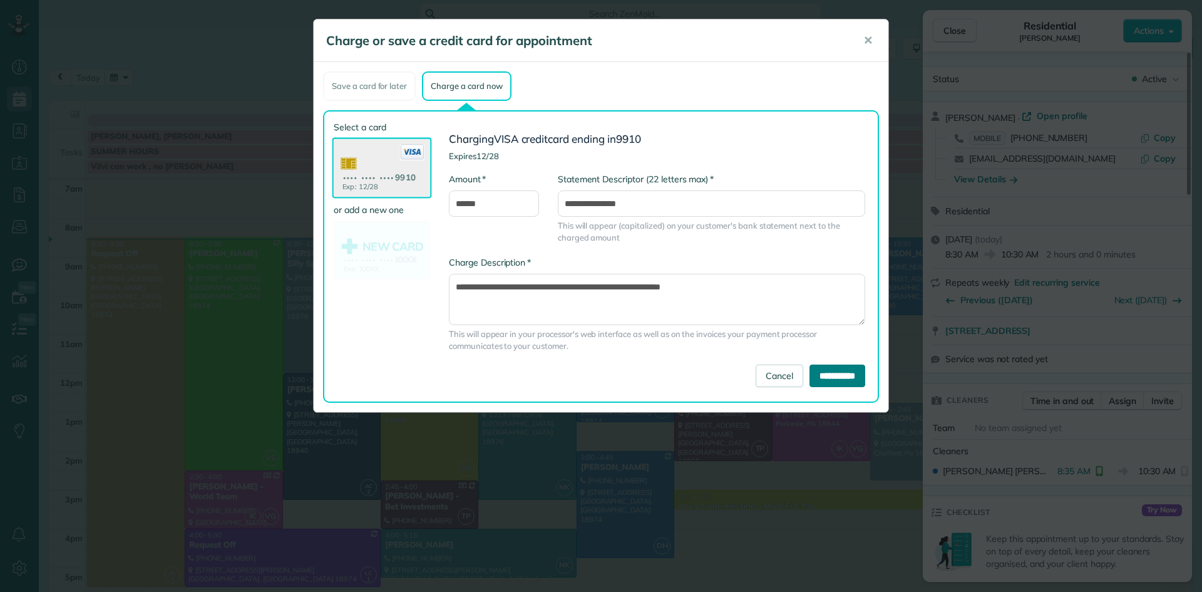
click at [824, 368] on input "**********" at bounding box center [838, 375] width 56 height 23
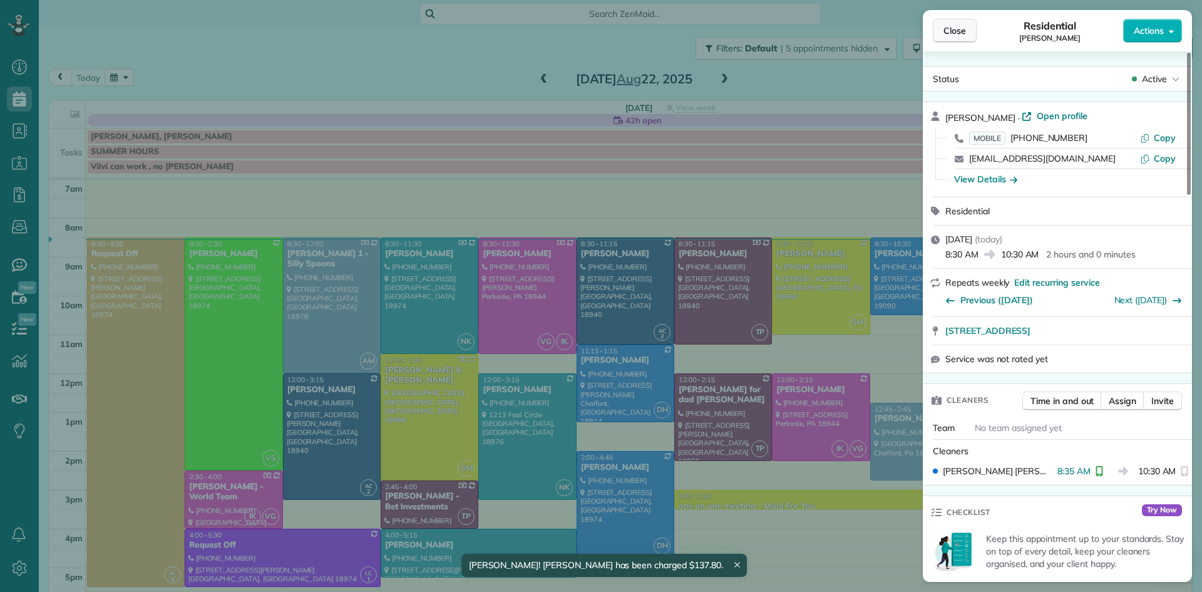
click at [958, 26] on span "Close" at bounding box center [955, 30] width 23 height 13
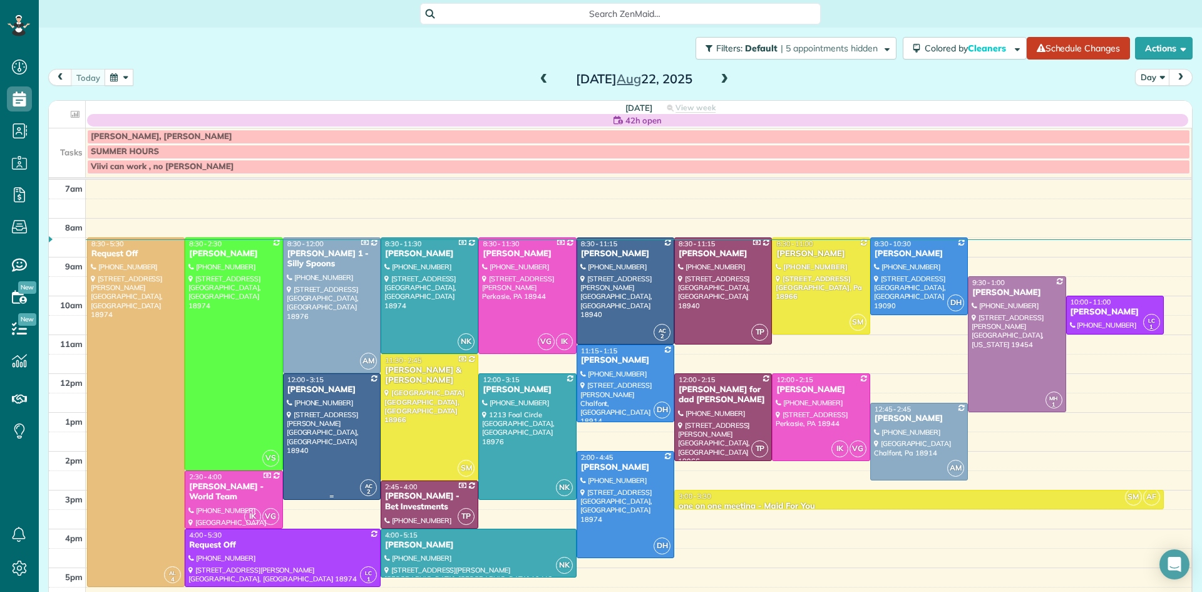
click at [309, 445] on div at bounding box center [332, 436] width 96 height 125
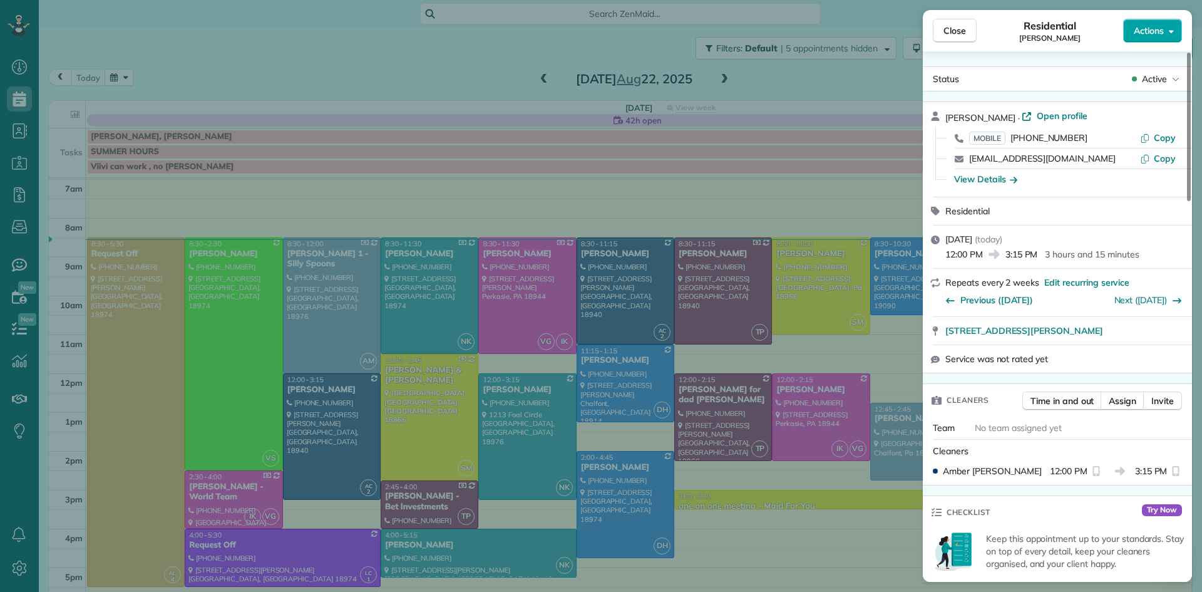
click at [1148, 31] on span "Actions" at bounding box center [1149, 30] width 30 height 13
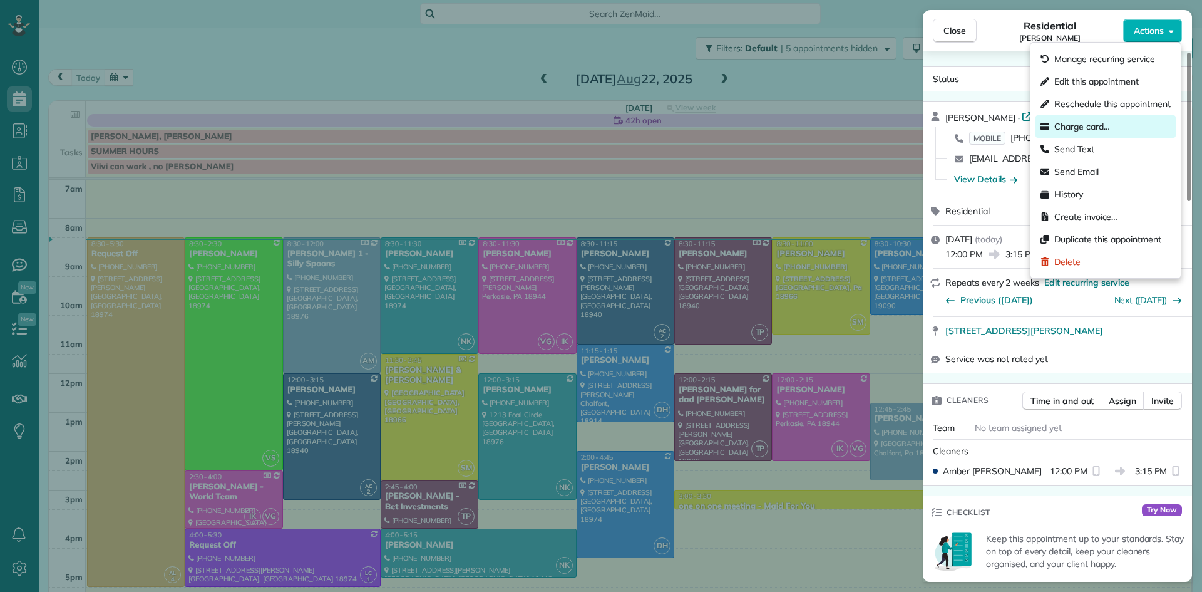
click at [1083, 123] on span "Charge card…" at bounding box center [1083, 126] width 56 height 13
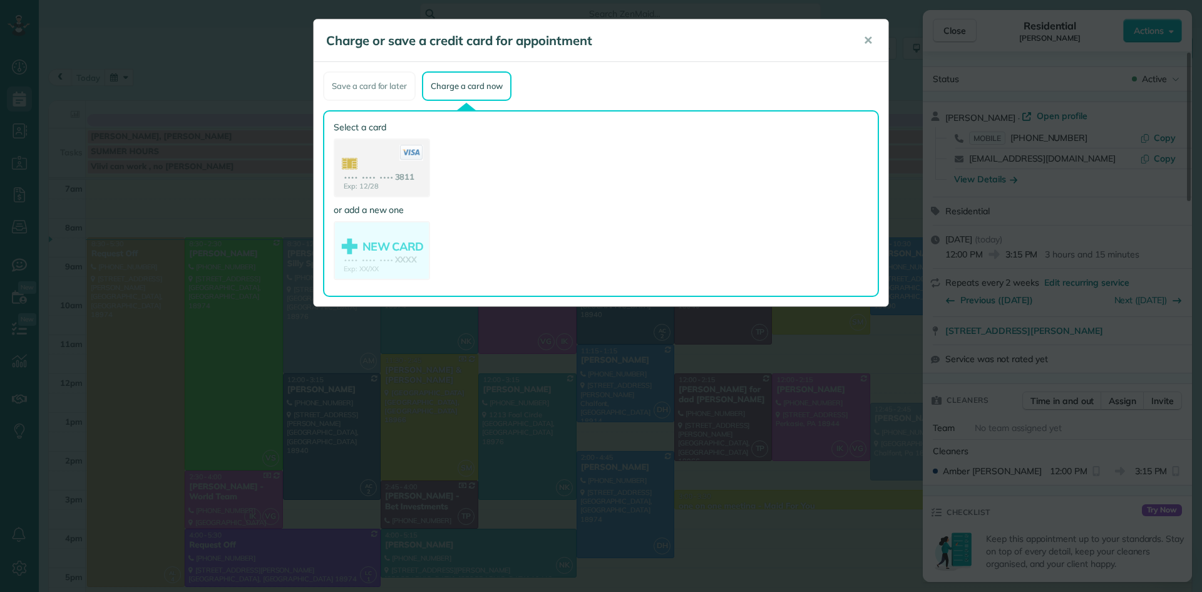
click at [374, 168] on use at bounding box center [382, 169] width 94 height 59
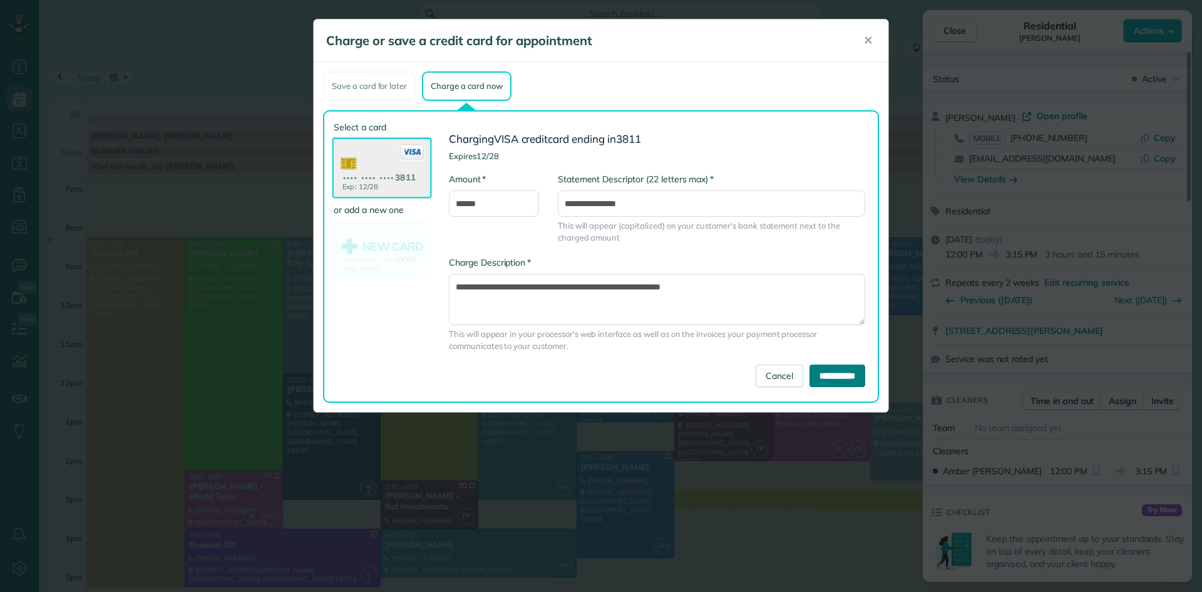
click at [838, 372] on input "**********" at bounding box center [838, 375] width 56 height 23
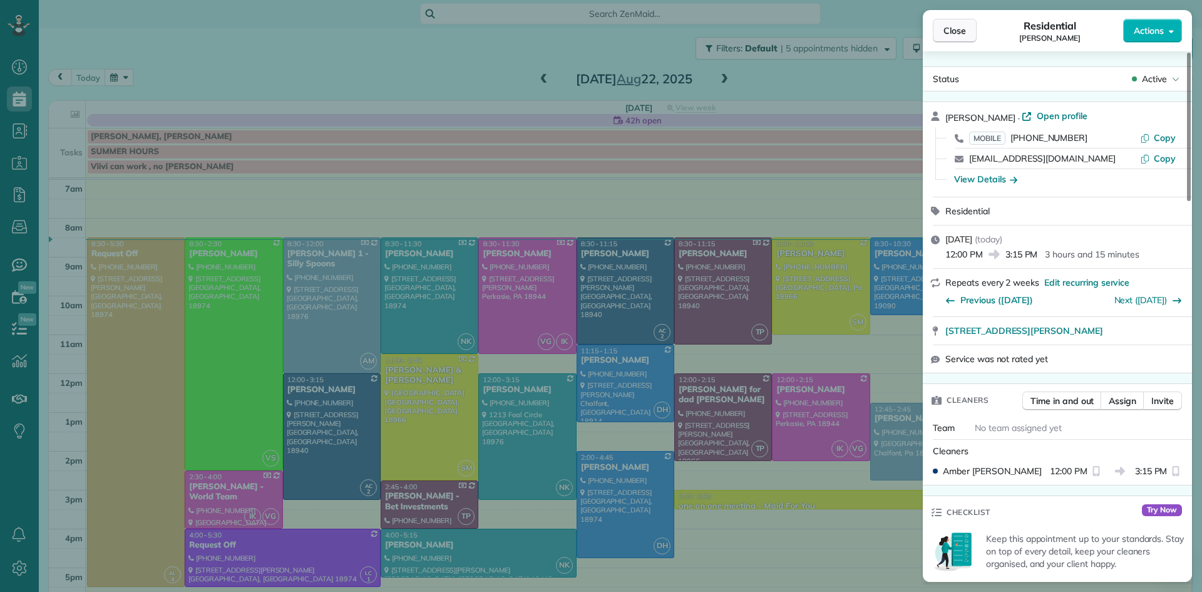
click at [957, 29] on span "Close" at bounding box center [955, 30] width 23 height 13
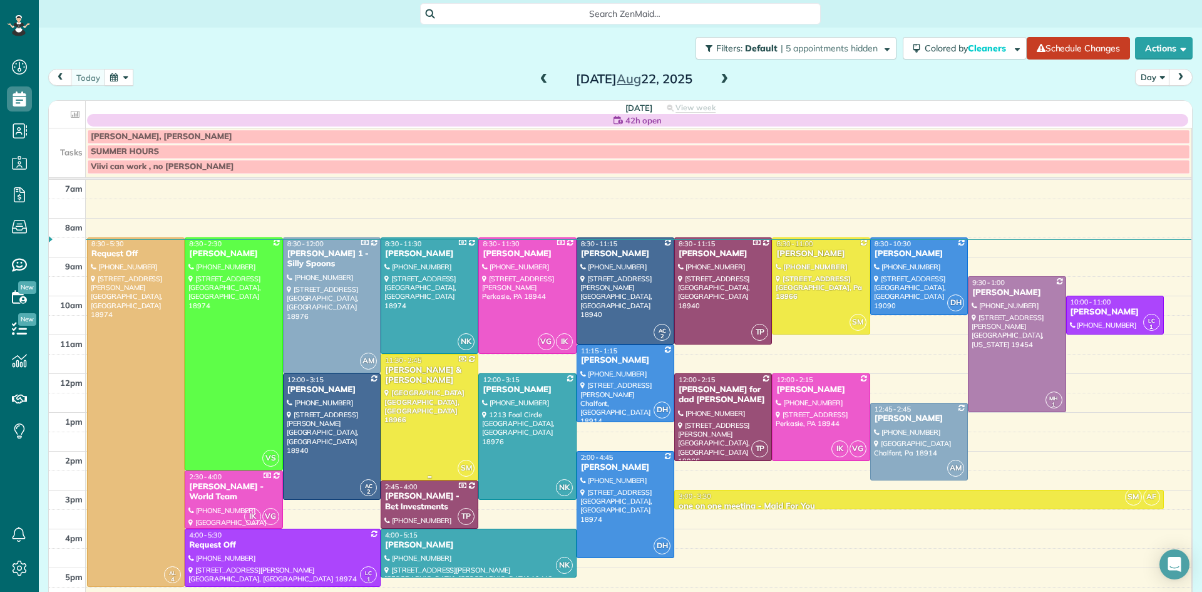
click at [459, 404] on div at bounding box center [429, 416] width 96 height 125
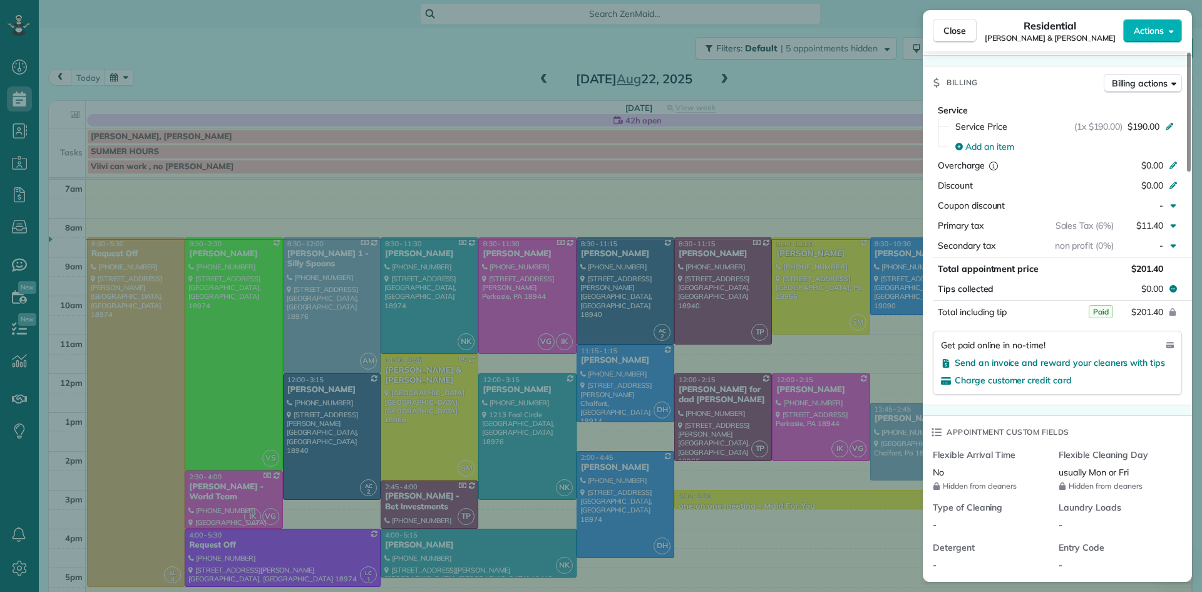
scroll to position [607, 0]
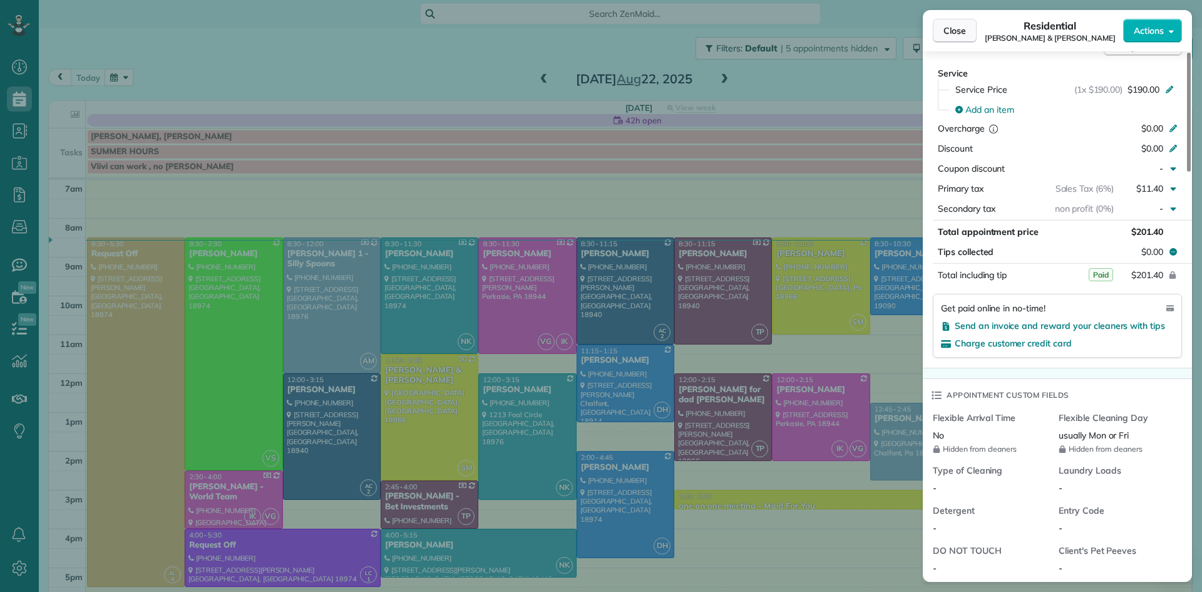
click at [953, 24] on span "Close" at bounding box center [955, 30] width 23 height 13
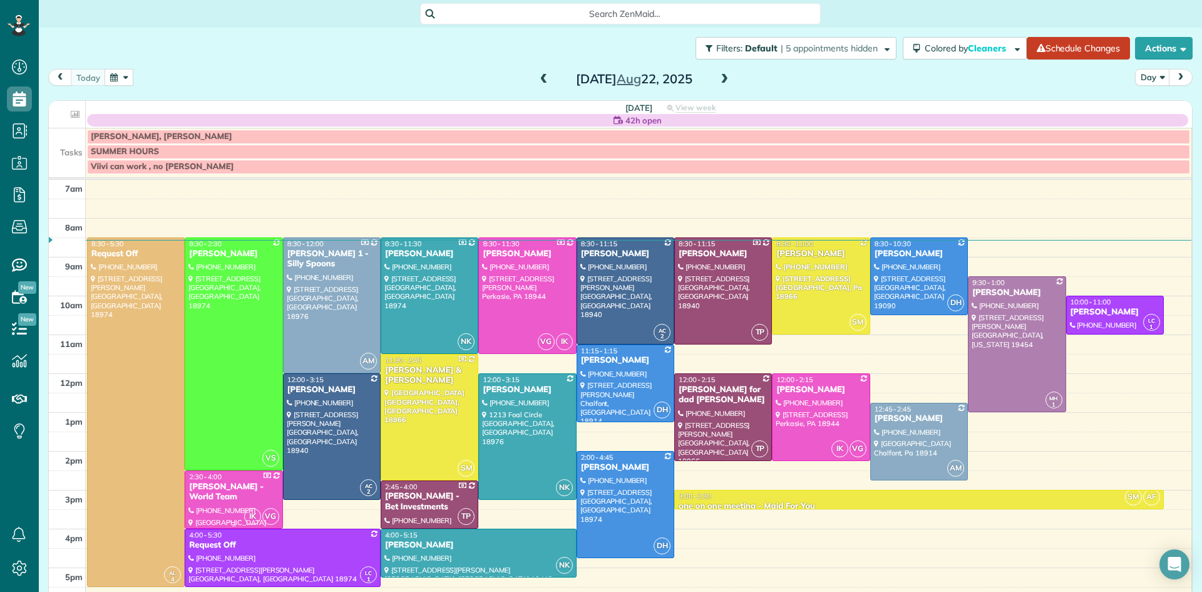
click at [241, 500] on div "Mark Kuhns - World Team" at bounding box center [233, 492] width 90 height 21
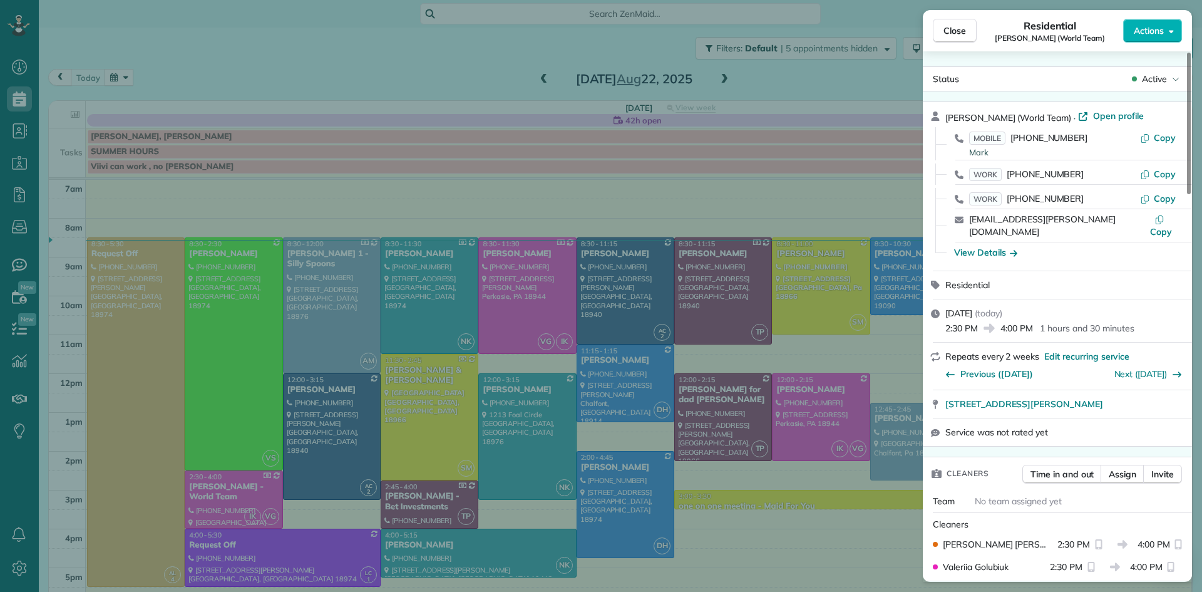
scroll to position [510, 0]
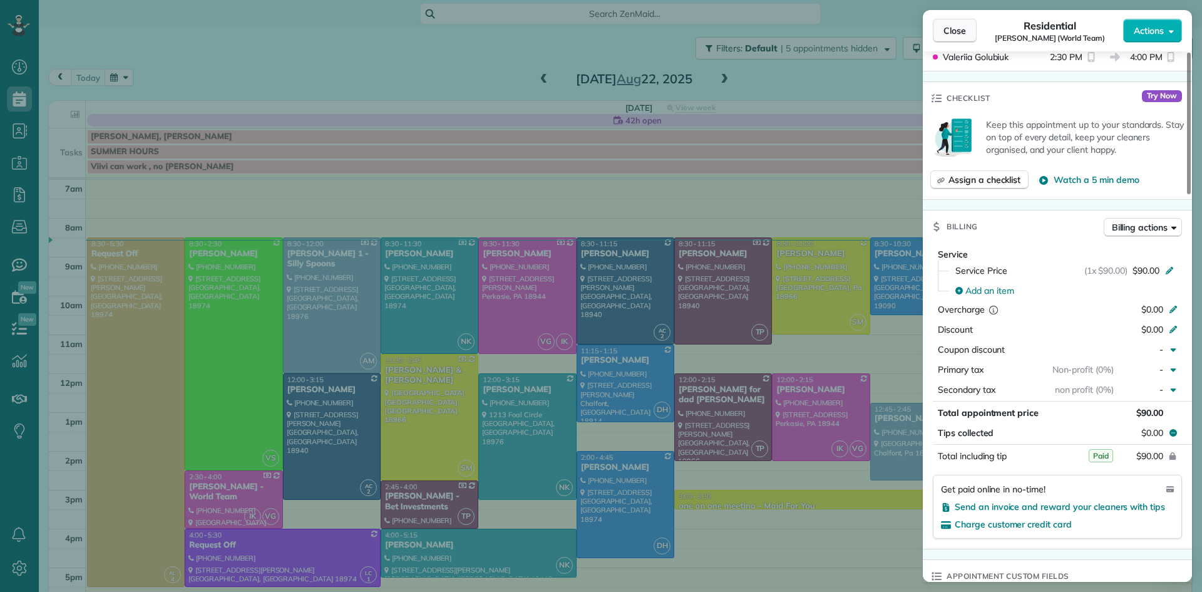
click at [949, 23] on button "Close" at bounding box center [955, 31] width 44 height 24
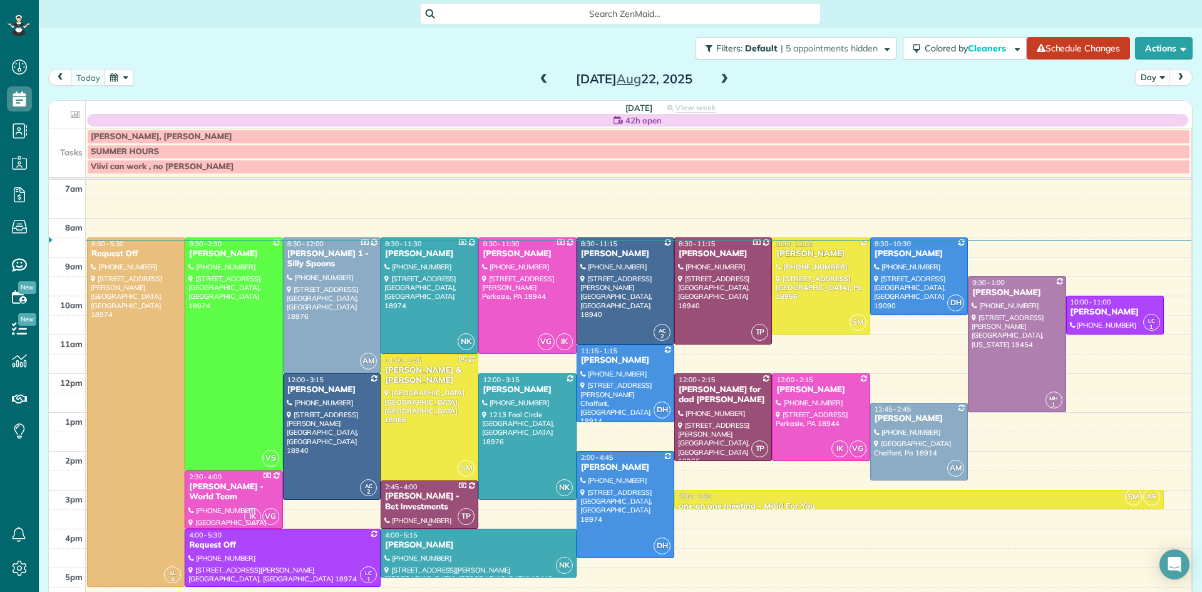
click at [445, 509] on div "Julie Sulpizio - Bet Investments" at bounding box center [429, 501] width 90 height 21
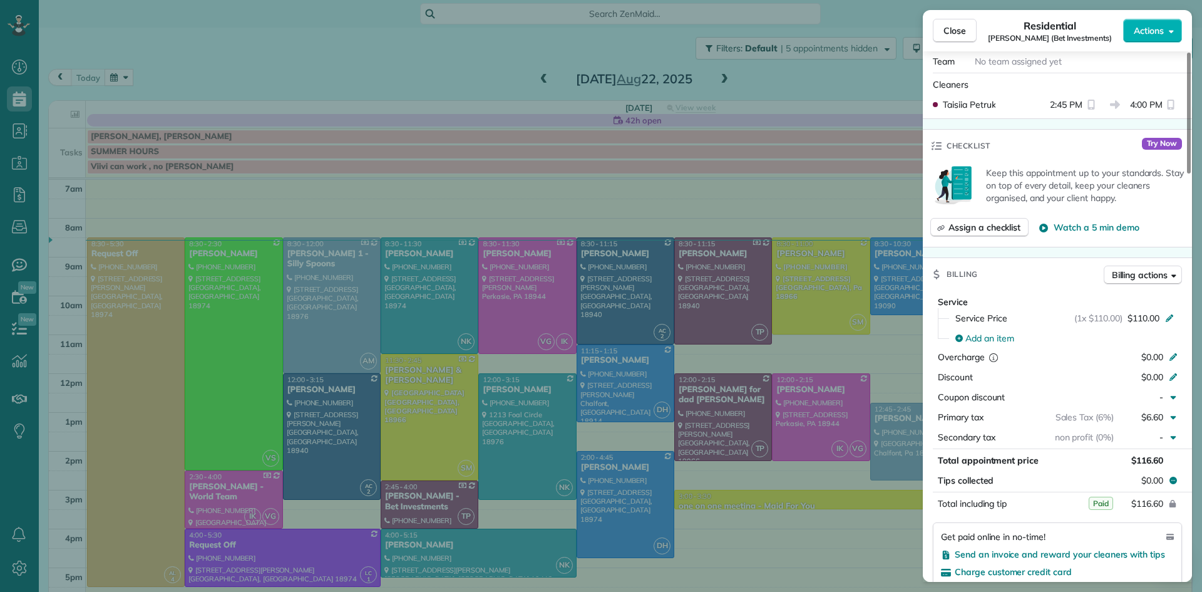
scroll to position [490, 0]
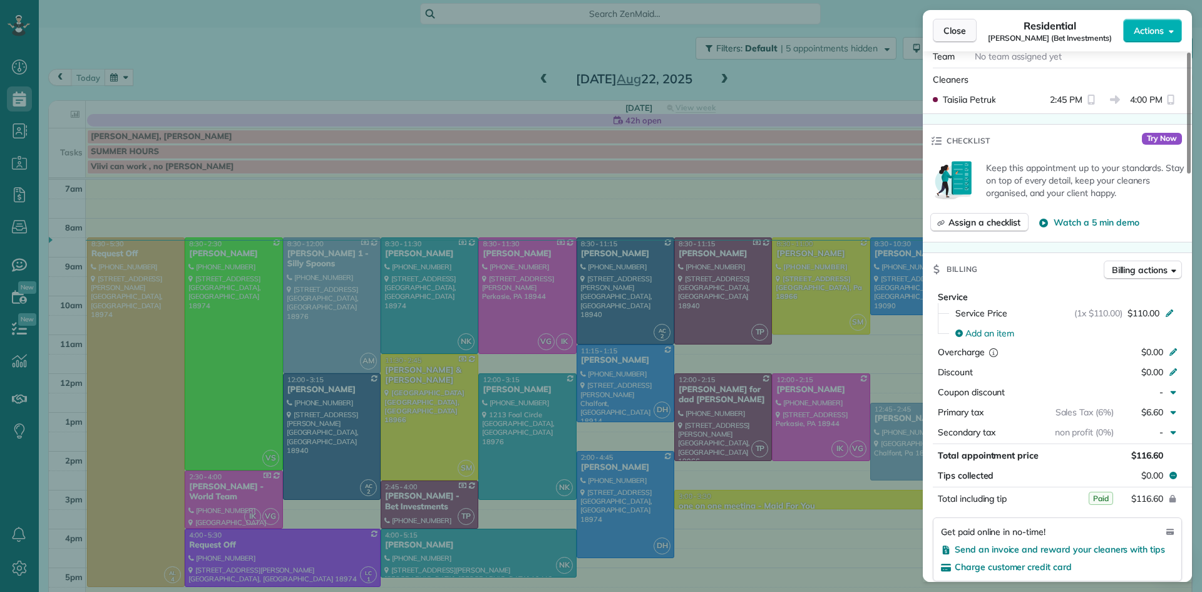
click at [936, 30] on button "Close" at bounding box center [955, 31] width 44 height 24
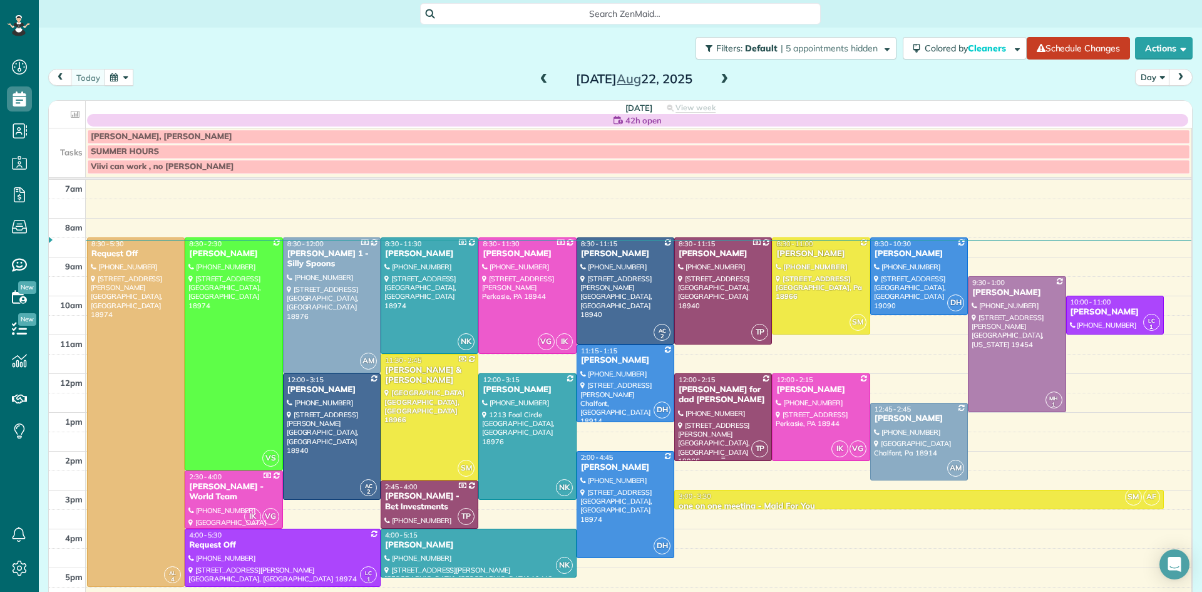
click at [720, 420] on div at bounding box center [723, 417] width 96 height 86
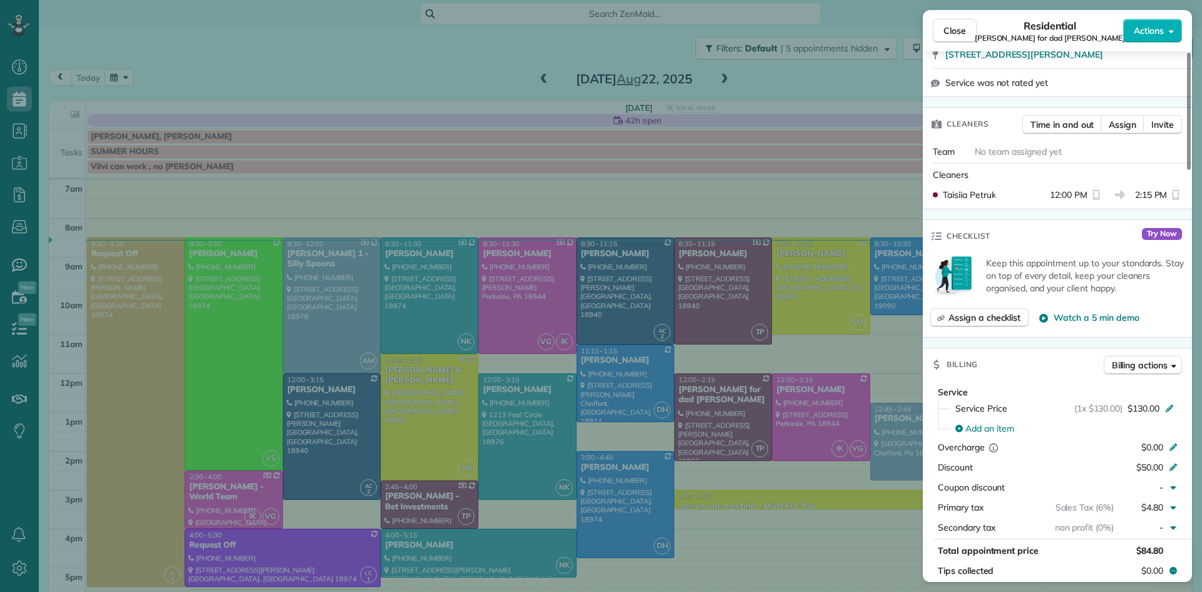
scroll to position [437, 0]
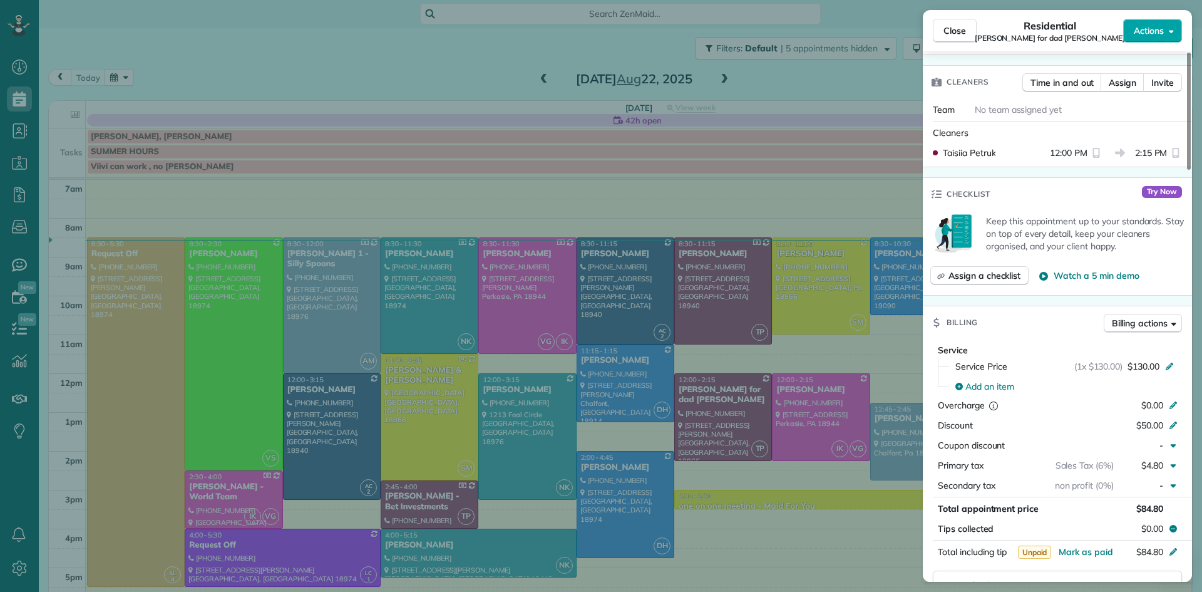
click at [1152, 38] on button "Actions" at bounding box center [1152, 31] width 59 height 24
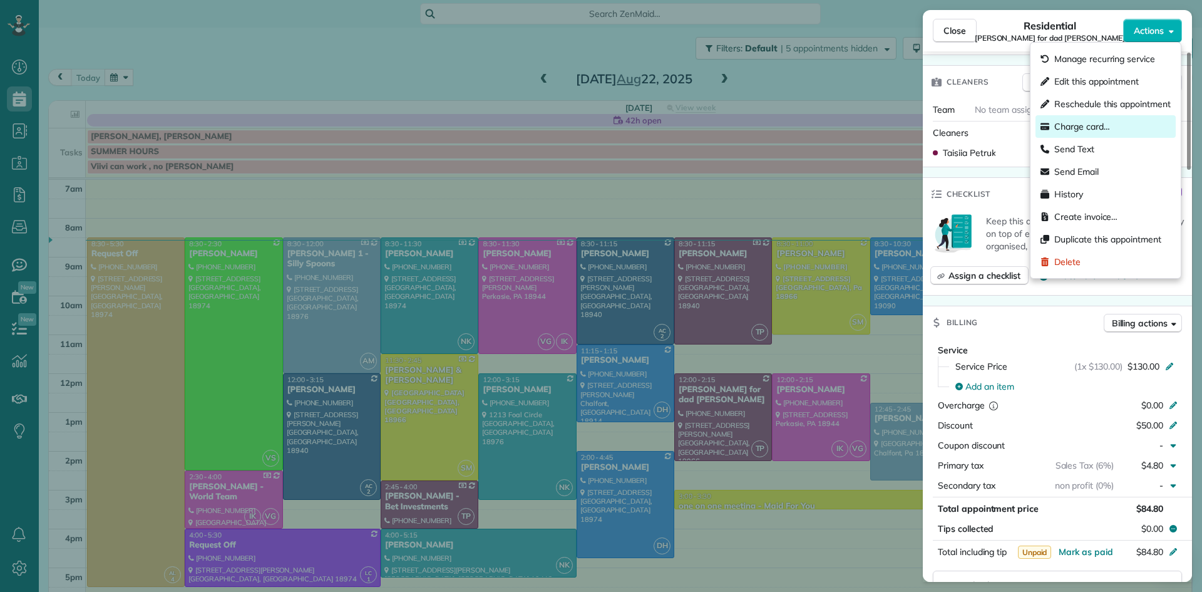
click at [1087, 123] on span "Charge card…" at bounding box center [1083, 126] width 56 height 13
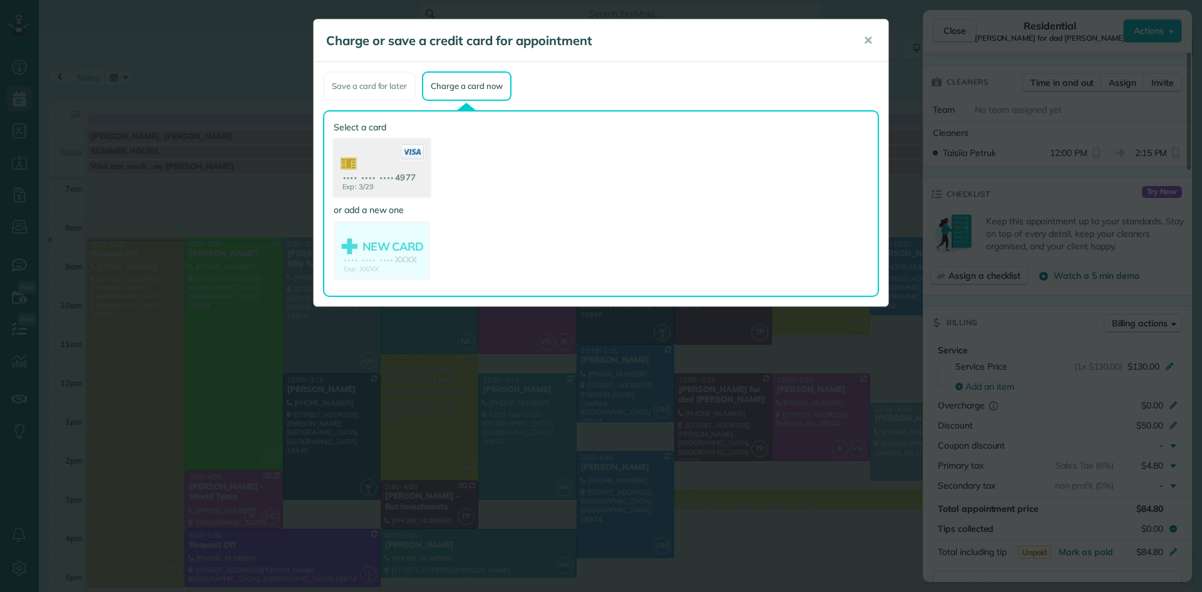
click at [388, 172] on use at bounding box center [382, 169] width 96 height 61
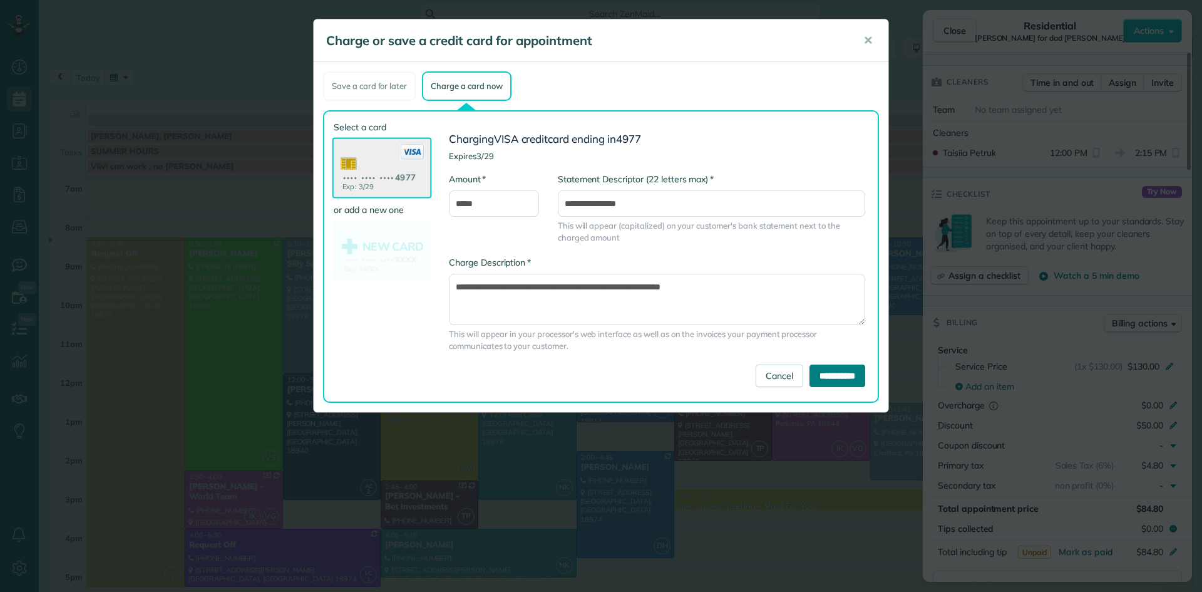
click at [813, 367] on input "**********" at bounding box center [838, 375] width 56 height 23
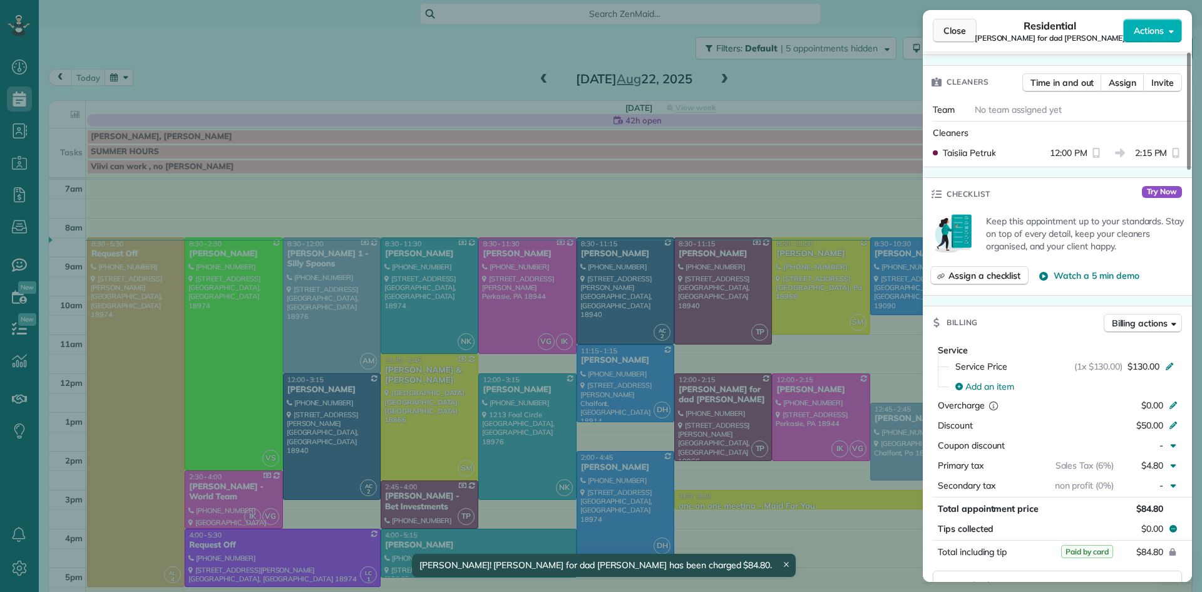
click at [953, 29] on span "Close" at bounding box center [955, 30] width 23 height 13
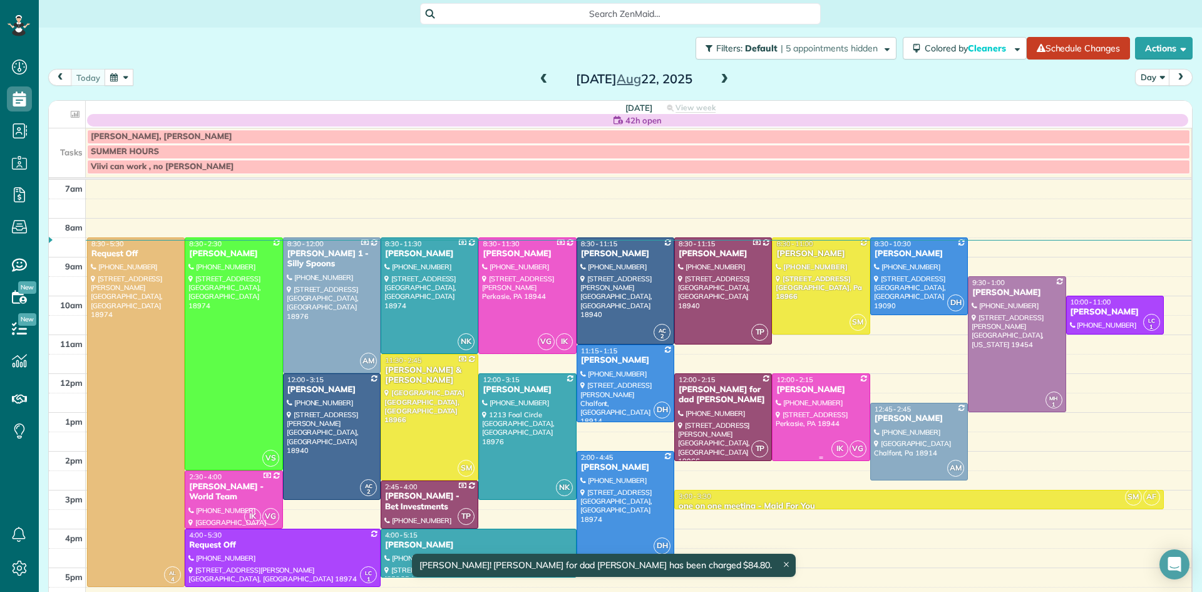
click at [830, 415] on div at bounding box center [821, 417] width 96 height 86
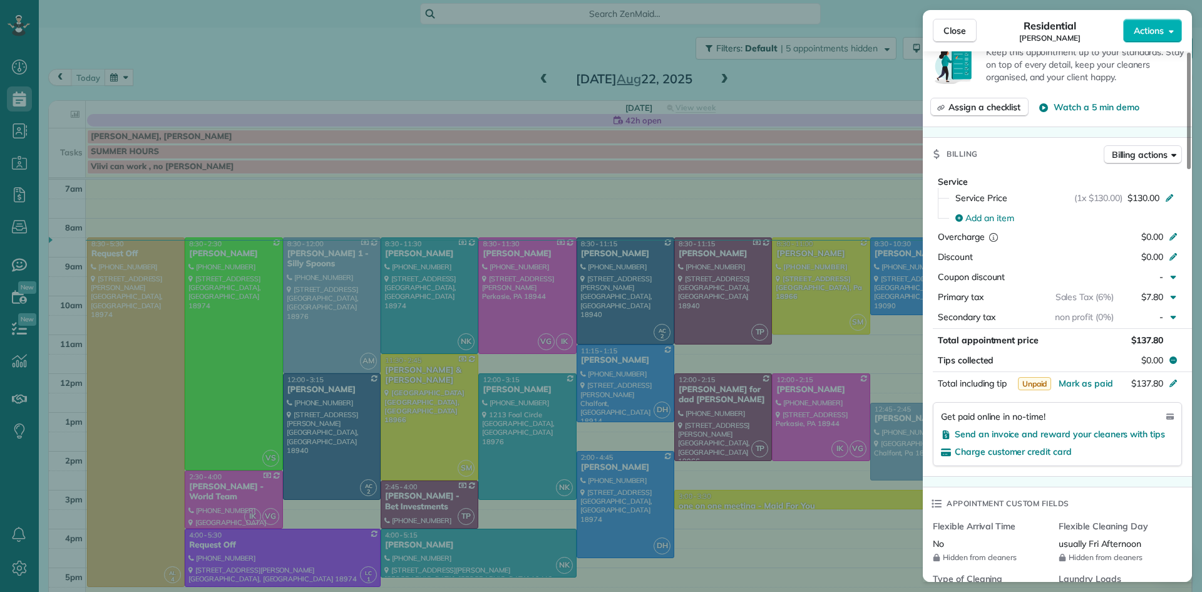
scroll to position [550, 0]
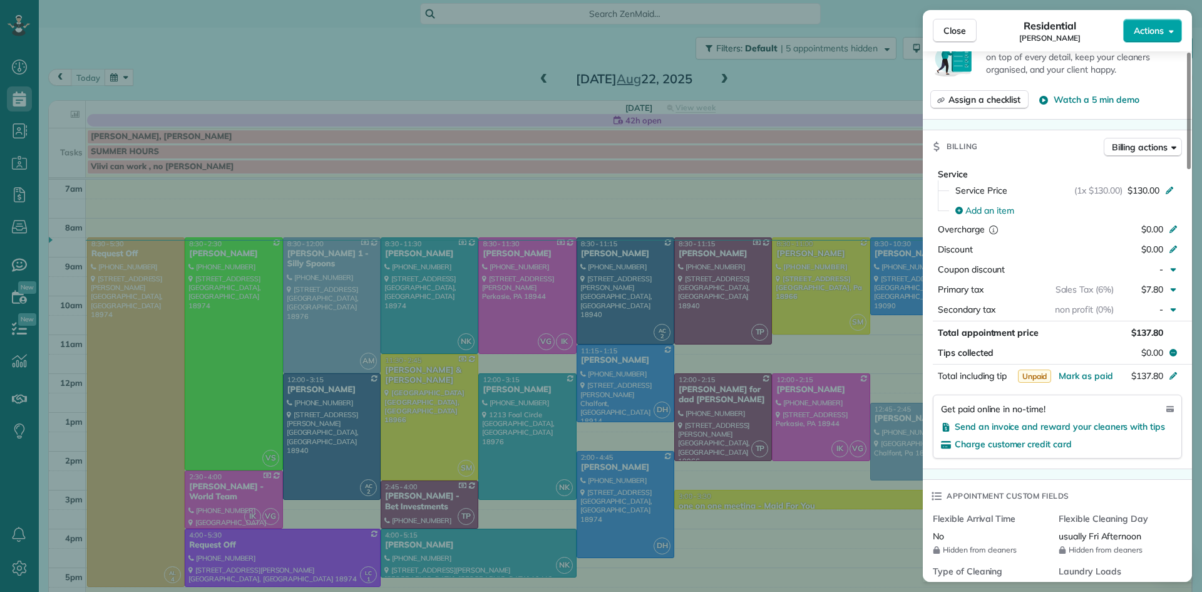
click at [1147, 31] on span "Actions" at bounding box center [1149, 30] width 30 height 13
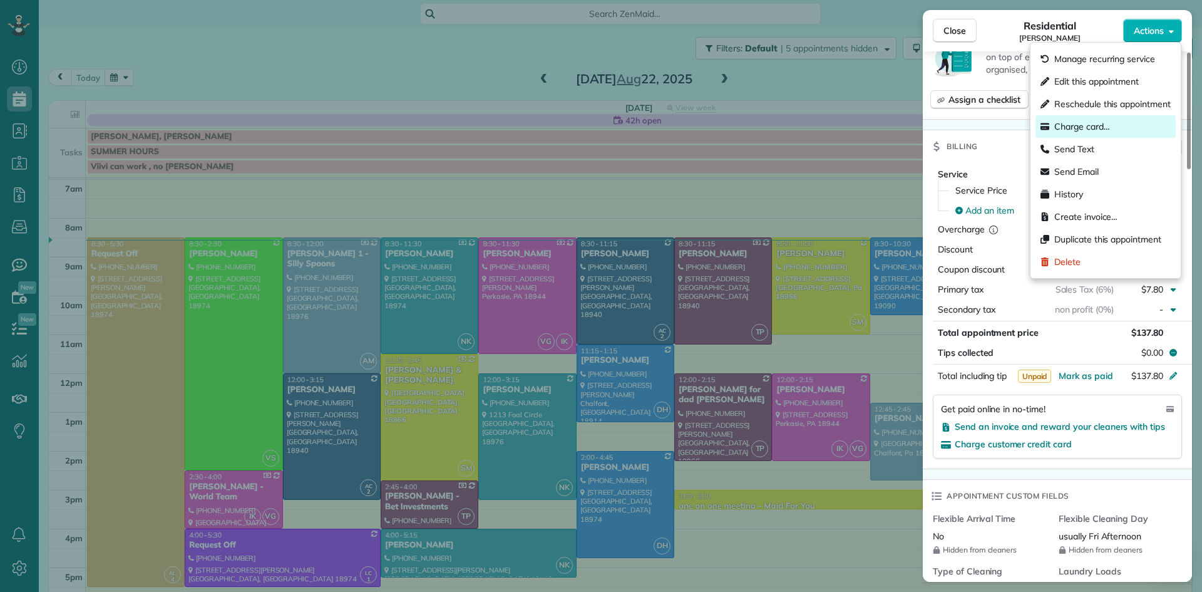
click at [1081, 126] on span "Charge card…" at bounding box center [1083, 126] width 56 height 13
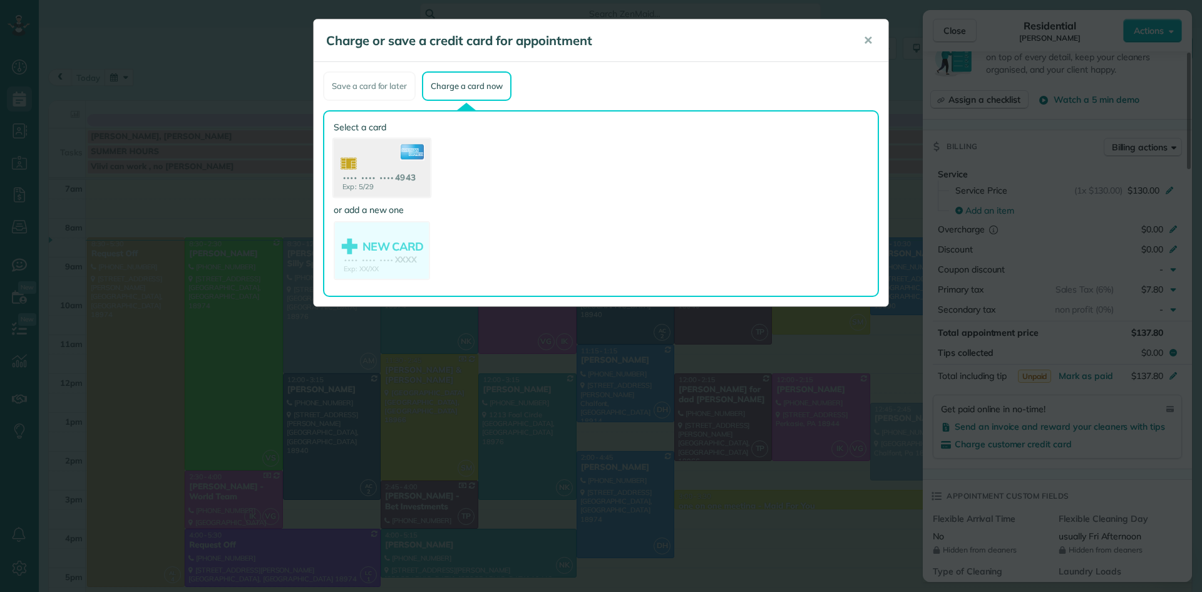
click at [395, 153] on use at bounding box center [382, 169] width 96 height 61
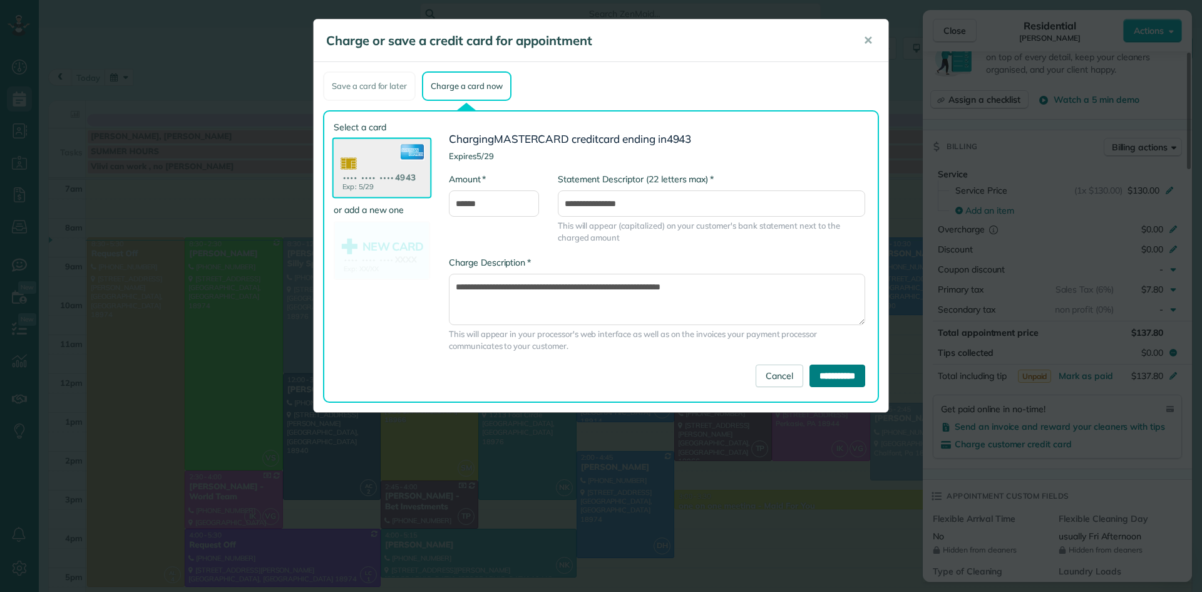
click at [810, 373] on input "**********" at bounding box center [838, 375] width 56 height 23
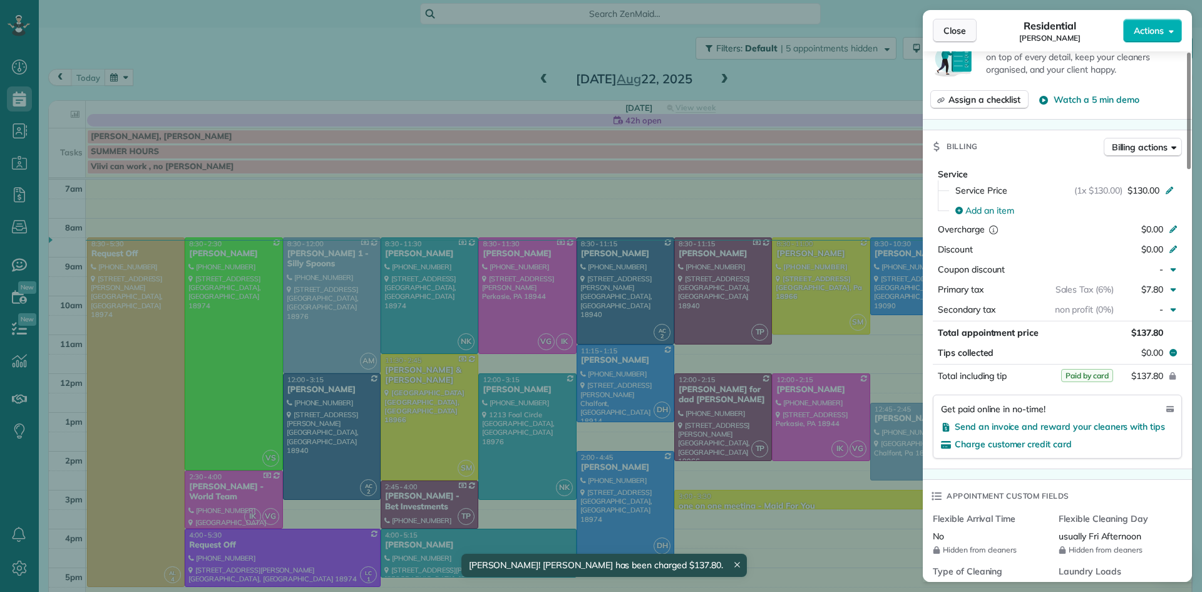
click at [959, 28] on span "Close" at bounding box center [955, 30] width 23 height 13
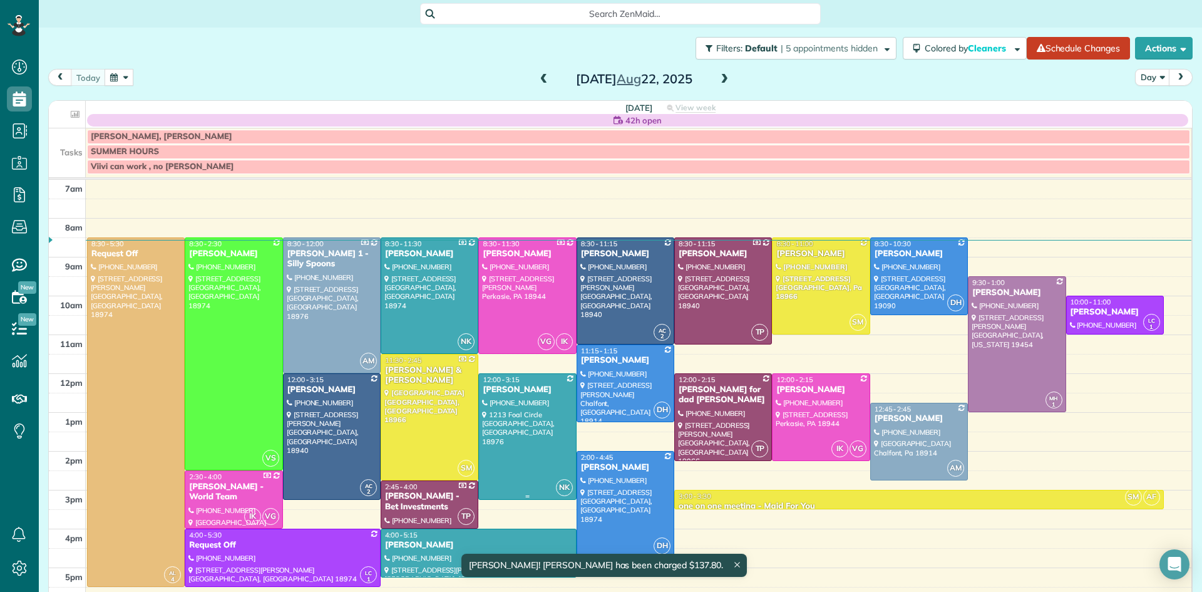
click at [530, 446] on div at bounding box center [527, 436] width 96 height 125
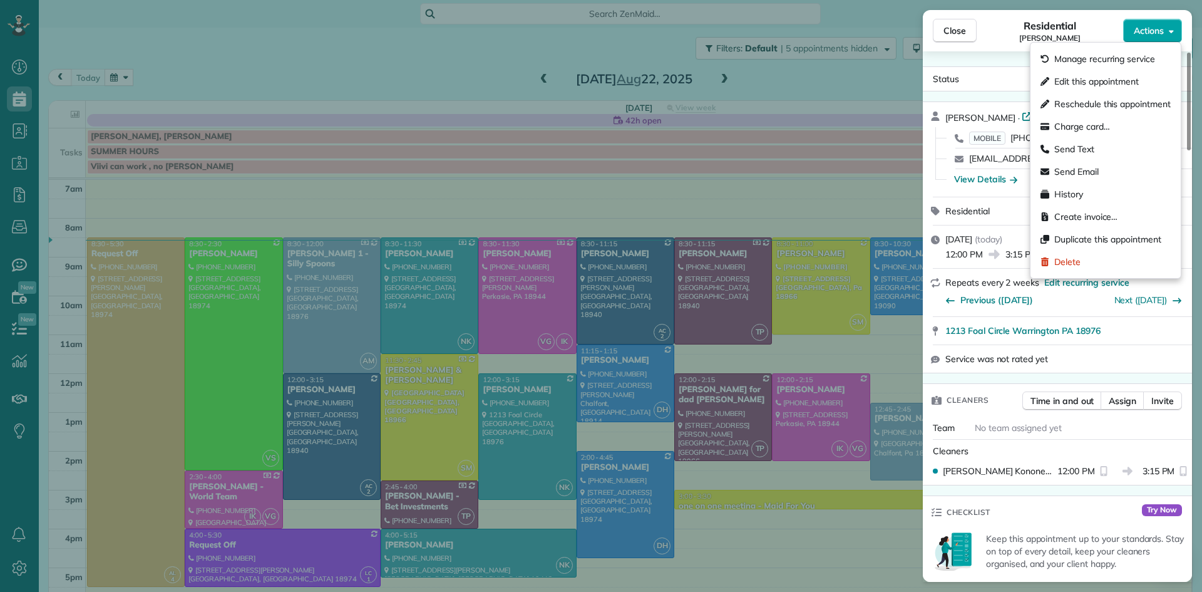
click at [1153, 26] on span "Actions" at bounding box center [1149, 30] width 30 height 13
click at [1094, 126] on span "Charge card…" at bounding box center [1083, 126] width 56 height 13
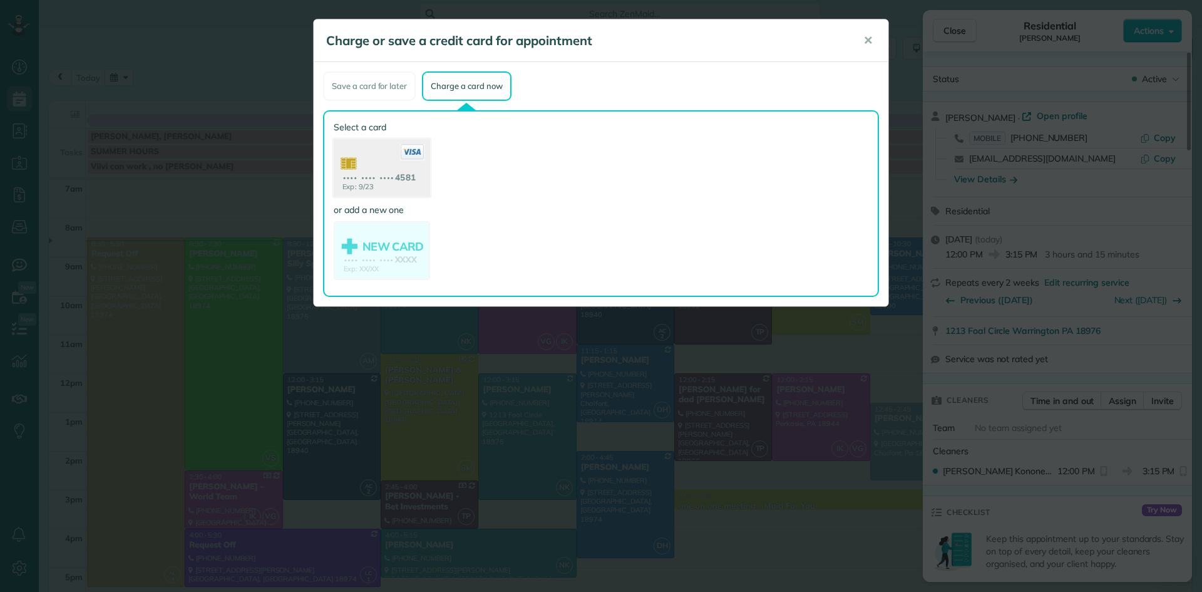
click at [393, 197] on div "Exp: 9/23 •••• •••• •••• 4581" at bounding box center [383, 168] width 100 height 61
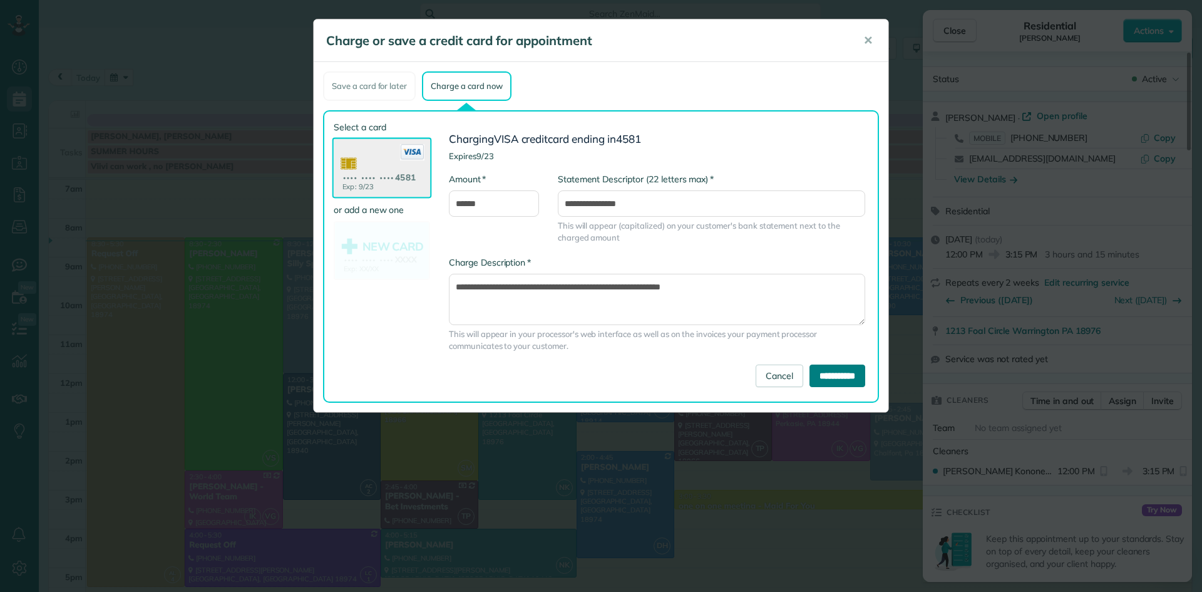
click at [810, 376] on input "**********" at bounding box center [838, 375] width 56 height 23
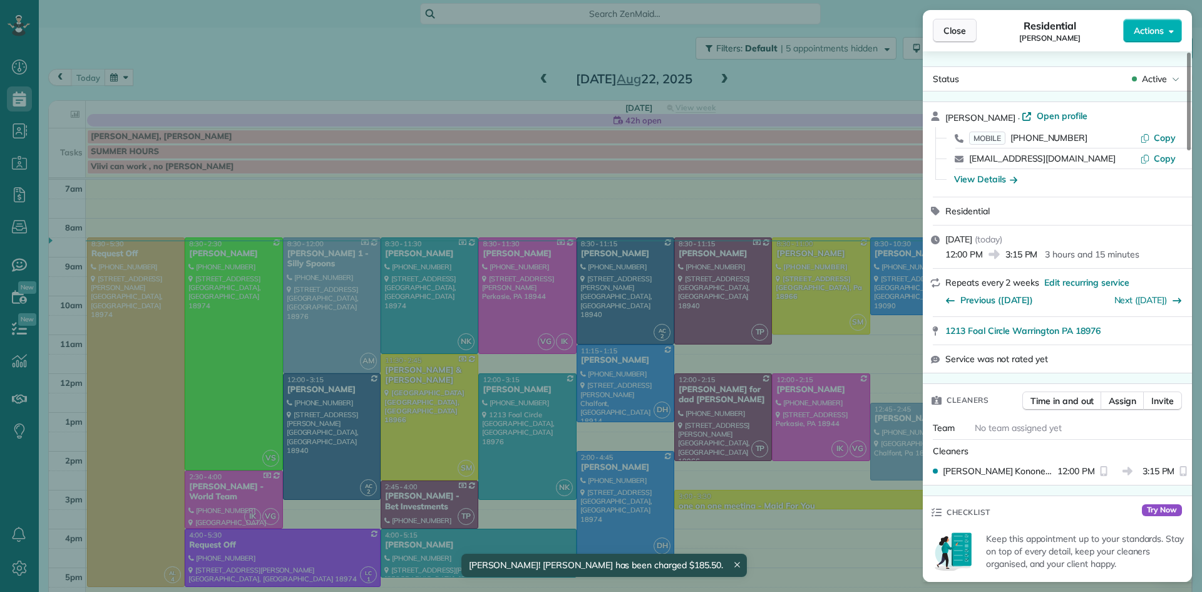
click at [956, 33] on span "Close" at bounding box center [955, 30] width 23 height 13
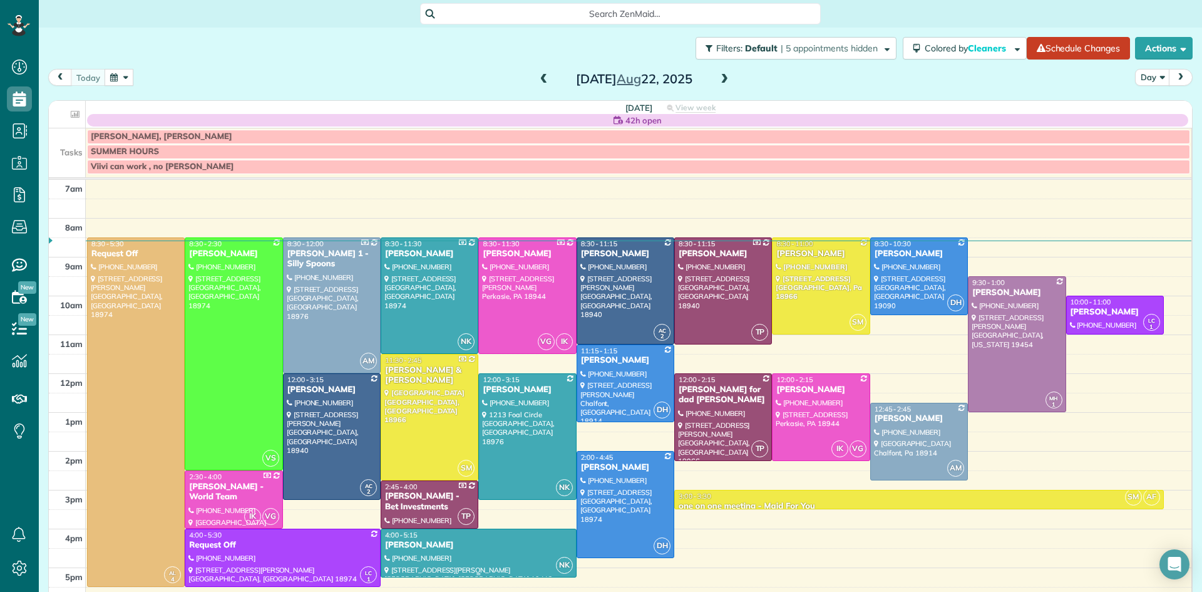
click at [487, 551] on div at bounding box center [478, 553] width 195 height 48
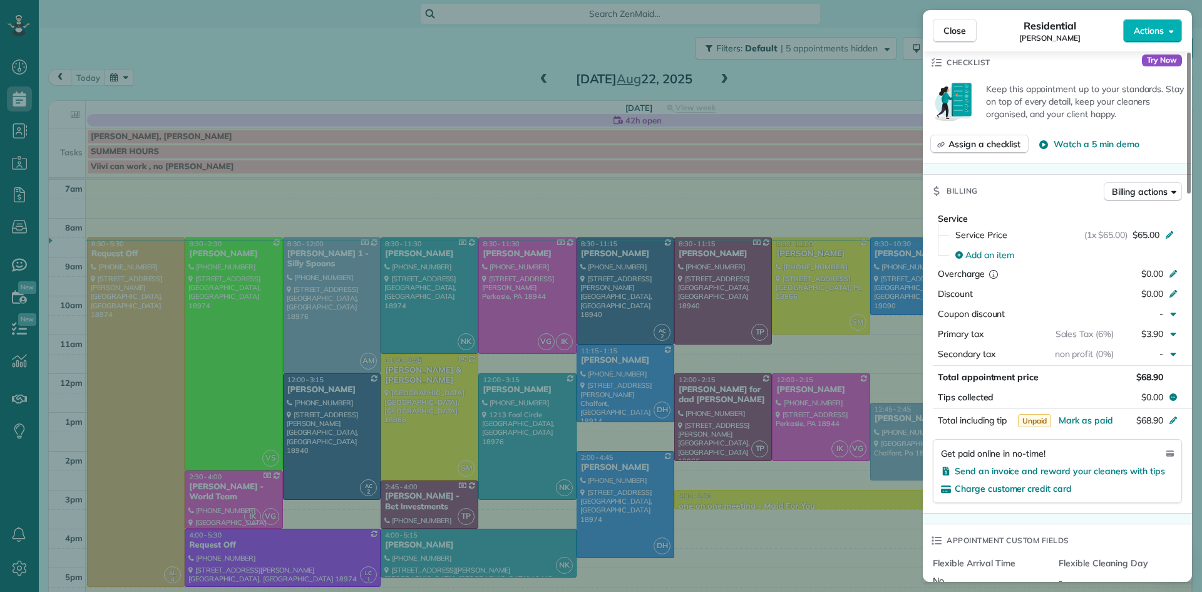
scroll to position [480, 0]
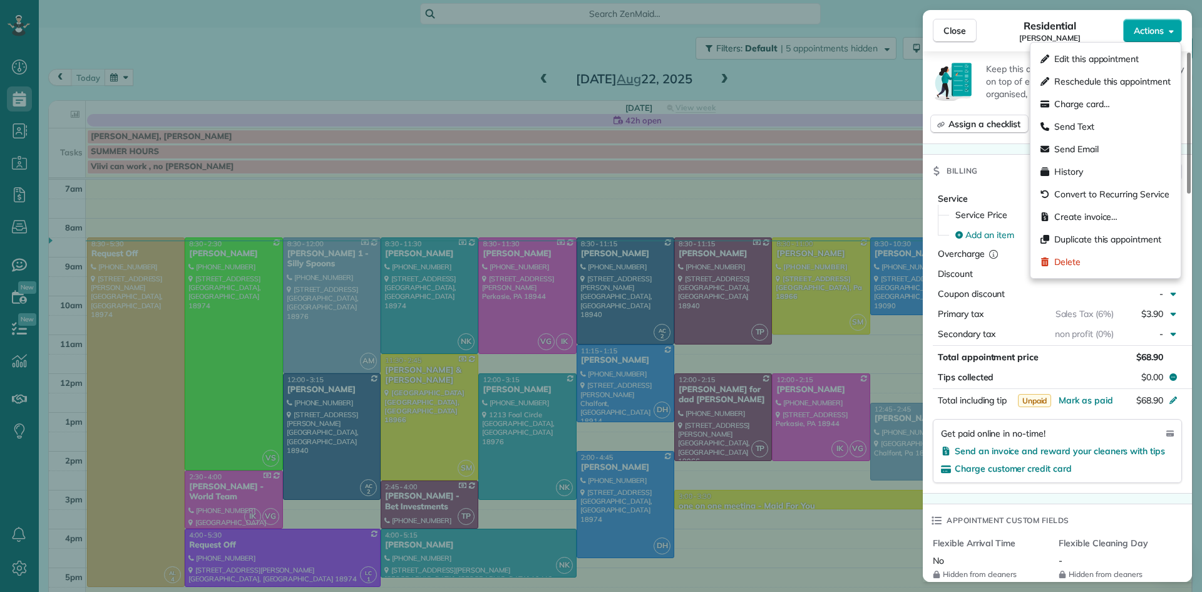
click at [1150, 31] on span "Actions" at bounding box center [1149, 30] width 30 height 13
click at [1106, 103] on span "Charge card…" at bounding box center [1083, 104] width 56 height 13
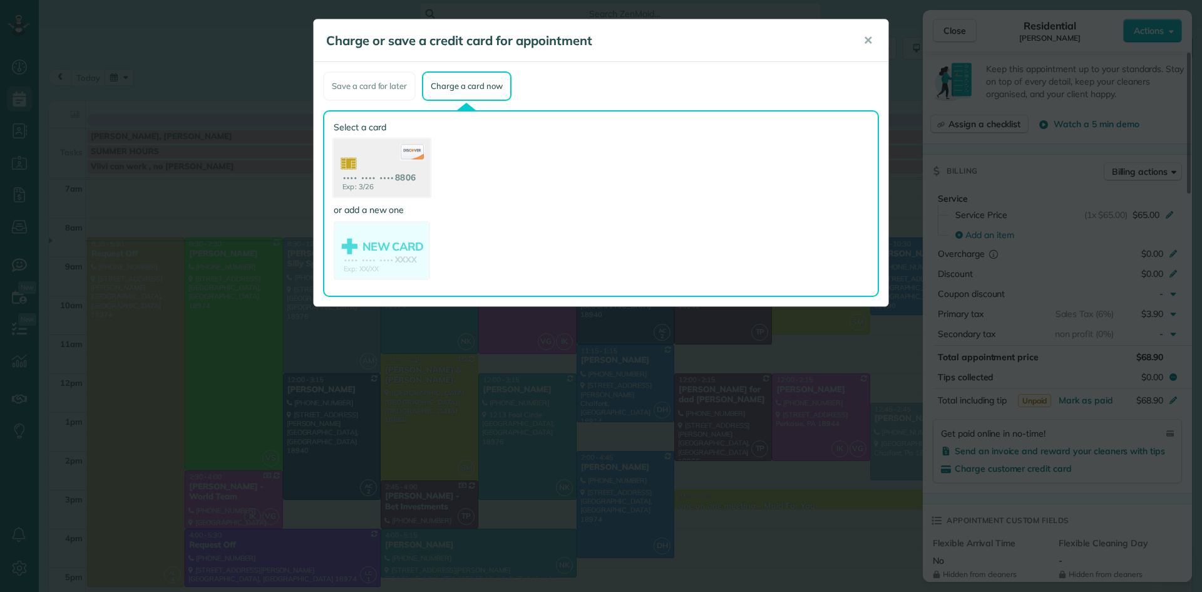
click at [381, 158] on use at bounding box center [382, 169] width 96 height 61
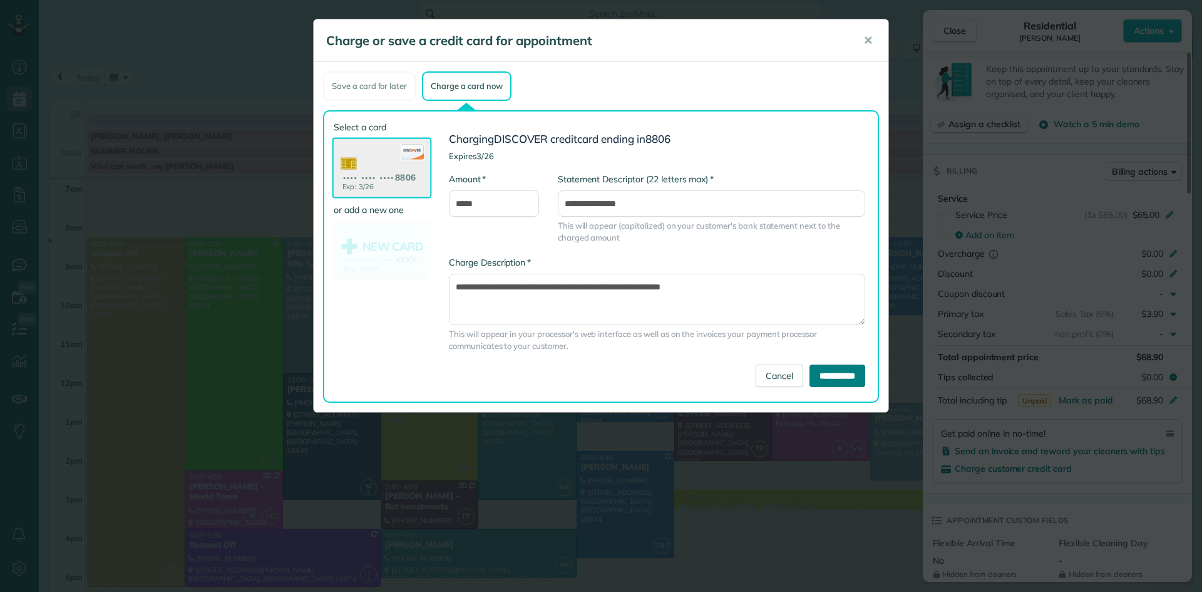
click at [828, 373] on input "**********" at bounding box center [838, 375] width 56 height 23
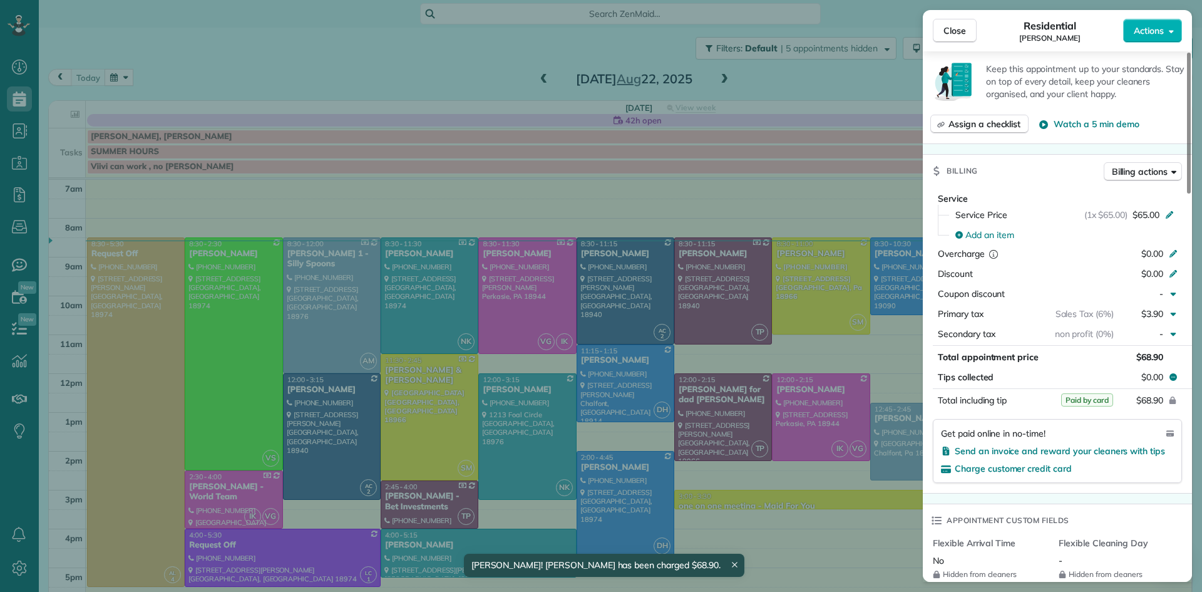
drag, startPoint x: 968, startPoint y: 24, endPoint x: 925, endPoint y: 224, distance: 203.8
click at [969, 24] on button "Close" at bounding box center [955, 31] width 44 height 24
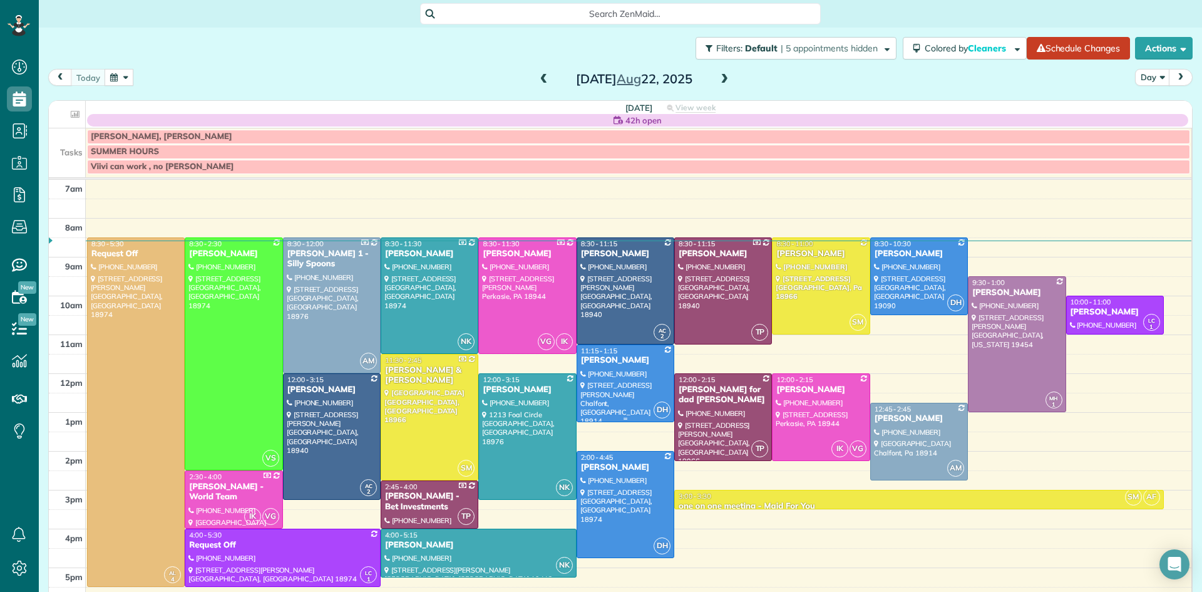
click at [639, 371] on div at bounding box center [625, 383] width 96 height 76
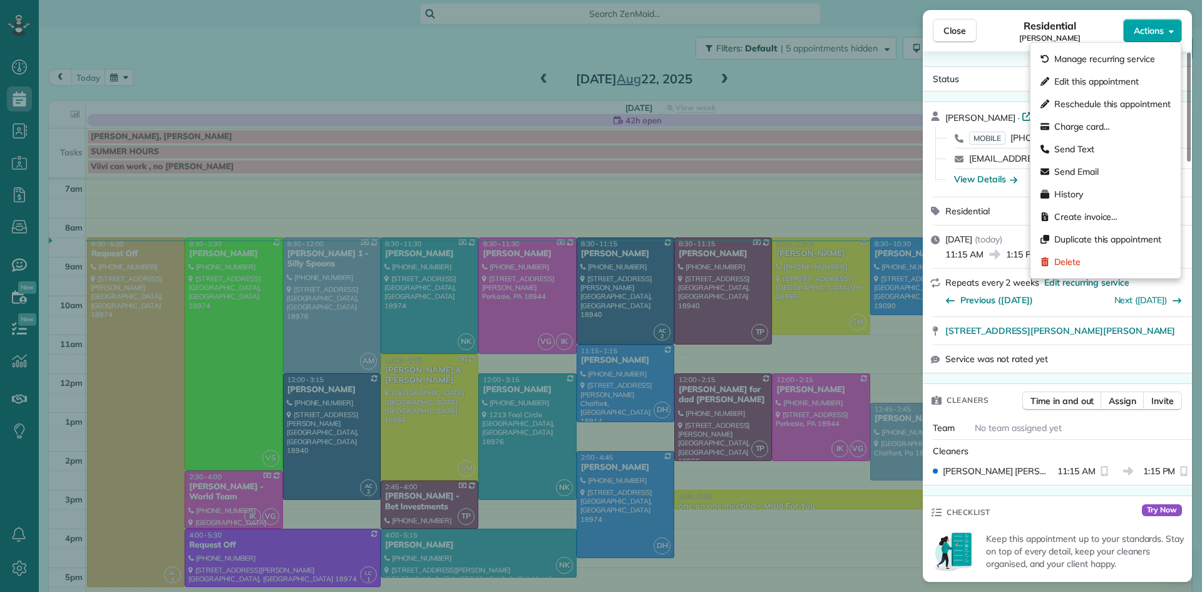
click at [1137, 38] on button "Actions" at bounding box center [1152, 31] width 59 height 24
click at [1110, 124] on span "Charge card…" at bounding box center [1083, 126] width 56 height 13
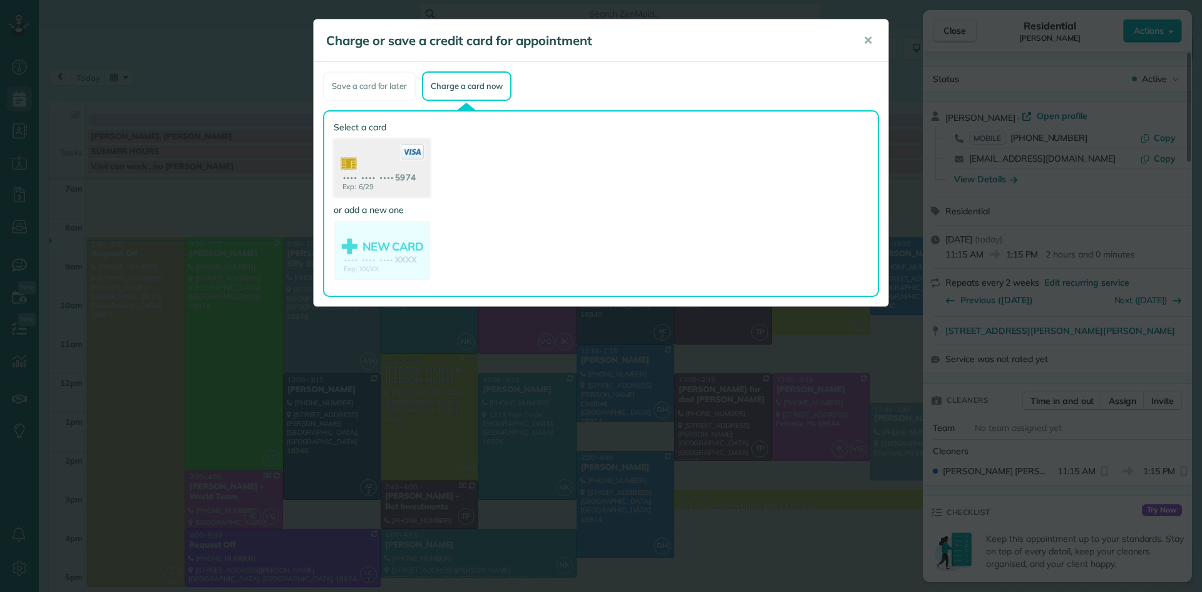
click at [398, 163] on use at bounding box center [382, 169] width 96 height 61
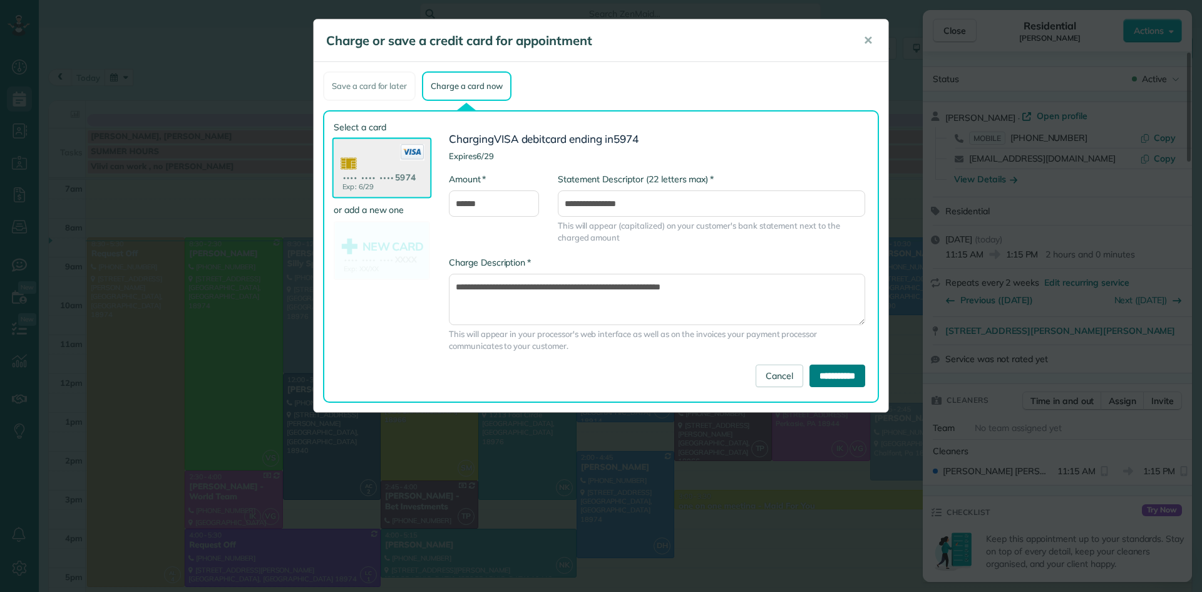
click at [816, 378] on input "**********" at bounding box center [838, 375] width 56 height 23
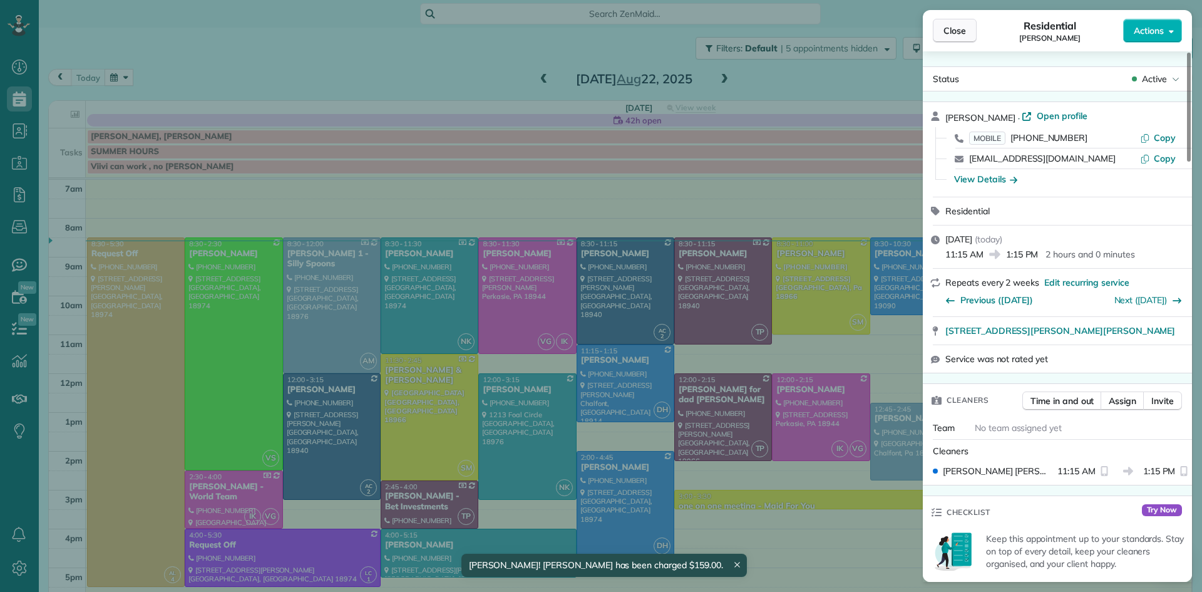
click at [952, 25] on span "Close" at bounding box center [955, 30] width 23 height 13
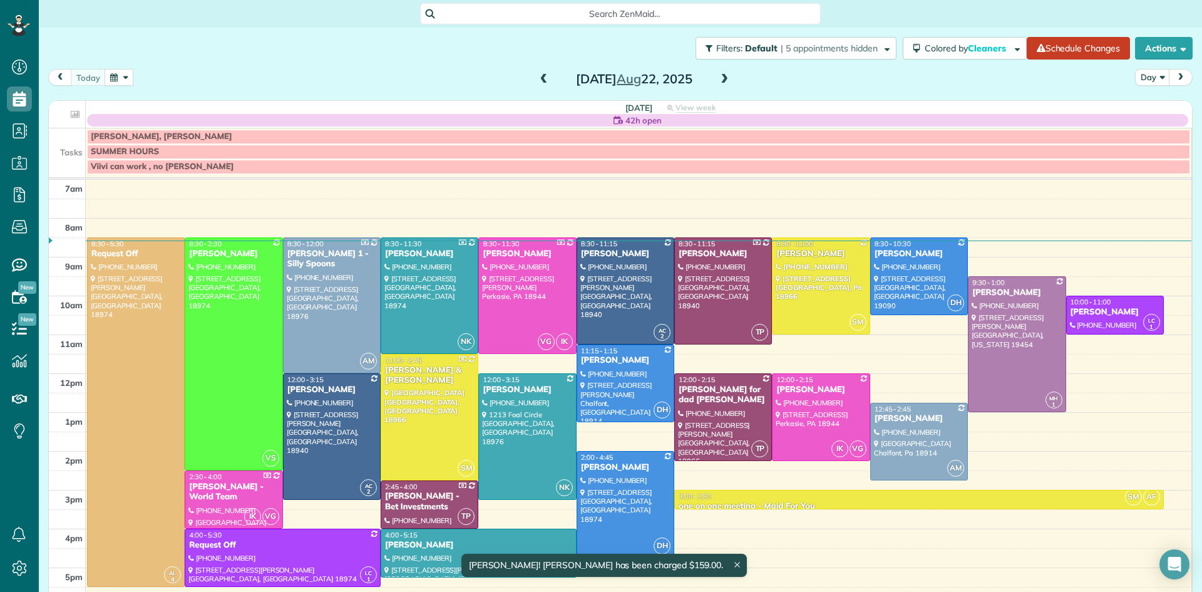
click at [632, 491] on div at bounding box center [625, 504] width 96 height 106
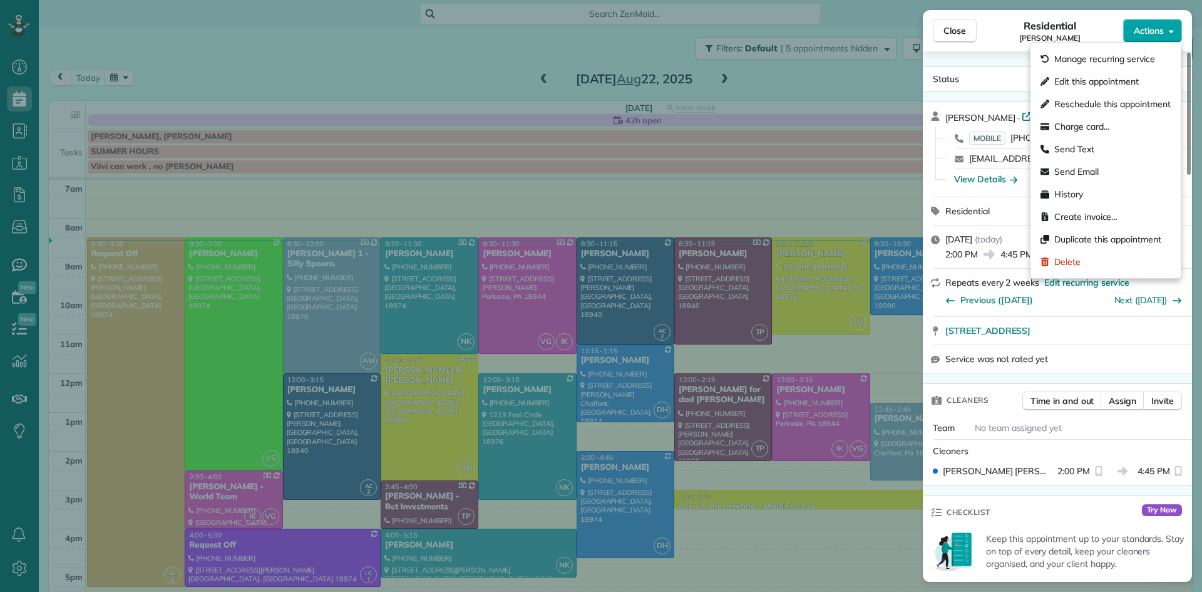
click at [1150, 28] on span "Actions" at bounding box center [1149, 30] width 30 height 13
click at [1093, 127] on span "Charge card…" at bounding box center [1083, 126] width 56 height 13
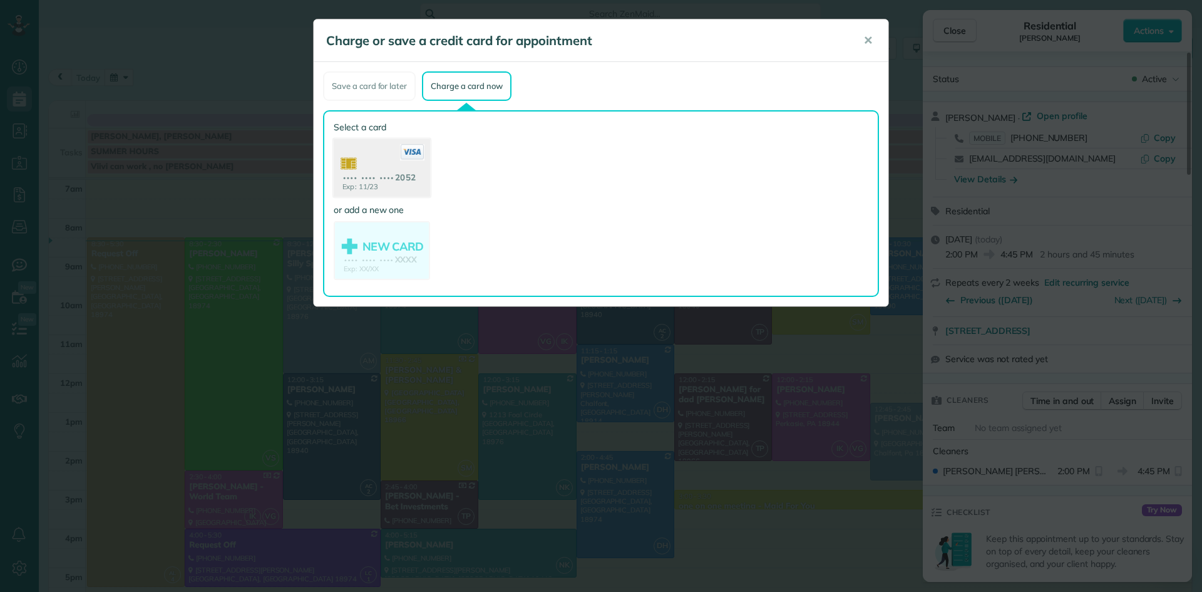
click at [376, 172] on use at bounding box center [382, 169] width 96 height 61
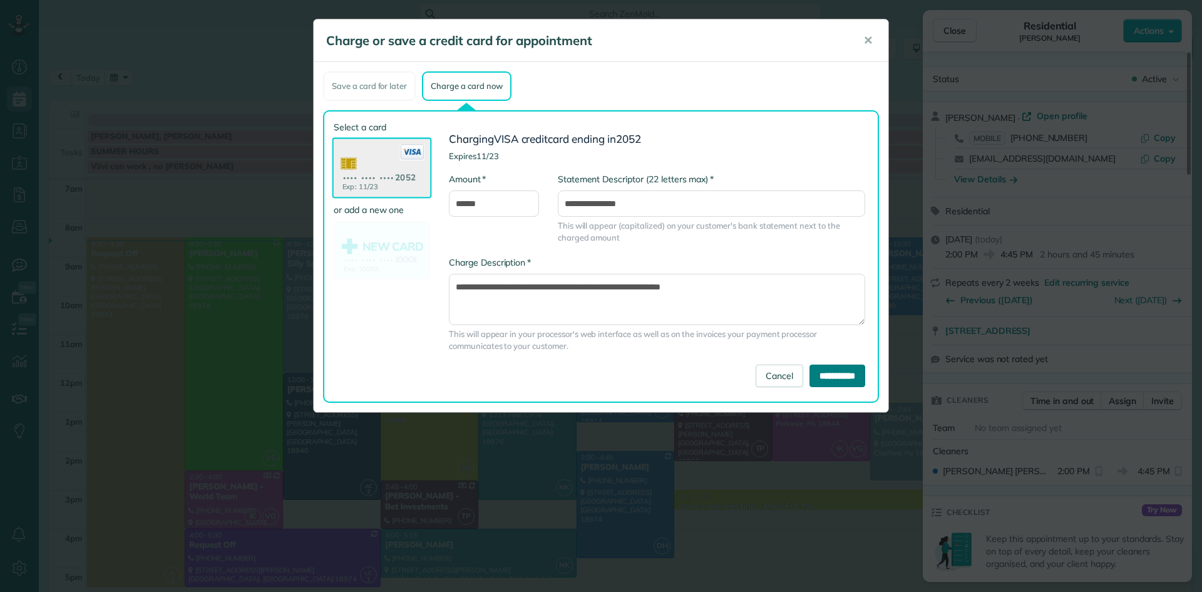
click at [825, 376] on input "**********" at bounding box center [838, 375] width 56 height 23
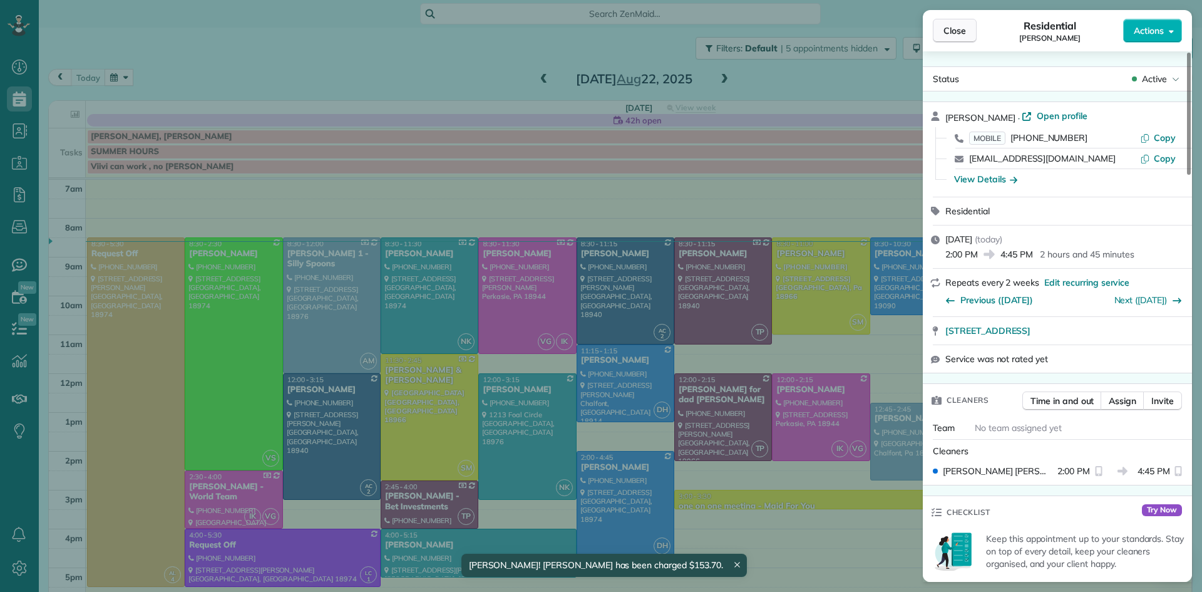
click at [951, 28] on span "Close" at bounding box center [955, 30] width 23 height 13
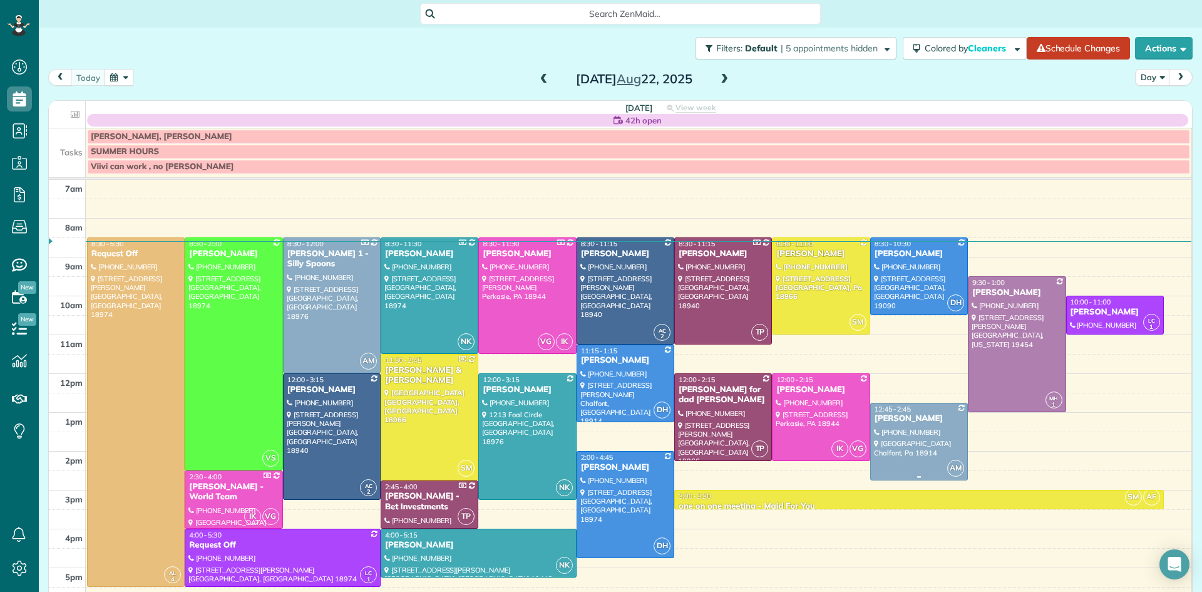
click at [925, 451] on div at bounding box center [919, 441] width 96 height 76
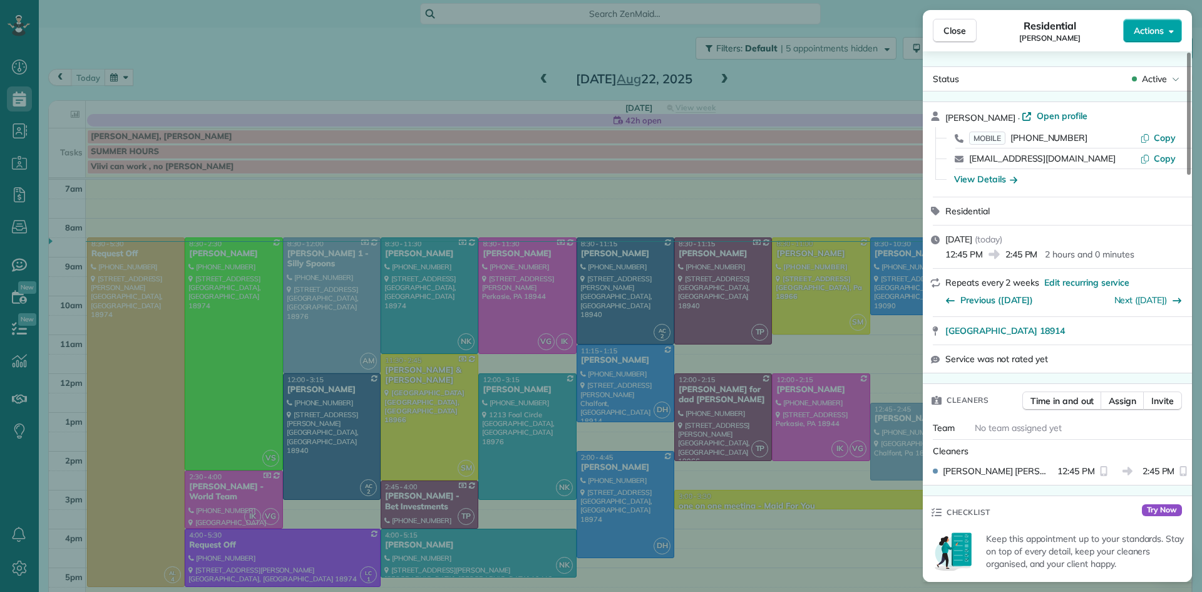
click at [1155, 30] on span "Actions" at bounding box center [1149, 30] width 30 height 13
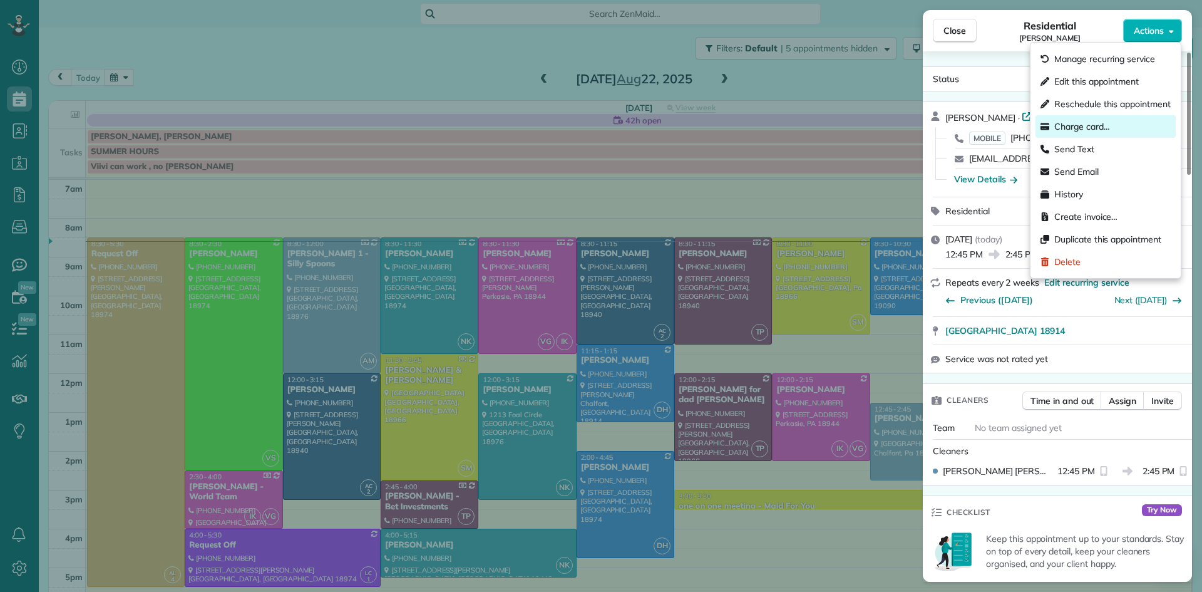
click at [1088, 122] on span "Charge card…" at bounding box center [1083, 126] width 56 height 13
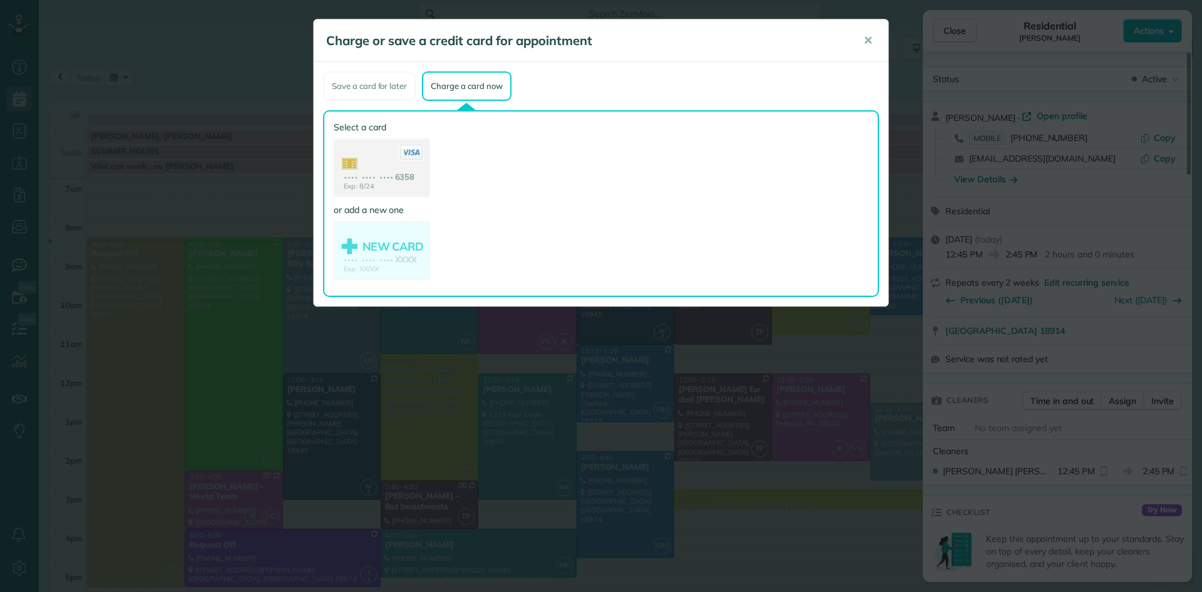
click at [405, 173] on use at bounding box center [382, 169] width 94 height 59
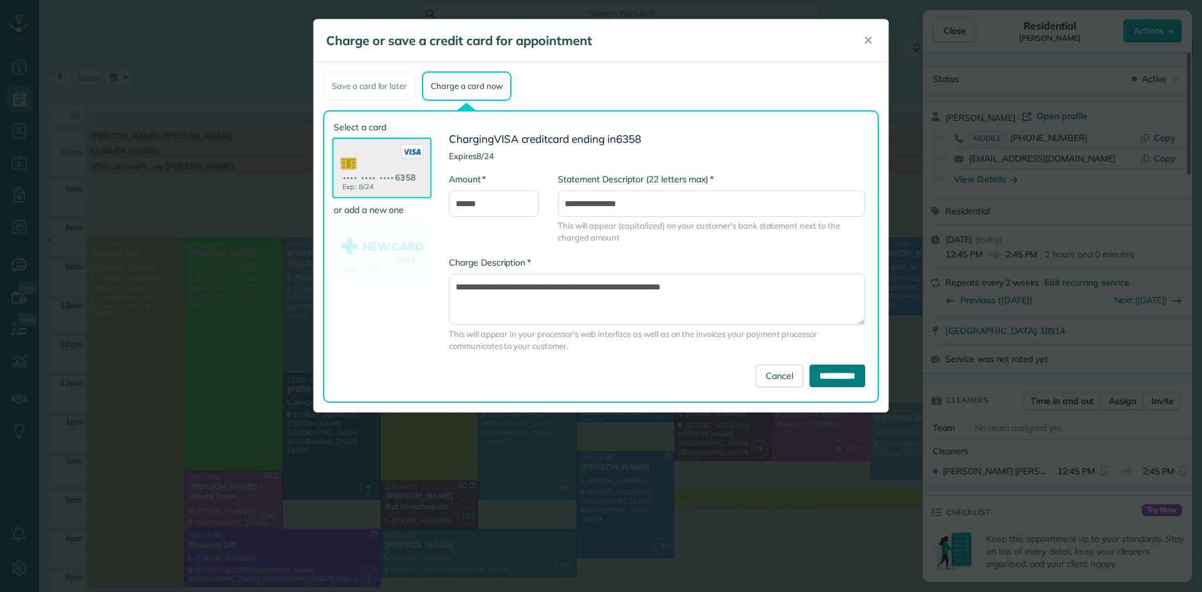
click at [810, 371] on input "**********" at bounding box center [838, 375] width 56 height 23
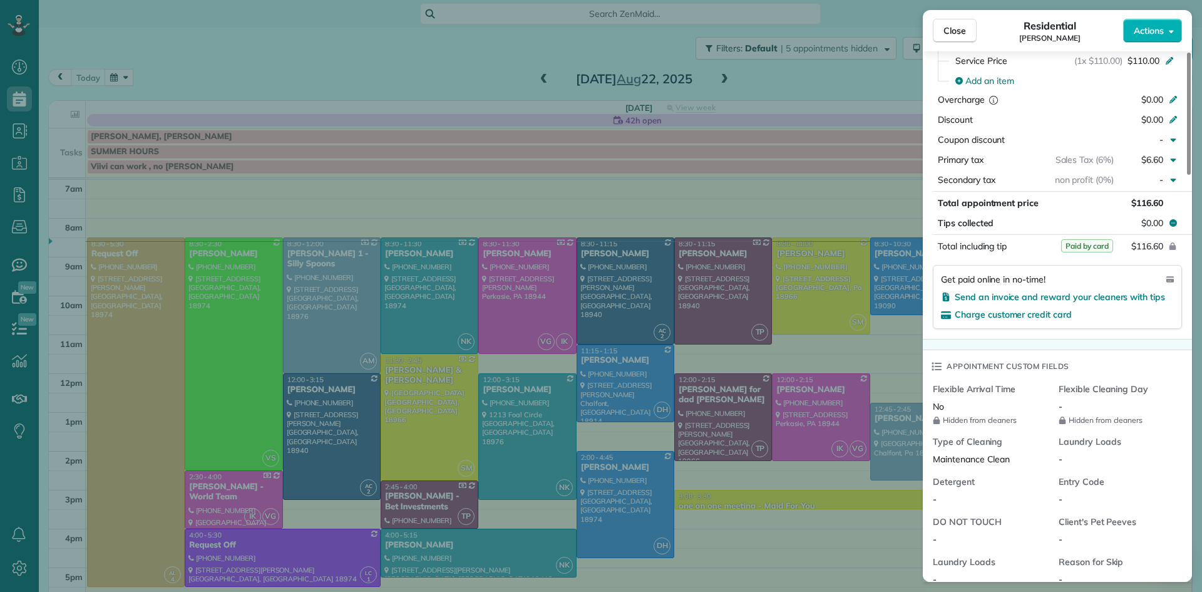
scroll to position [800, 0]
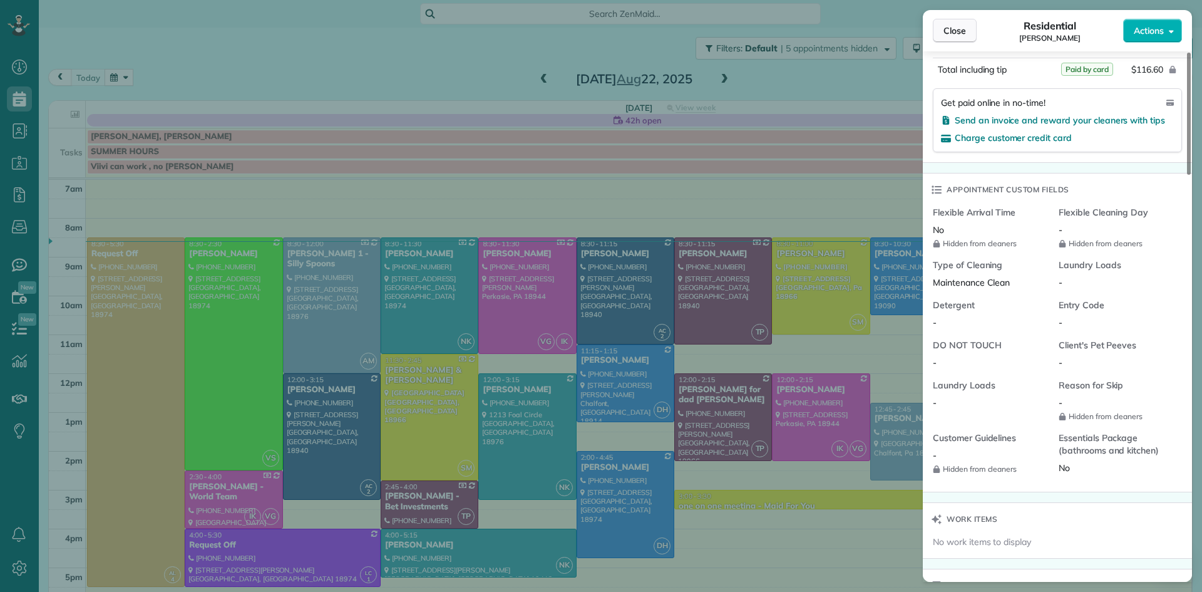
click at [964, 30] on span "Close" at bounding box center [955, 30] width 23 height 13
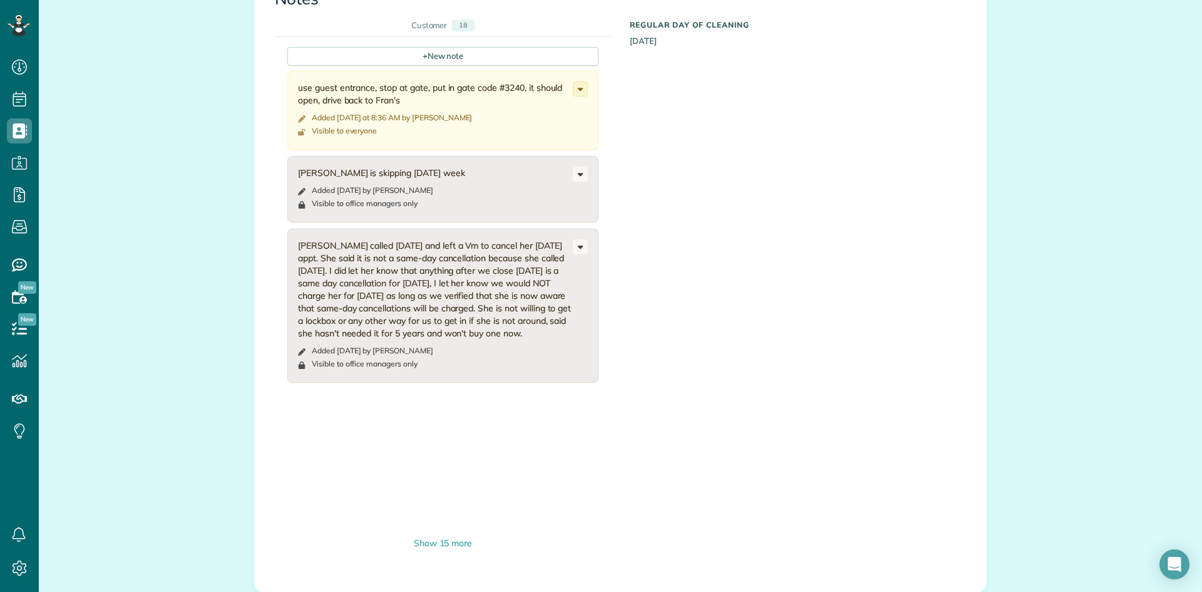
scroll to position [1073, 0]
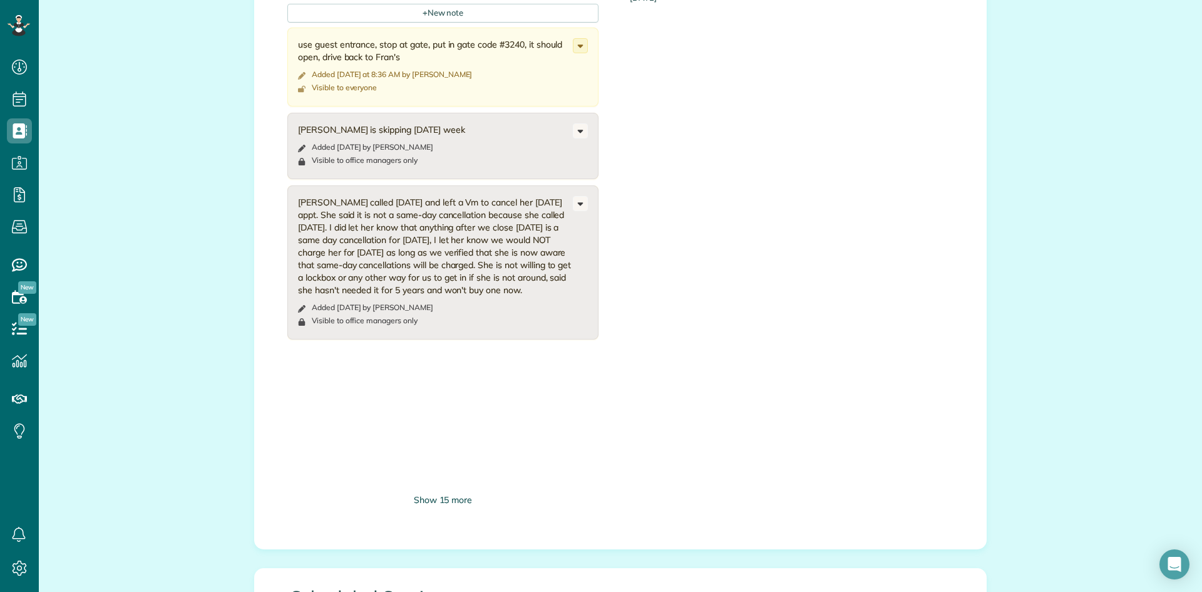
click at [443, 493] on div "Show 15 more" at bounding box center [442, 499] width 311 height 13
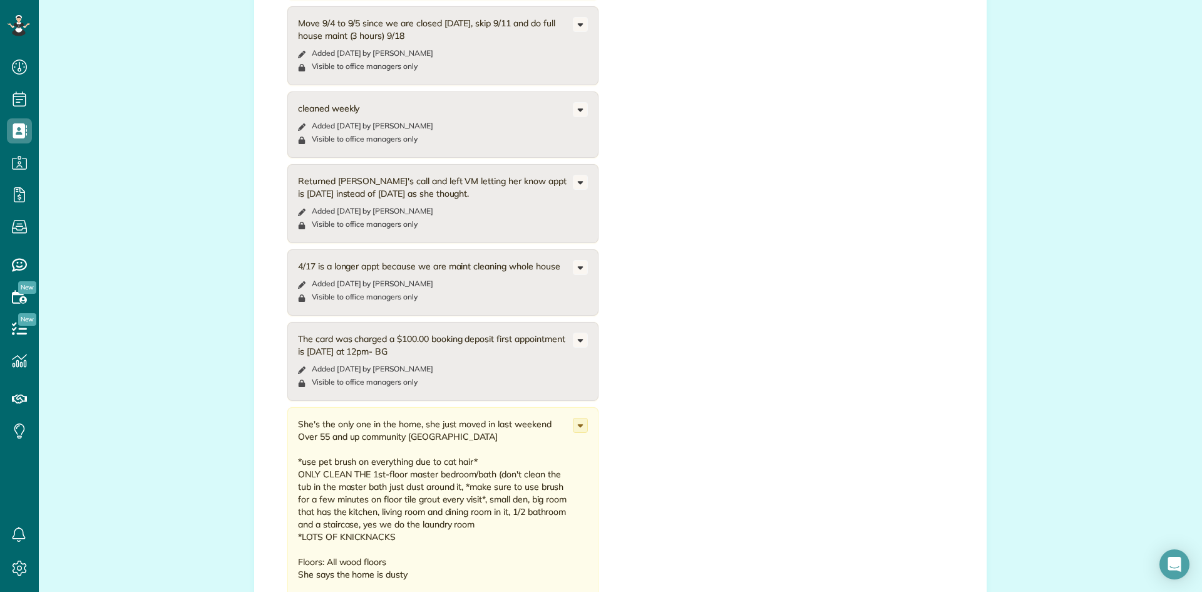
scroll to position [2257, 0]
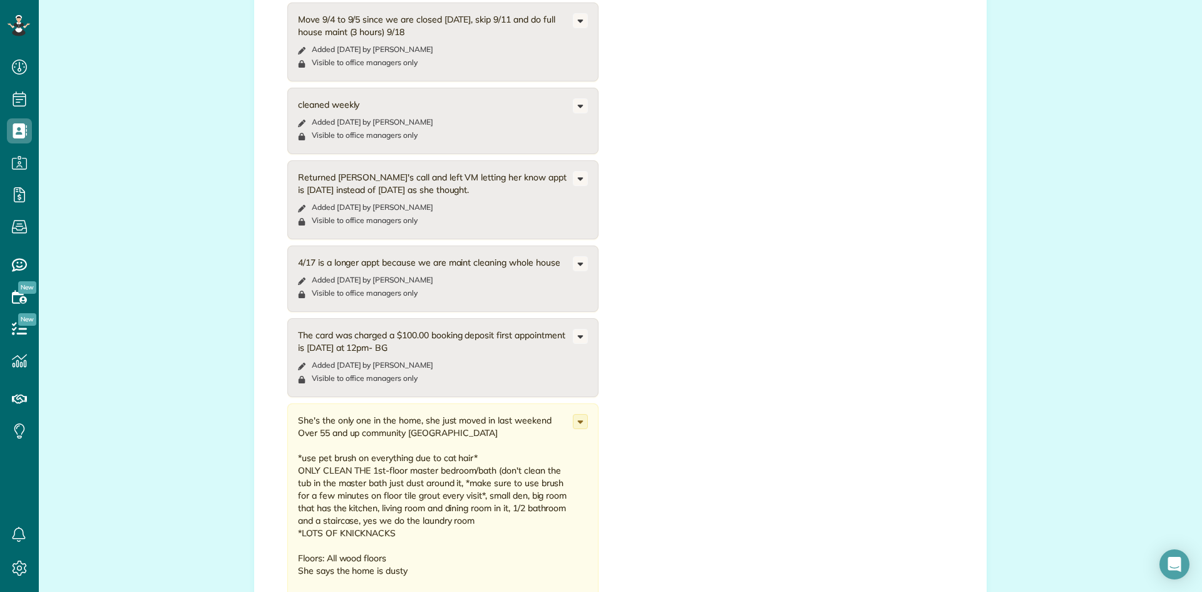
drag, startPoint x: 497, startPoint y: 405, endPoint x: 299, endPoint y: 403, distance: 197.9
click at [299, 414] on div "She's the only one in the home, she just moved in last weekend Over 55 and up c…" at bounding box center [435, 558] width 275 height 288
copy div "Over 55 and up community Regency At Hill Town"
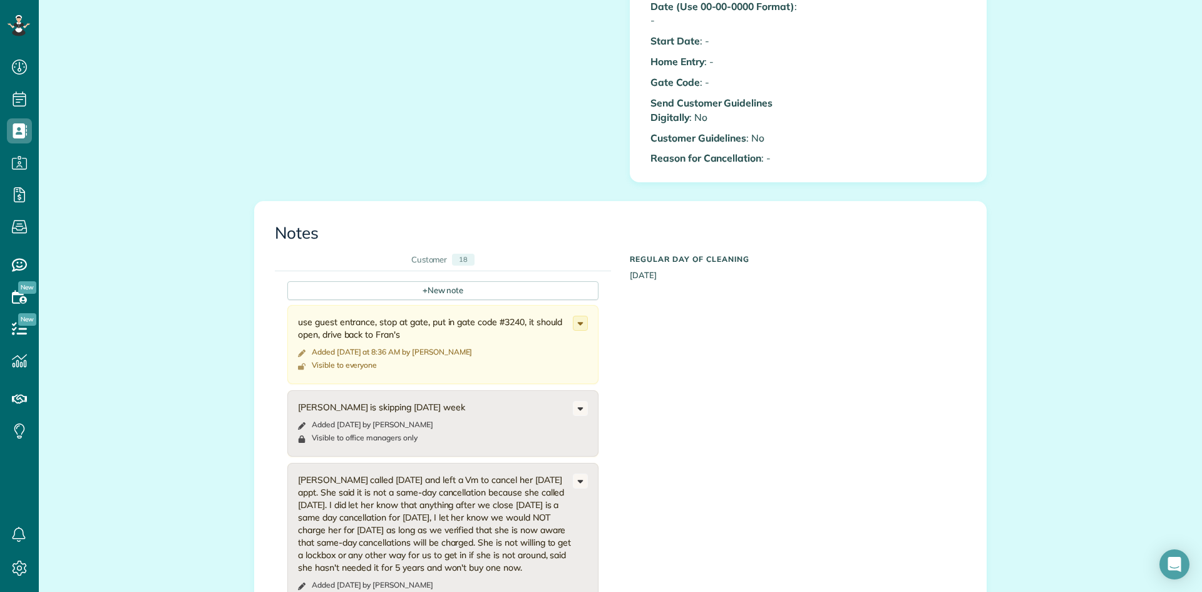
scroll to position [786, 0]
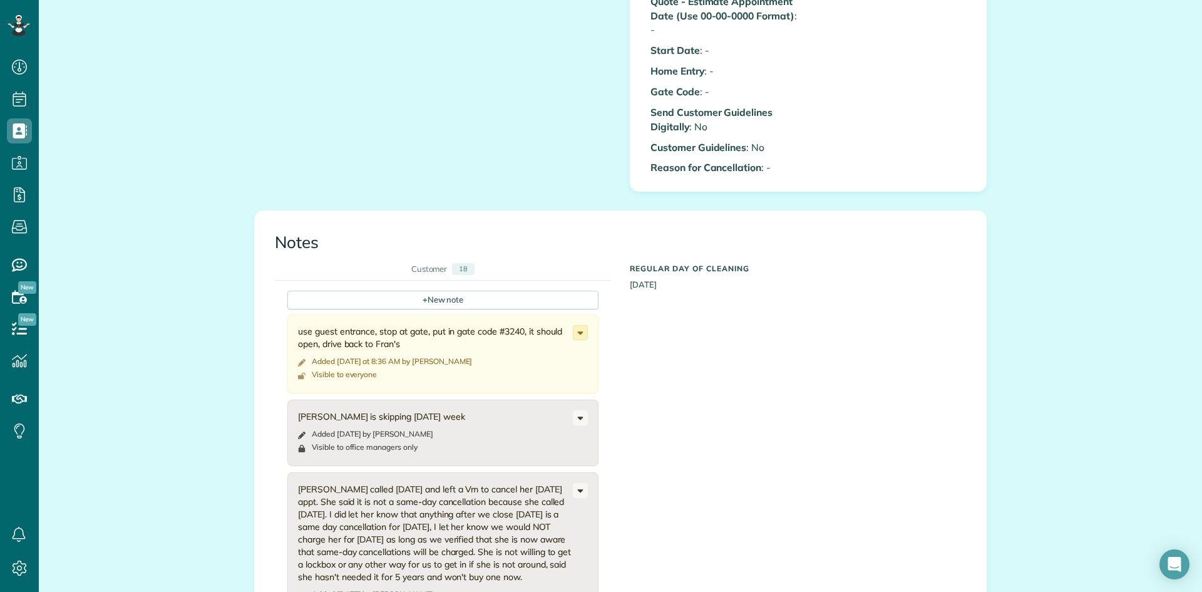
click at [577, 326] on icon at bounding box center [581, 333] width 14 height 14
click at [532, 377] on span "Edit note" at bounding box center [525, 381] width 36 height 9
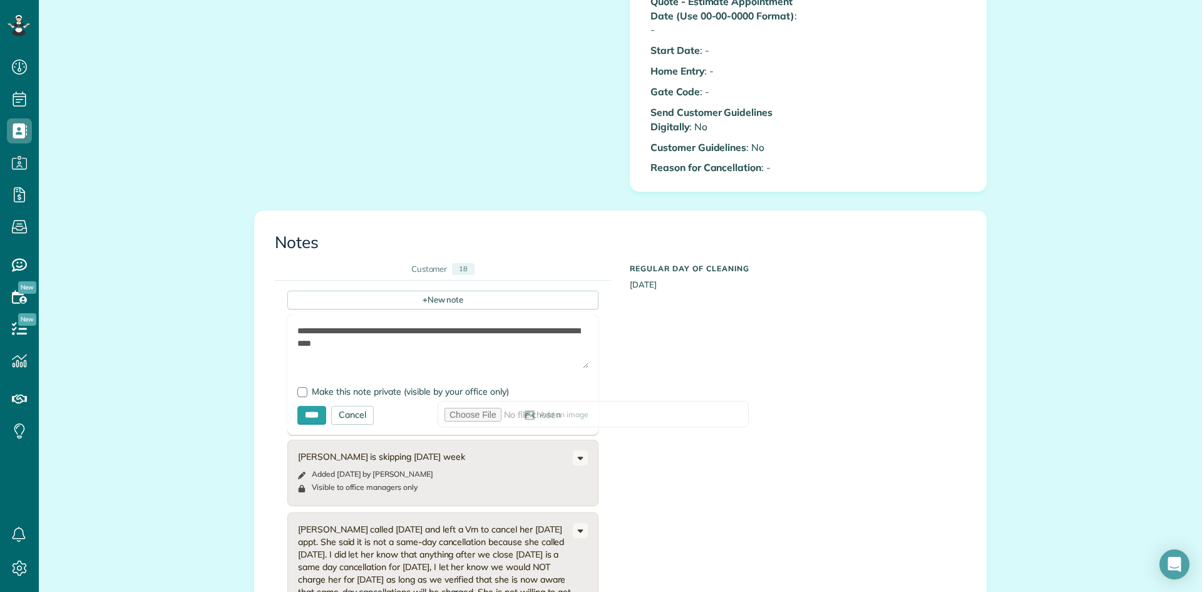
click at [297, 324] on textarea "**********" at bounding box center [442, 346] width 291 height 44
click at [300, 324] on textarea "**********" at bounding box center [442, 346] width 291 height 44
paste textarea "**********"
click at [297, 324] on textarea "**********" at bounding box center [442, 346] width 291 height 44
click at [409, 324] on textarea "**********" at bounding box center [442, 346] width 291 height 44
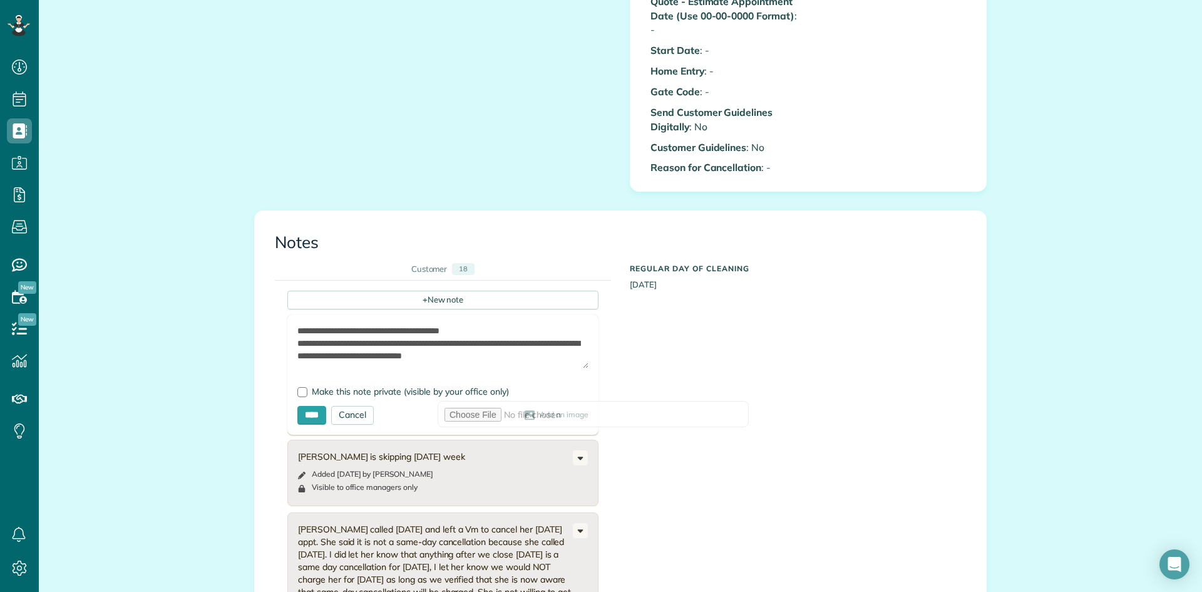
click at [524, 331] on textarea "**********" at bounding box center [442, 346] width 291 height 44
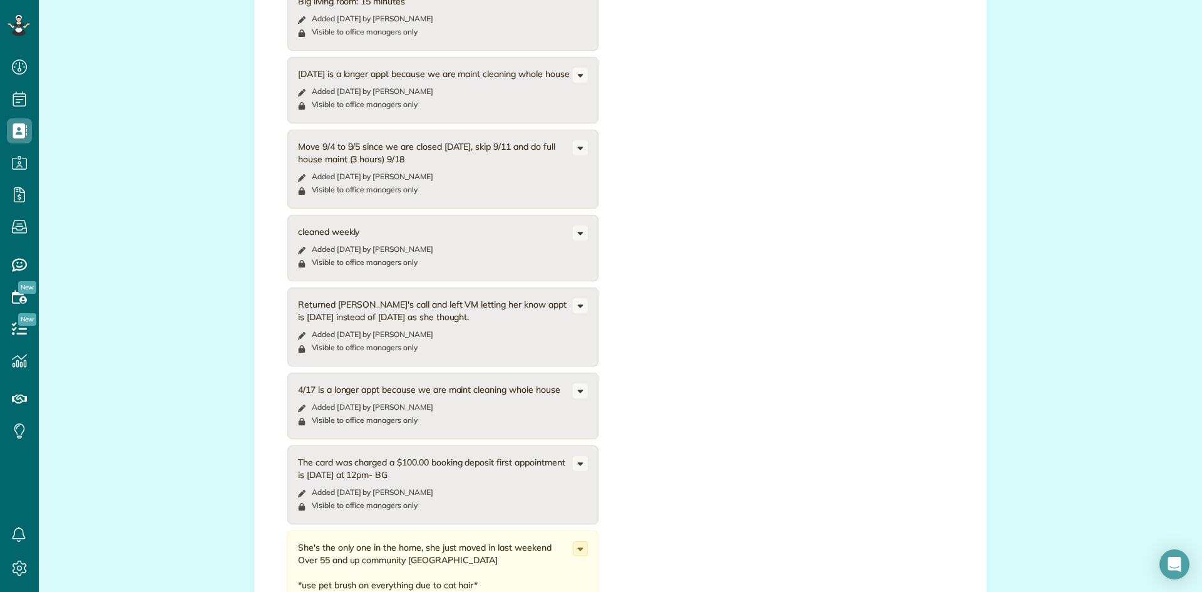
scroll to position [2452, 0]
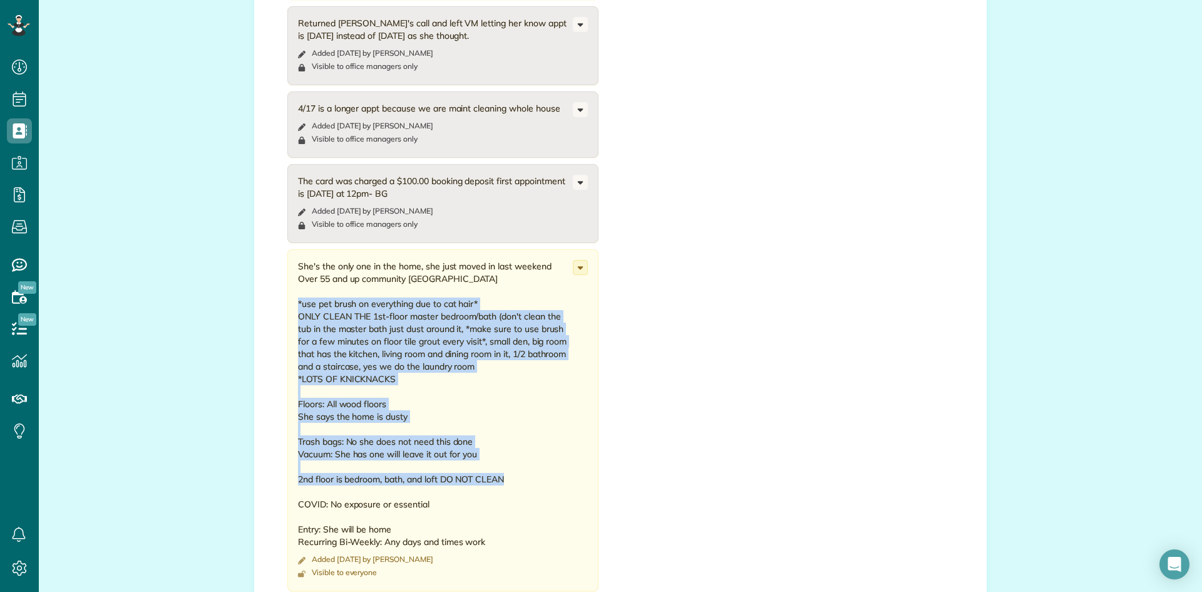
drag, startPoint x: 507, startPoint y: 446, endPoint x: 291, endPoint y: 274, distance: 275.9
click at [291, 274] on div "She's the only one in the home, she just moved in last weekend Over 55 and up c…" at bounding box center [442, 420] width 311 height 342
copy div "*use pet brush on everything due to cat hair* ONLY CLEAN THE 1st-floor master b…"
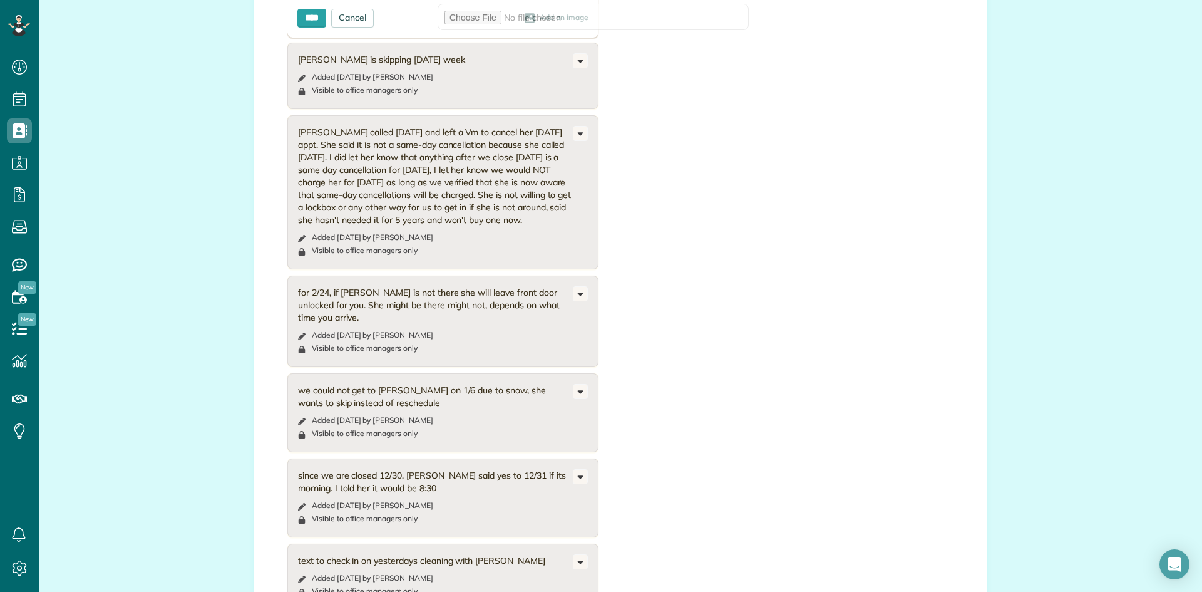
scroll to position [597, 0]
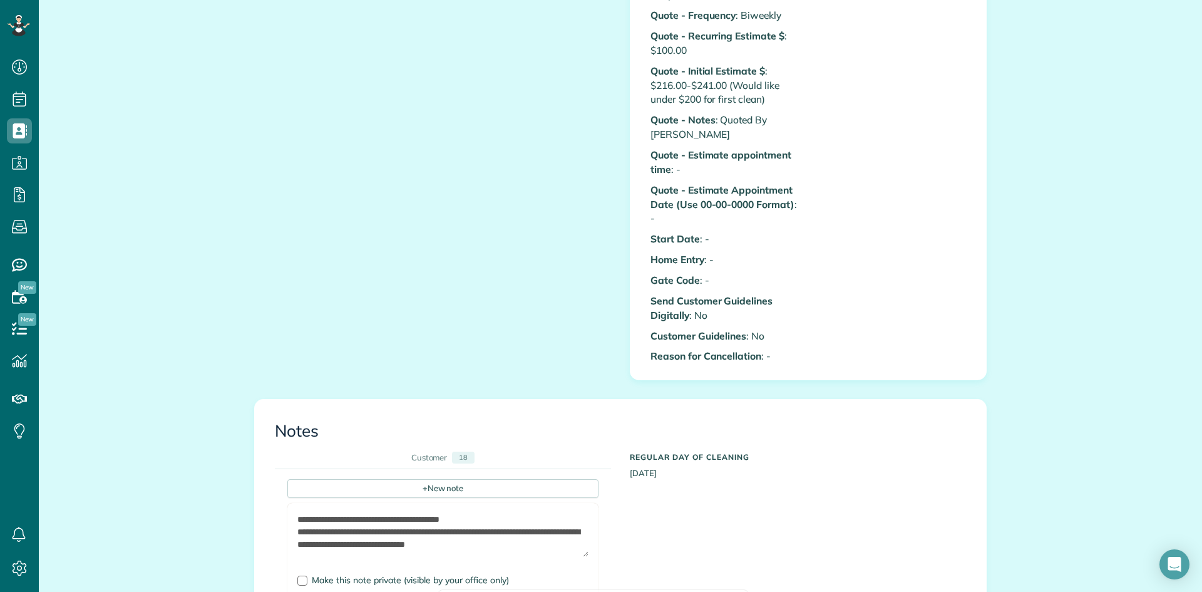
click at [516, 513] on textarea "**********" at bounding box center [442, 535] width 291 height 44
paste textarea "**********"
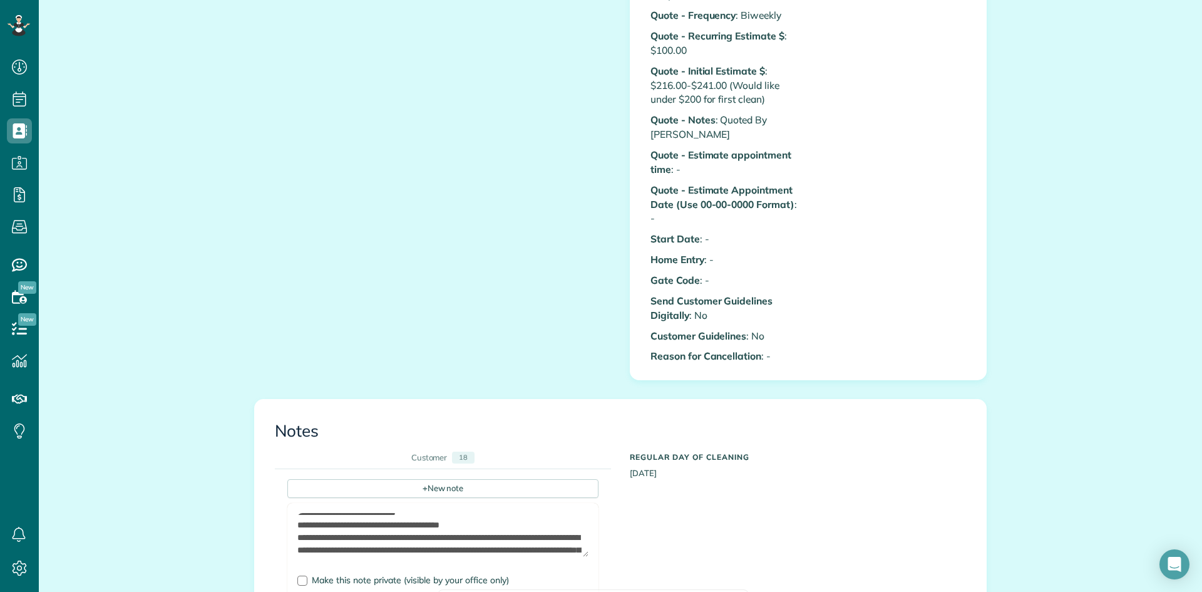
scroll to position [36, 0]
type textarea "**********"
type input "**********"
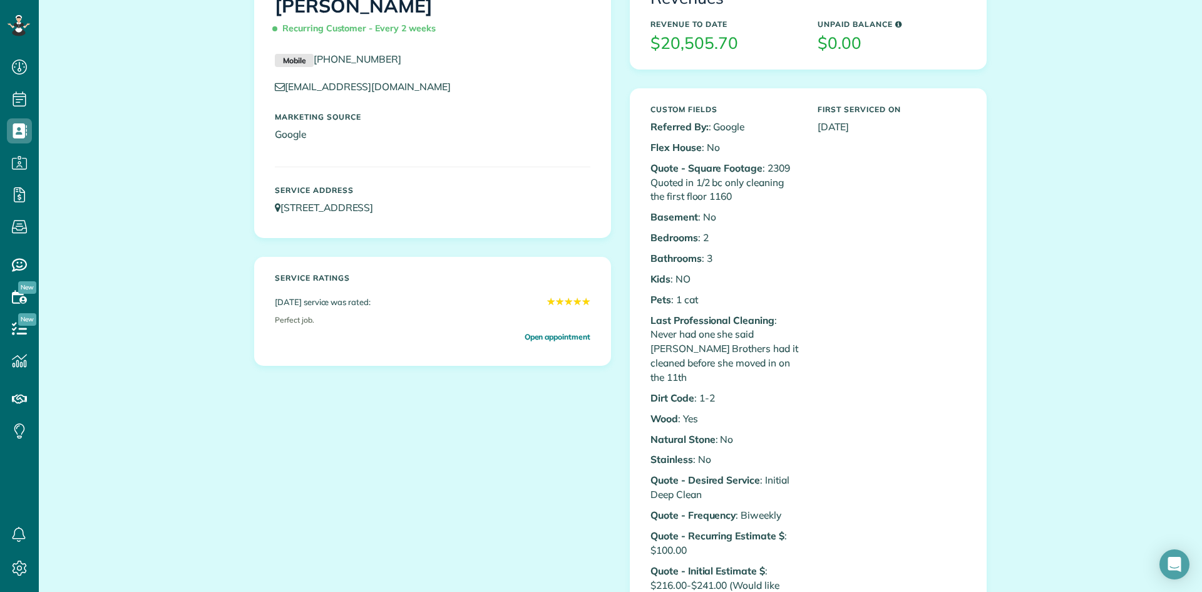
scroll to position [0, 0]
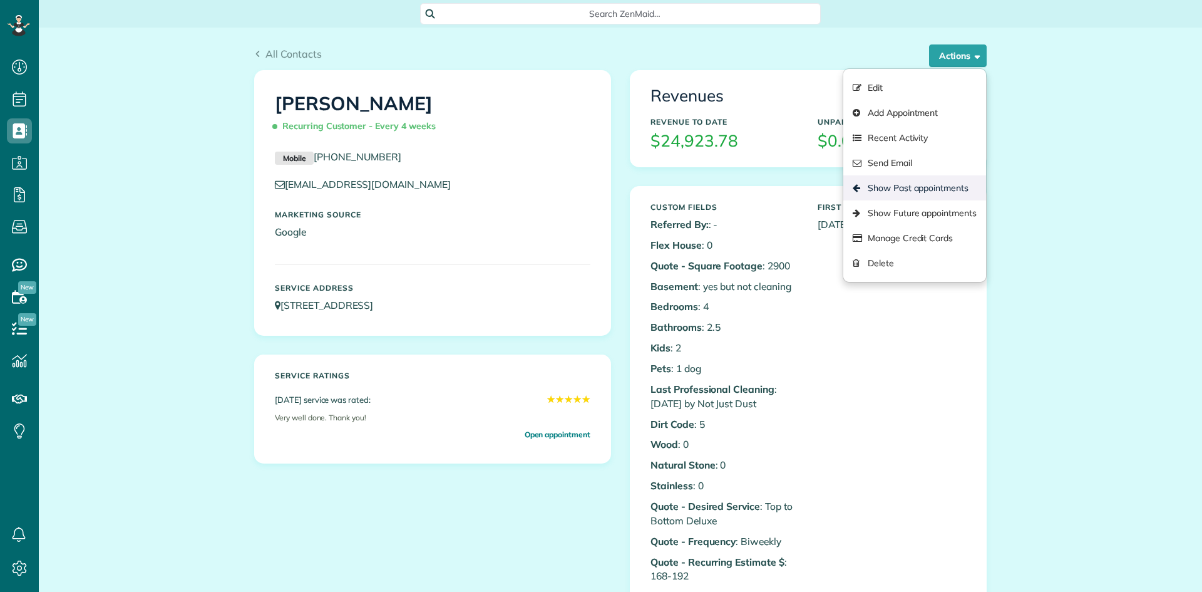
scroll to position [6, 6]
click at [926, 183] on link "Show Past appointments" at bounding box center [914, 187] width 143 height 25
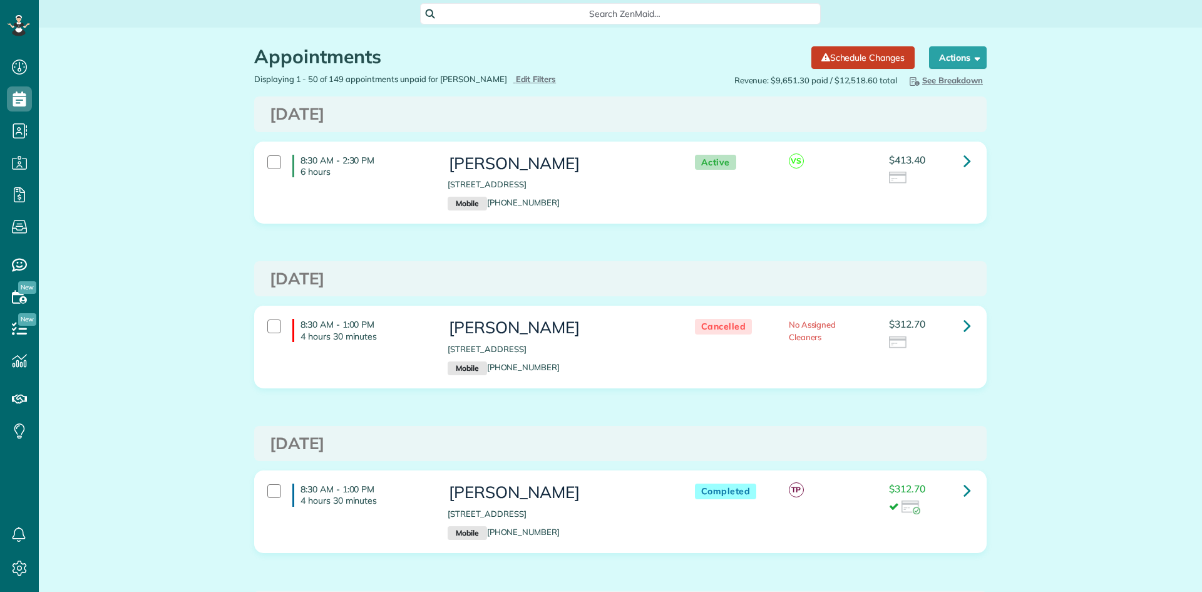
scroll to position [6, 6]
